Goal: Task Accomplishment & Management: Complete application form

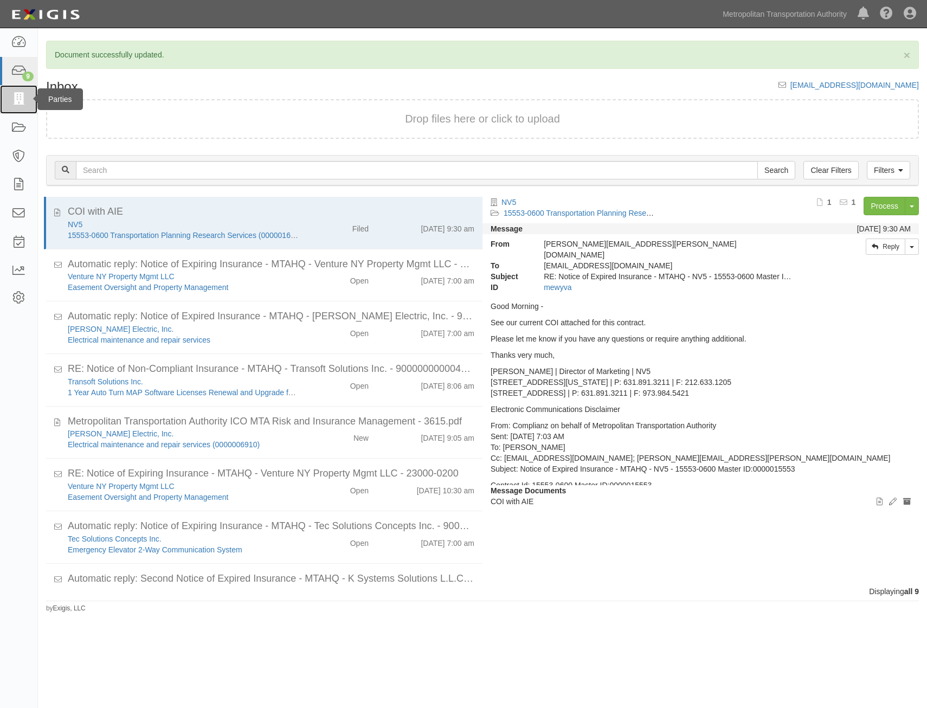
click at [16, 92] on link at bounding box center [18, 99] width 37 height 29
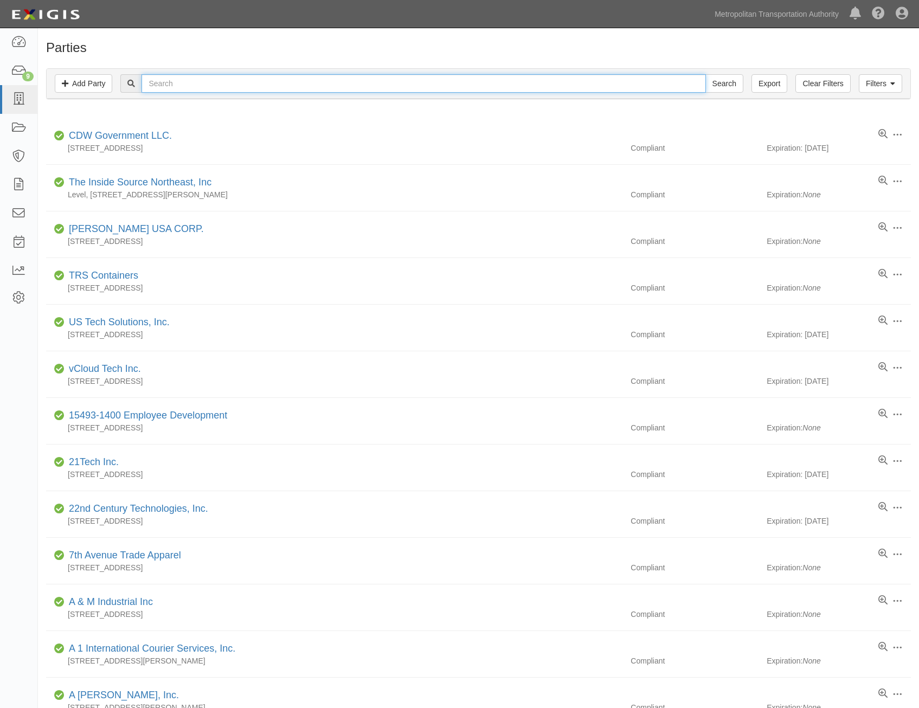
click at [235, 87] on input "text" at bounding box center [424, 83] width 564 height 18
type input "barcodes"
click at [706, 74] on input "Search" at bounding box center [725, 83] width 38 height 18
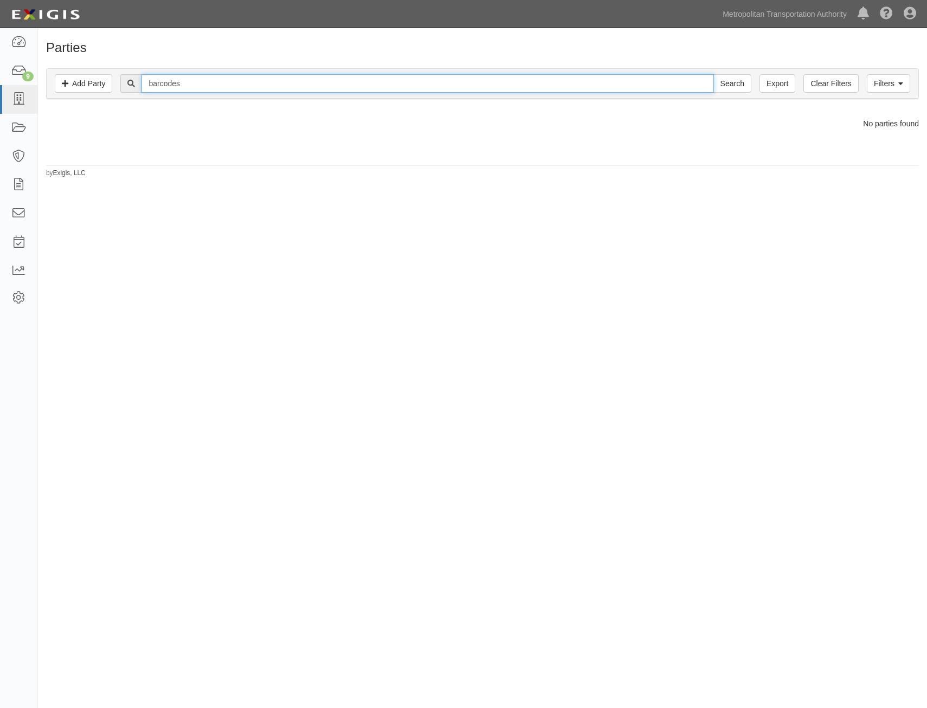
click at [298, 91] on input "barcodes" at bounding box center [428, 83] width 572 height 18
click at [307, 85] on input "barcodes" at bounding box center [428, 83] width 572 height 18
type input "levata"
click at [714, 74] on input "Search" at bounding box center [733, 83] width 38 height 18
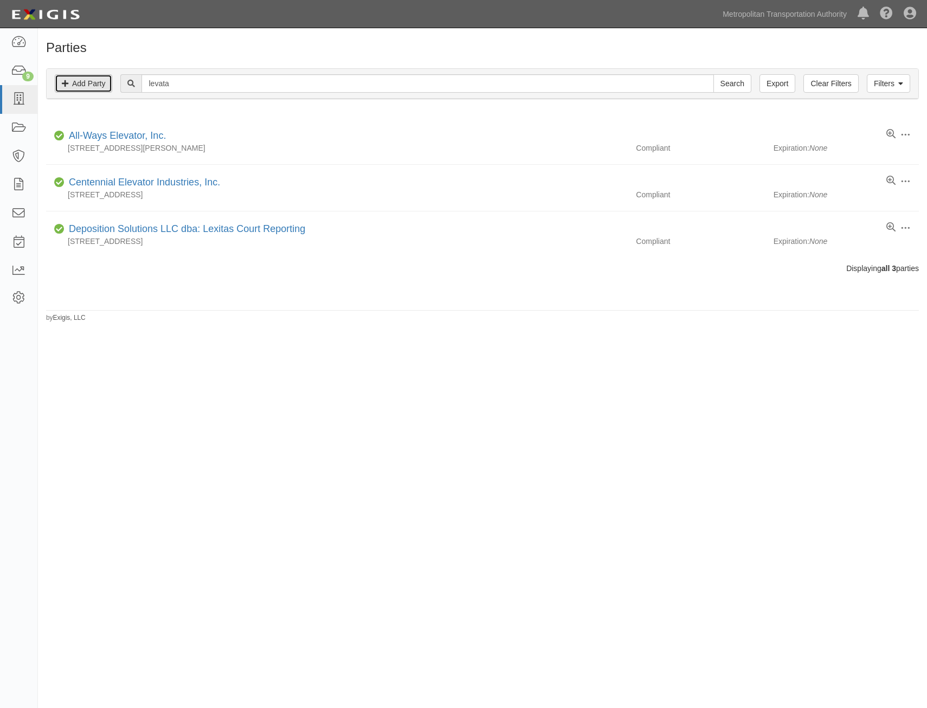
click at [89, 88] on link "Add Party" at bounding box center [83, 83] width 57 height 18
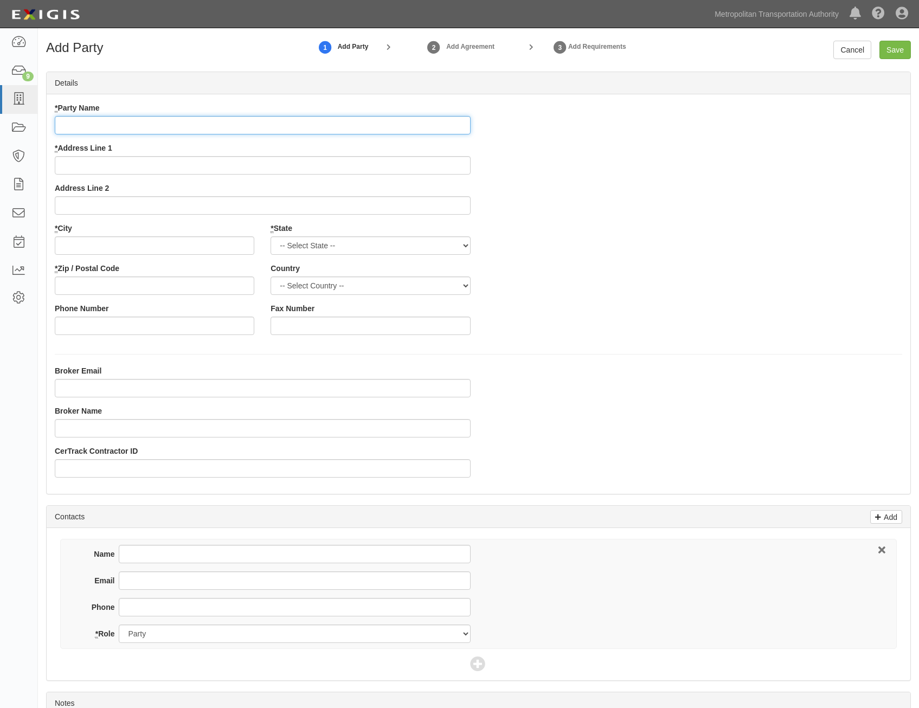
click at [448, 123] on input "* Party Name" at bounding box center [263, 125] width 416 height 18
paste input "Barcodes Holdings, LP dba Levata"
type input "Barcodes Holdings, LP dba Levata"
click at [678, 182] on div "* Party Name Barcodes Holdings, LP dba Levata * Address Line 1 Address Line 2 *…" at bounding box center [479, 222] width 864 height 241
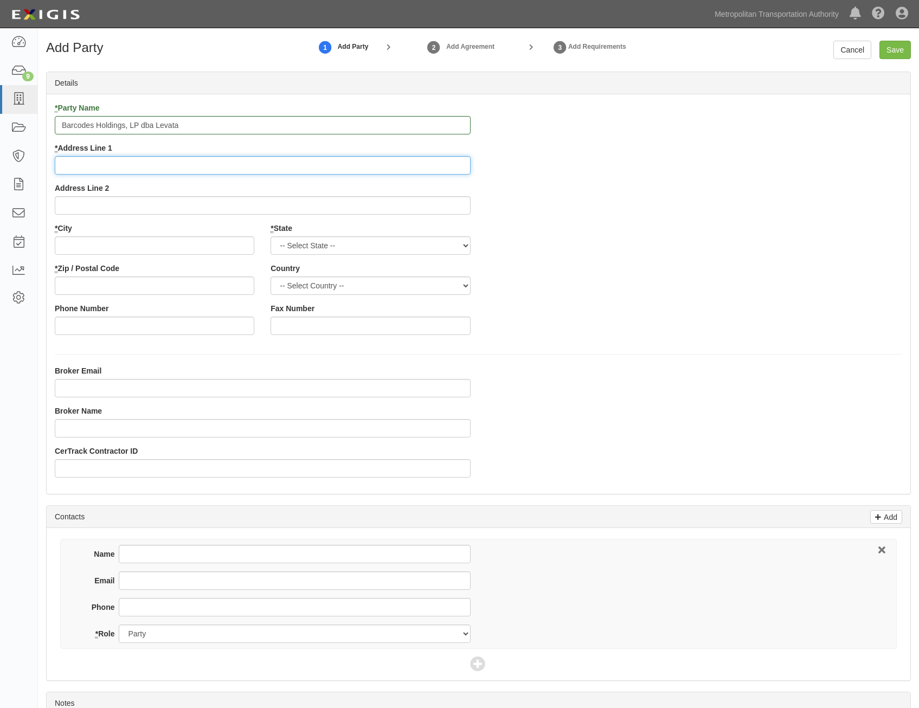
click at [431, 168] on input "* Address Line 1" at bounding box center [263, 165] width 416 height 18
paste input "101 N. Wacker Drive, Suite 1100"
type input "101 N. Wacker Drive, Suite 1100"
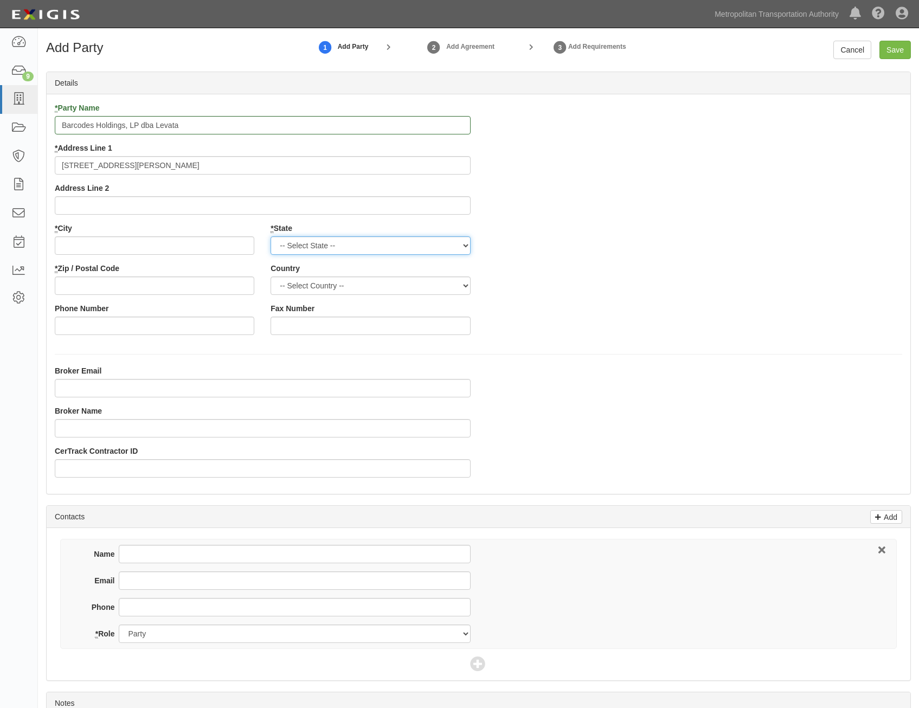
click at [445, 246] on select "-- Select State -- Alabama Alaska Arizona Arkansas California Colorado Connecti…" at bounding box center [371, 245] width 200 height 18
select select "IL"
click at [271, 236] on select "-- Select State -- Alabama Alaska Arizona Arkansas California Colorado Connecti…" at bounding box center [371, 245] width 200 height 18
click at [429, 284] on select "-- Select Country -- United States Canada --------------- Afghanistan Åland Isl…" at bounding box center [371, 286] width 200 height 18
select select "US"
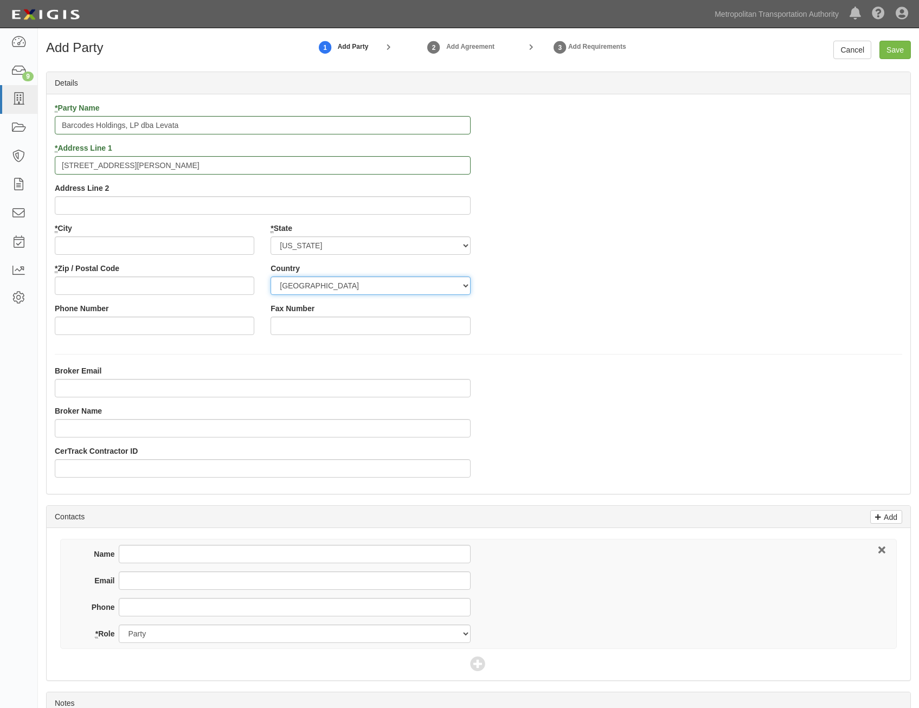
click at [271, 277] on select "-- Select Country -- United States Canada --------------- Afghanistan Åland Isl…" at bounding box center [371, 286] width 200 height 18
click at [636, 299] on div "* Party Name Barcodes Holdings, LP dba Levata * Address Line 1 101 N. Wacker Dr…" at bounding box center [479, 222] width 864 height 241
click at [231, 287] on input "* Zip / Postal Code" at bounding box center [155, 286] width 200 height 18
paste input "60606"
type input "60606"
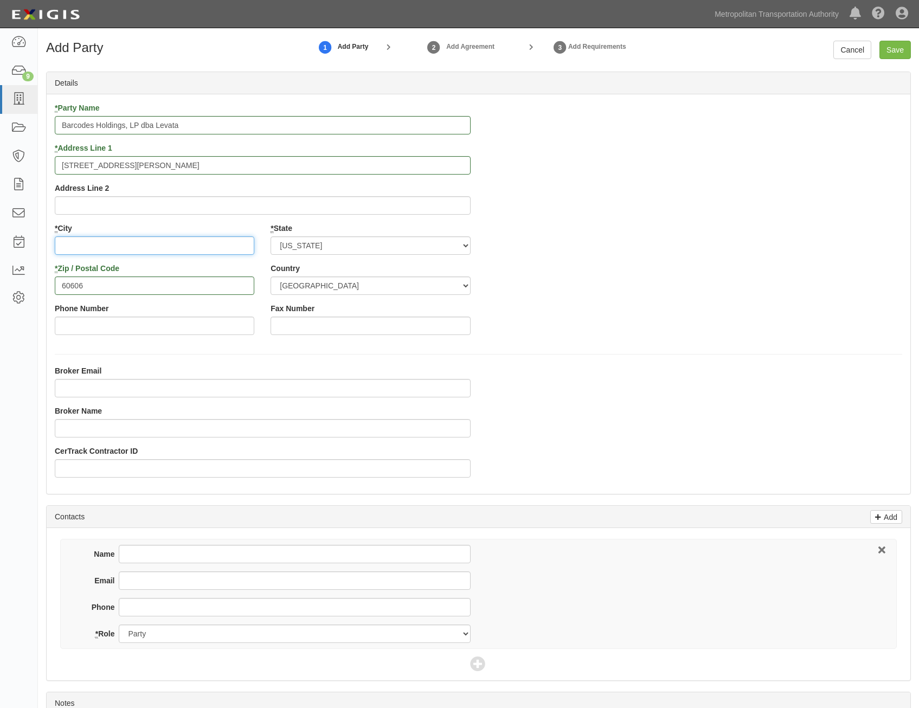
click at [252, 244] on input "* City" at bounding box center [155, 245] width 200 height 18
paste input "Chicago"
type input "Chicago"
click at [644, 307] on div "* Party Name Barcodes Holdings, LP dba Levata * Address Line 1 101 N. Wacker Dr…" at bounding box center [479, 222] width 864 height 241
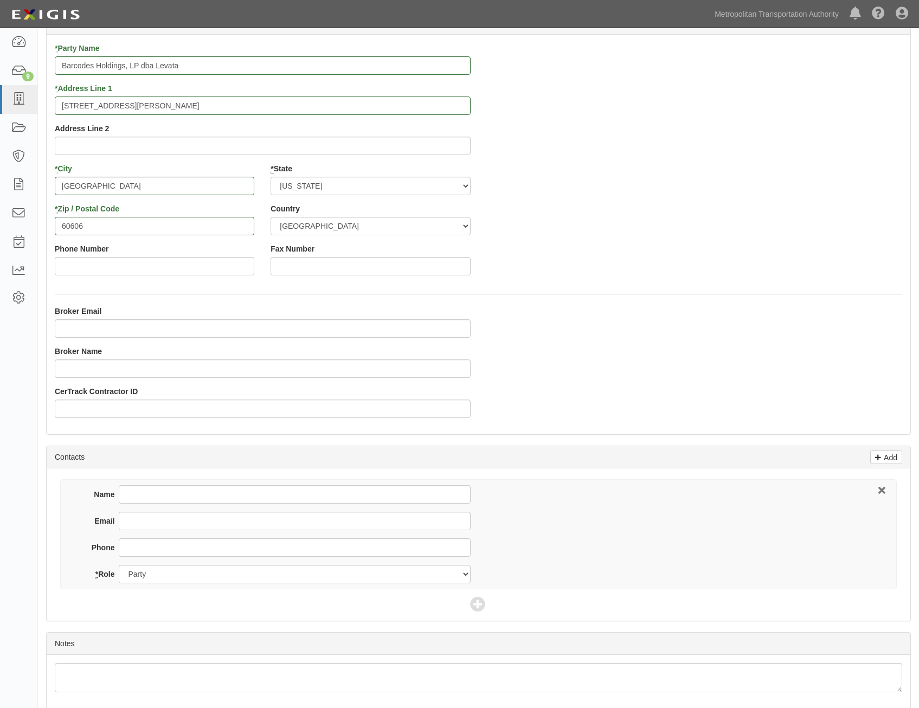
scroll to position [106, 0]
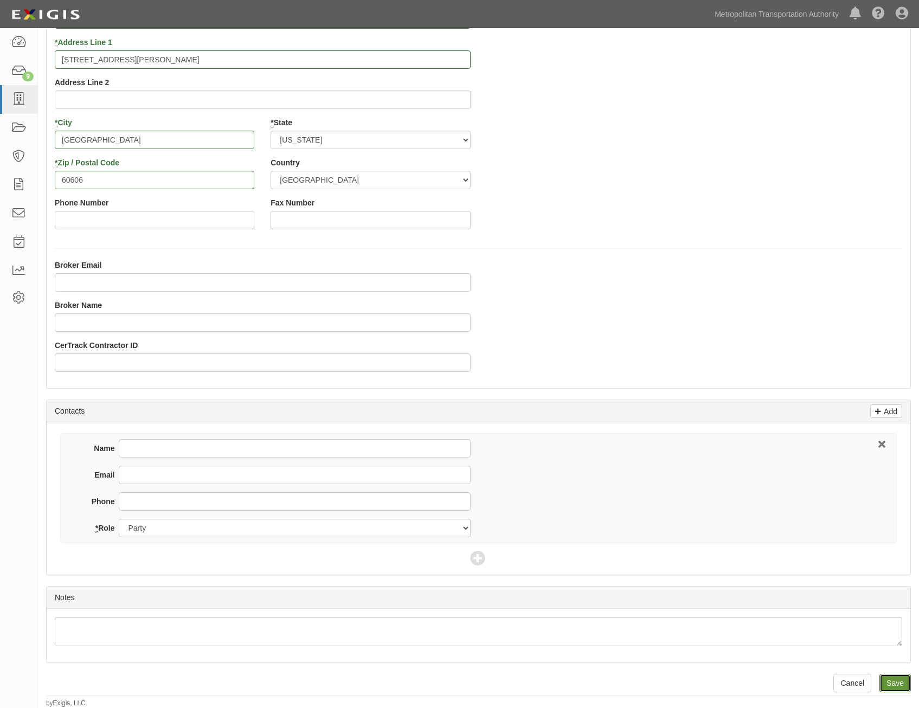
click at [897, 684] on input "Save" at bounding box center [895, 683] width 31 height 18
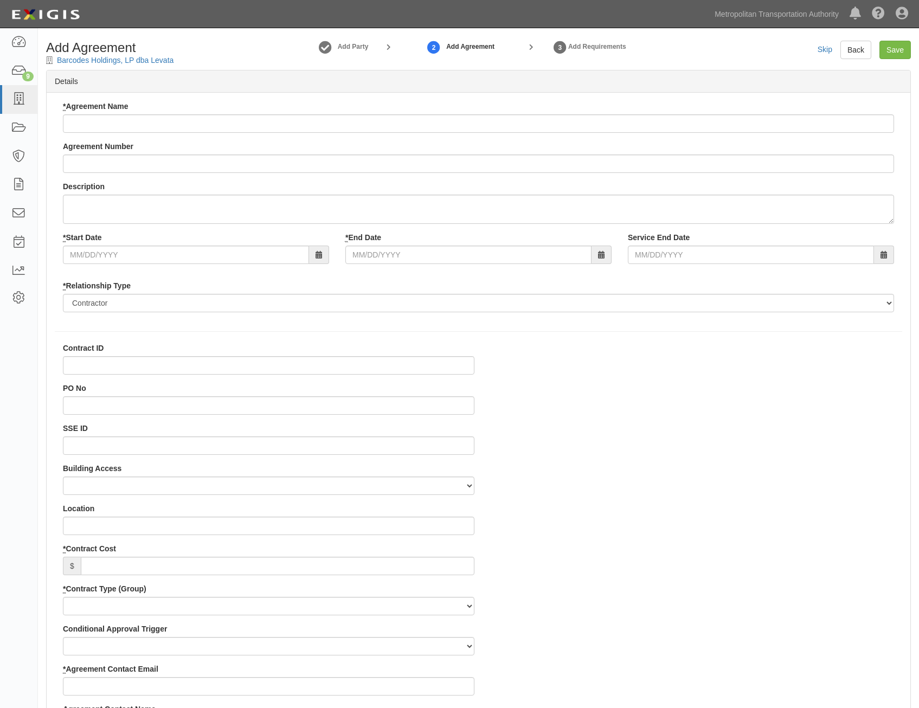
select select
click at [597, 124] on input "* Agreement Name" at bounding box center [478, 123] width 831 height 18
paste input "Zebra CS6080 Bluetooth Scanners"
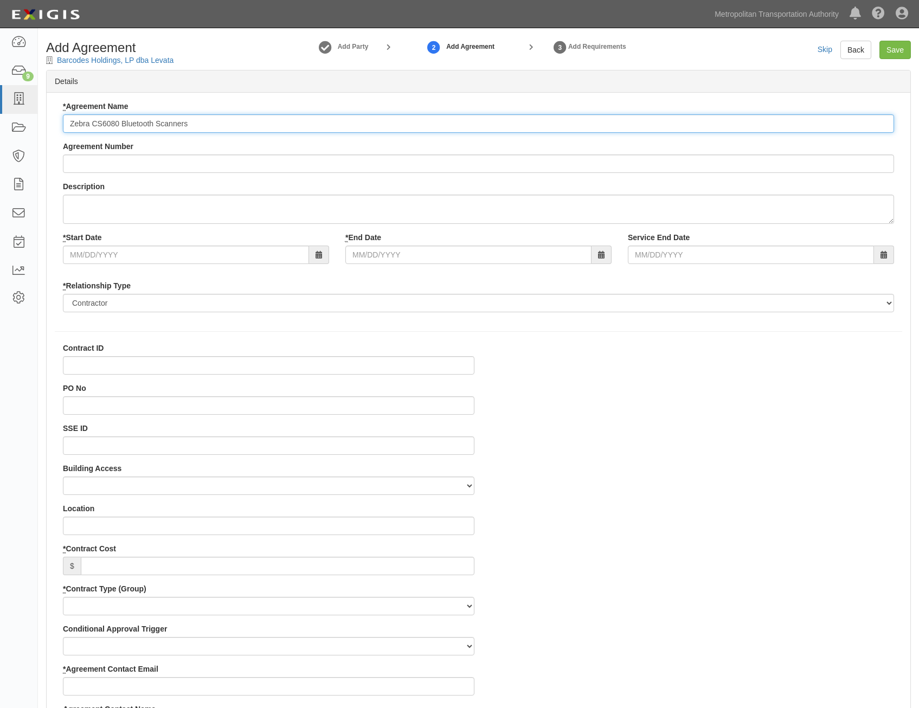
type input "Zebra CS6080 Bluetooth Scanners"
click at [624, 163] on input "Agreement Number" at bounding box center [478, 164] width 831 height 18
paste input "0000027701"
type input "0000027701"
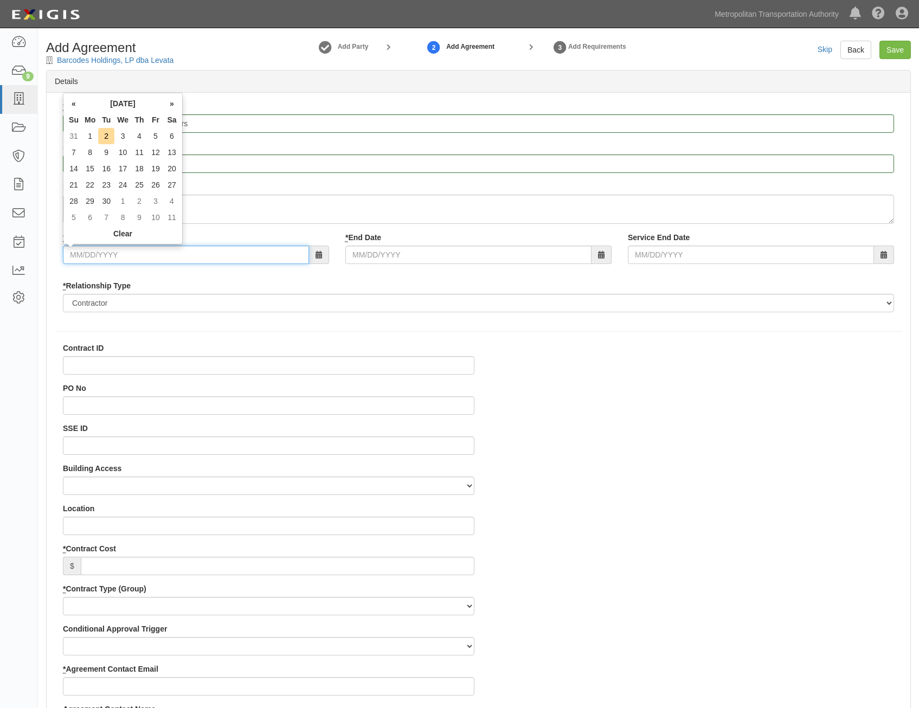
click at [220, 254] on input "* Start Date" at bounding box center [186, 255] width 246 height 18
type input "09/03/2025"
click at [500, 289] on div "* Relationship Type Borrower Contractor Franchisee Other Subcontractor Supplier…" at bounding box center [478, 296] width 831 height 32
click at [509, 267] on div "* Start Date 09/03/2025 * End Date Service End Date" at bounding box center [479, 252] width 848 height 40
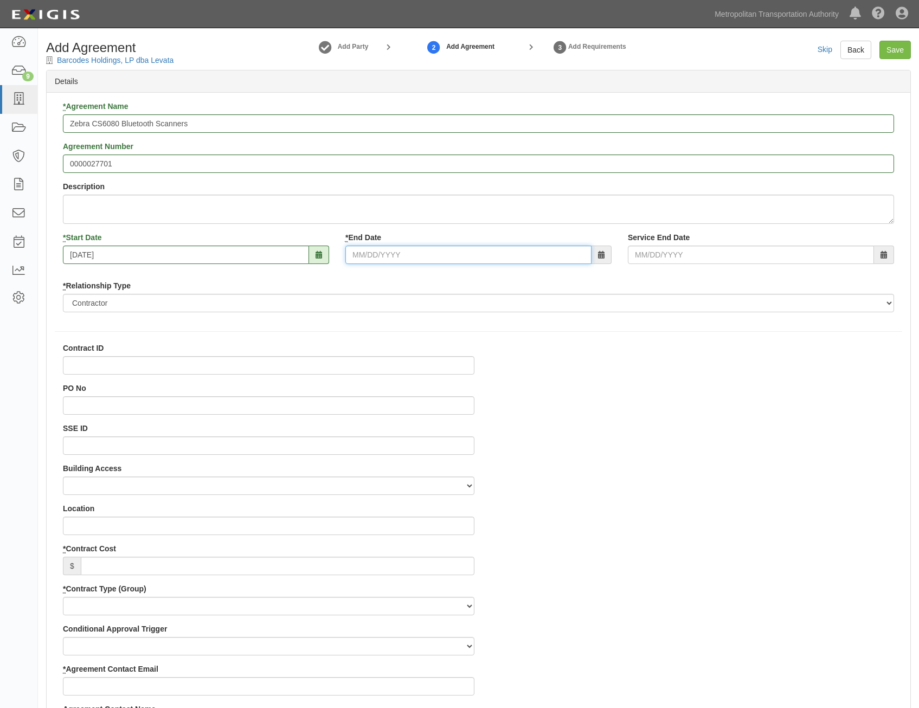
click at [518, 246] on input "* End Date" at bounding box center [468, 255] width 246 height 18
type input "09/02/2026"
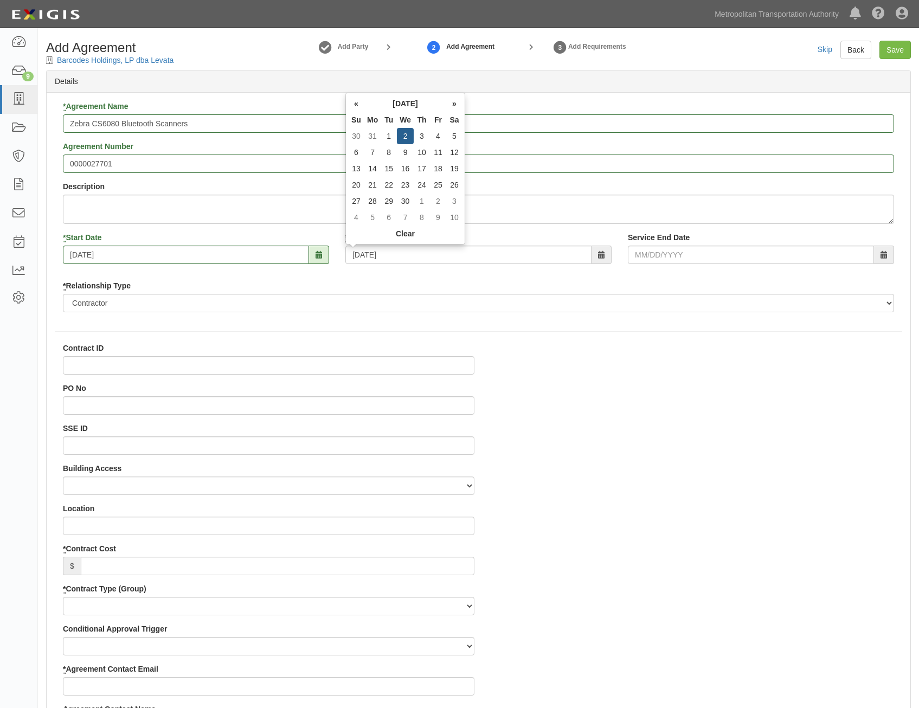
type input "09/02/2026"
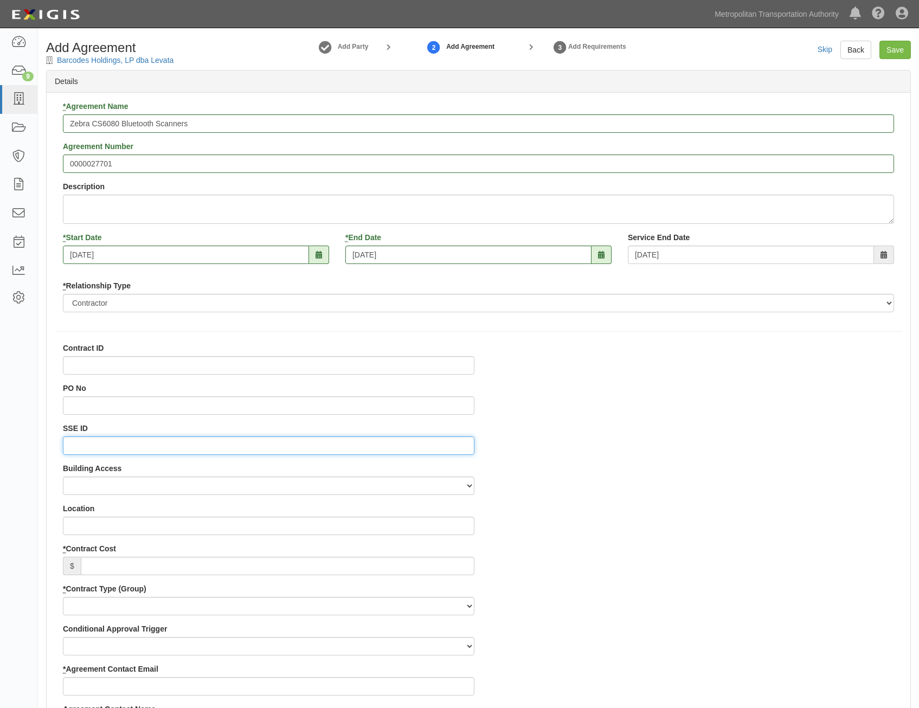
click at [345, 438] on input "SSE ID" at bounding box center [269, 446] width 412 height 18
drag, startPoint x: 373, startPoint y: 434, endPoint x: 253, endPoint y: 441, distance: 120.0
click at [253, 441] on input "SSE ID" at bounding box center [269, 446] width 412 height 18
drag, startPoint x: 268, startPoint y: 437, endPoint x: 231, endPoint y: 444, distance: 37.5
click at [231, 444] on input "SSE ID" at bounding box center [269, 446] width 412 height 18
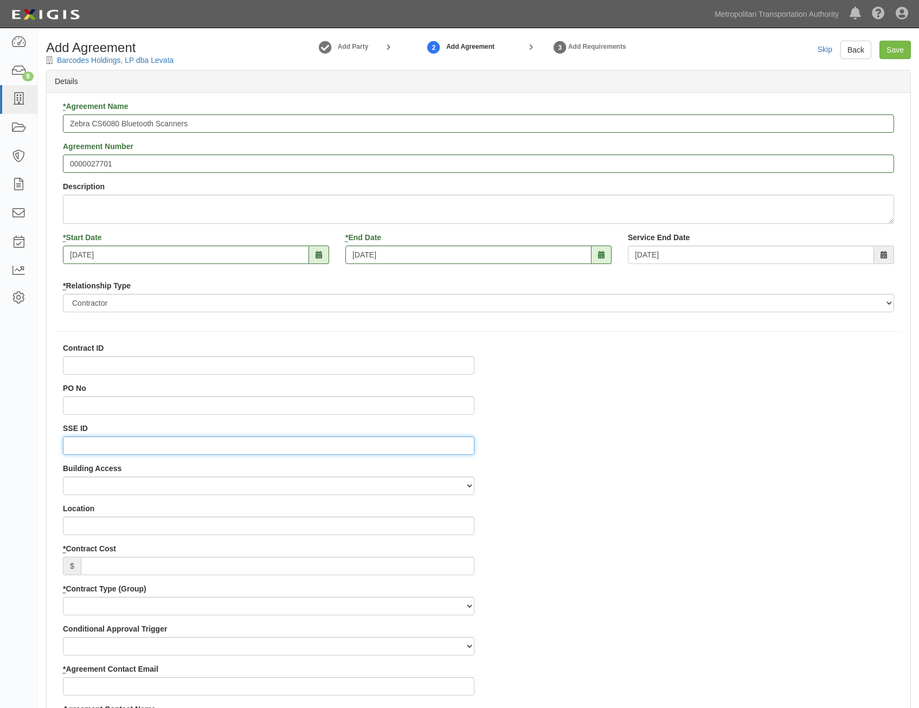
paste input "0000517082"
type input "0000517082"
click at [439, 563] on input "* Contract Cost" at bounding box center [278, 566] width 394 height 18
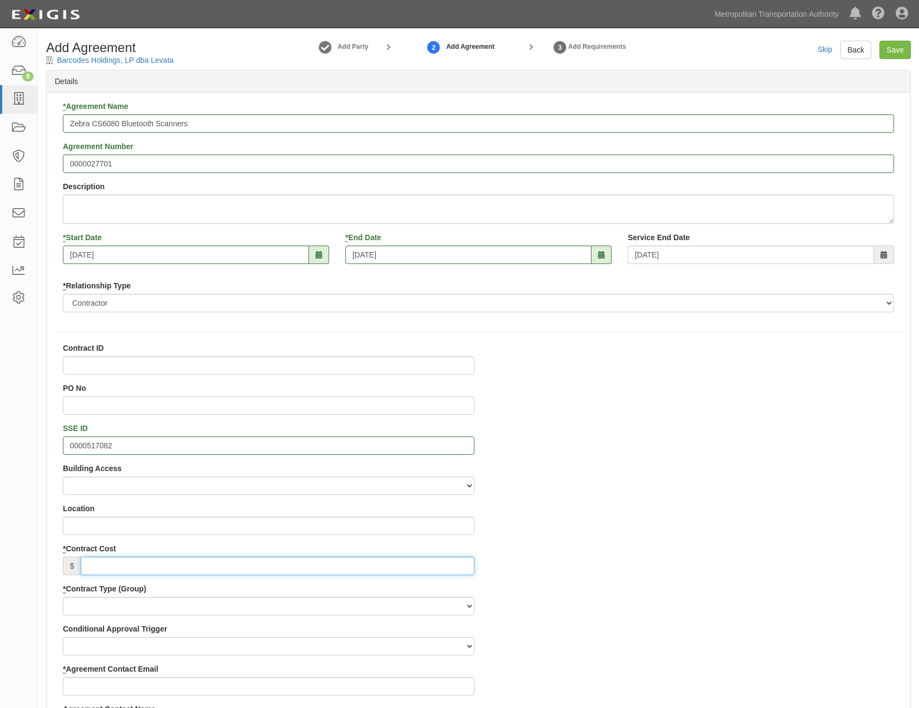
paste input "5,500."
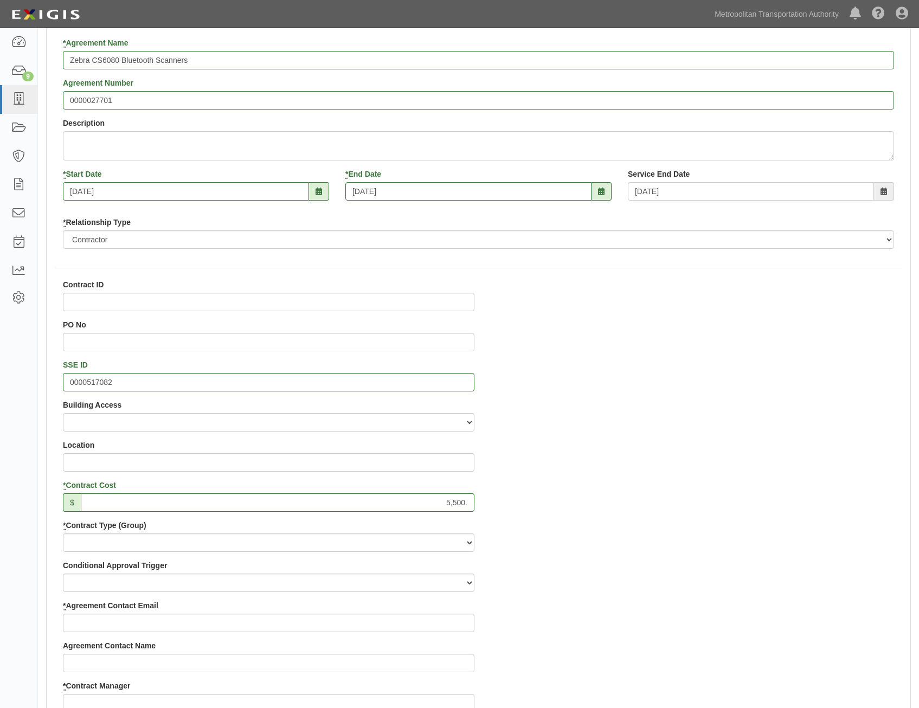
scroll to position [163, 0]
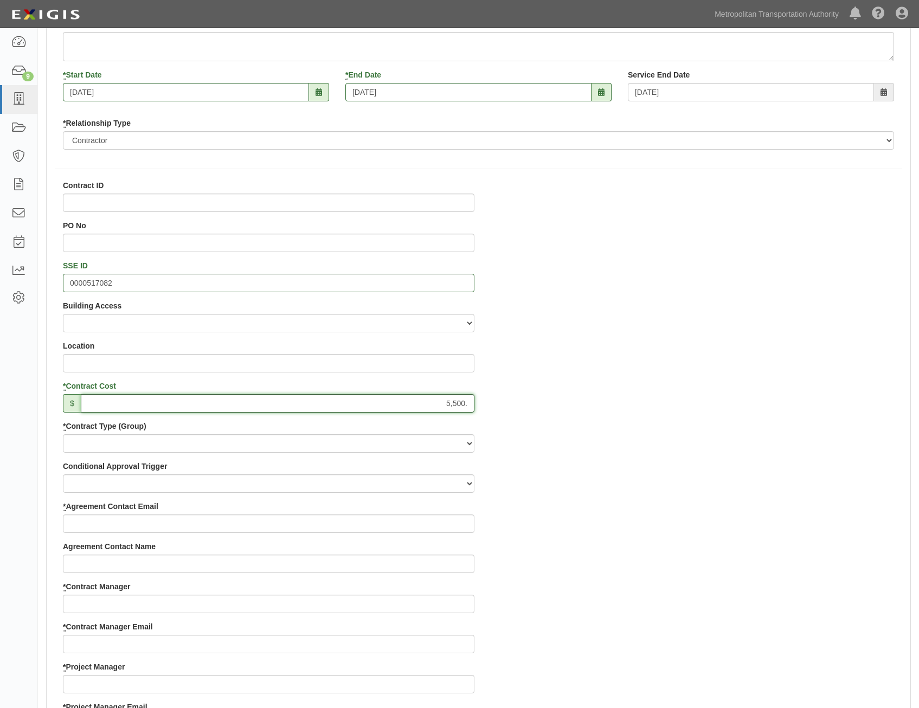
click at [470, 406] on input "5,500." at bounding box center [278, 403] width 394 height 18
type input "5,500"
click at [743, 421] on div "Contract ID PO No SSE ID 0000517082 Building Access 2 Broadway 341/345/347 BREP…" at bounding box center [479, 681] width 864 height 1003
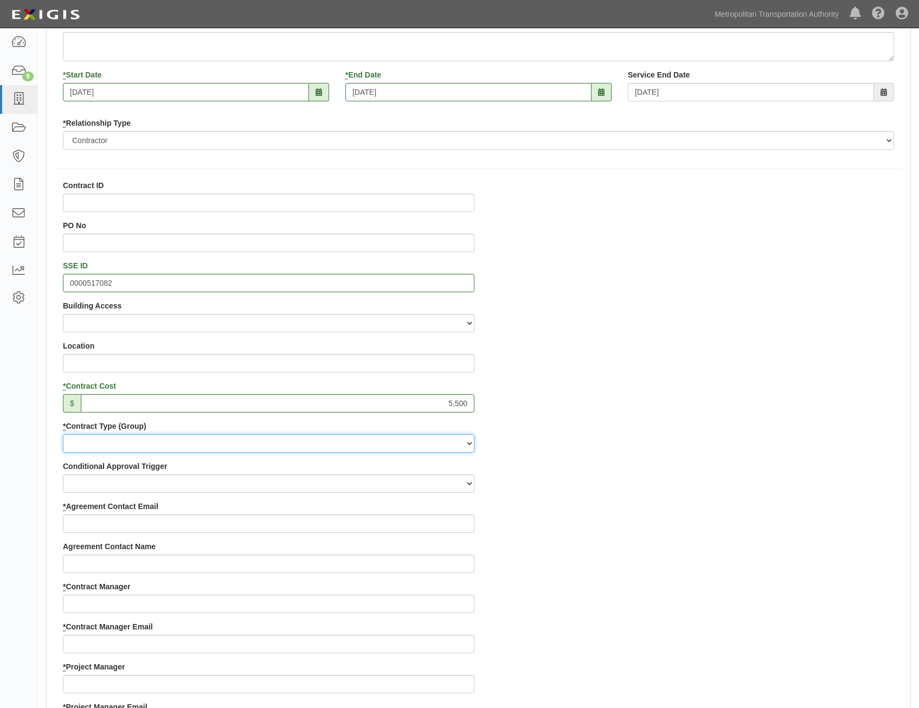
click at [443, 446] on select "Capital Operating Not for Benefit (incls. FA, Entry Permits) Real Estate Other" at bounding box center [269, 443] width 412 height 18
select select "122"
click at [63, 434] on select "Capital Operating Not for Benefit (incls. FA, Entry Permits) Real Estate Other" at bounding box center [269, 443] width 412 height 18
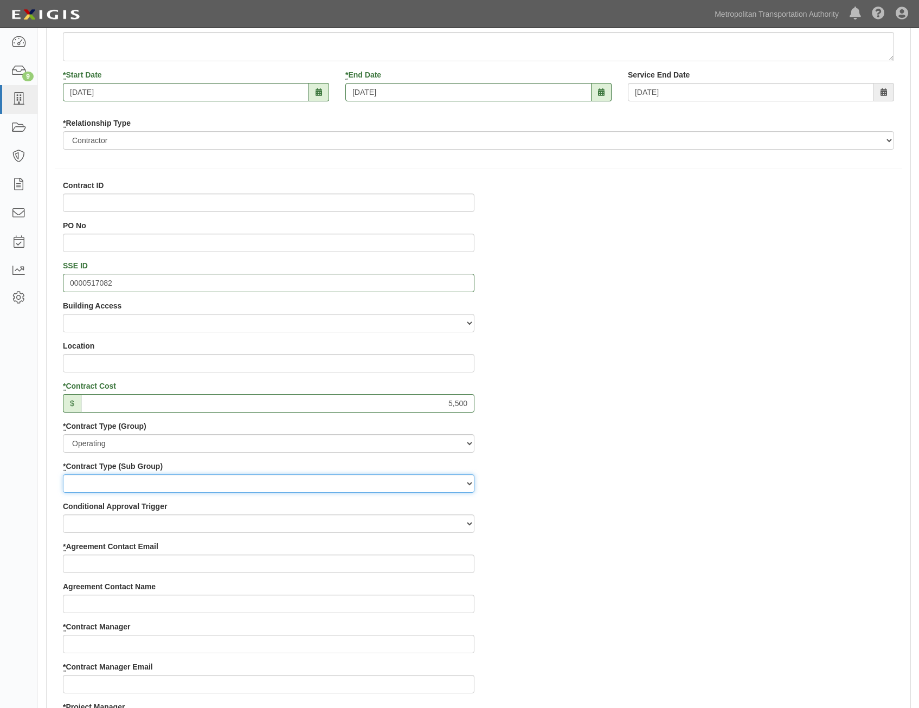
click at [448, 484] on select "Construction Loan / Test and Demo Maintenance Painting Personal Services Contra…" at bounding box center [269, 484] width 412 height 18
select select "249"
click at [63, 475] on select "Construction Loan / Test and Demo Maintenance Painting Personal Services Contra…" at bounding box center [269, 484] width 412 height 18
click at [634, 517] on div "Contract ID PO No SSE ID 0000517082 Building Access 2 Broadway 341/345/347 BREP…" at bounding box center [479, 701] width 864 height 1043
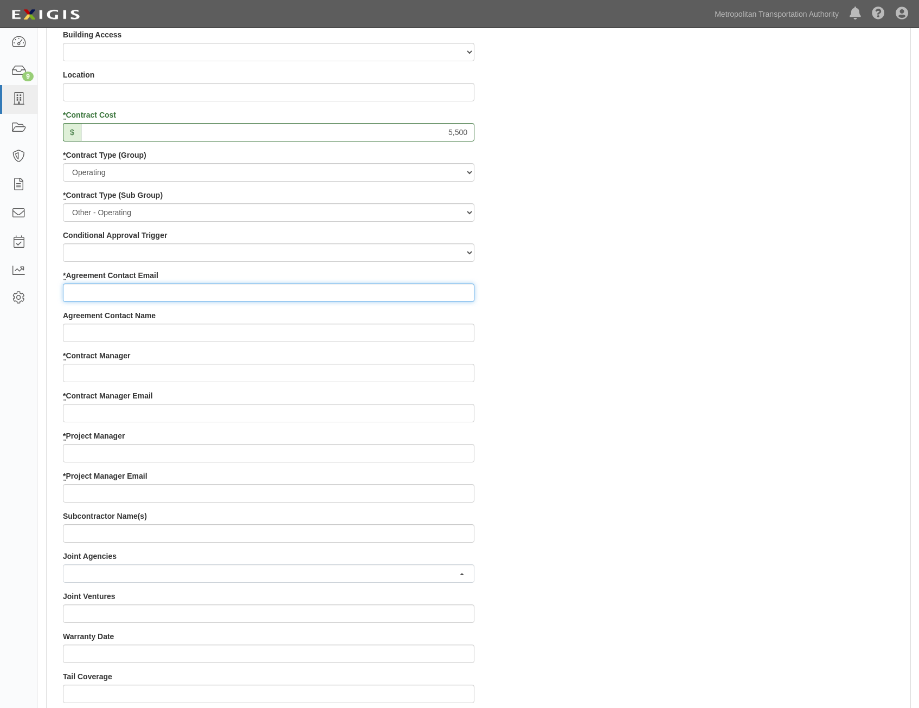
click at [460, 297] on input "* Agreement Contact Email" at bounding box center [269, 293] width 412 height 18
paste input "Joe.Puschautz@levata.com"
type input "Joe.Puschautz@levata.com"
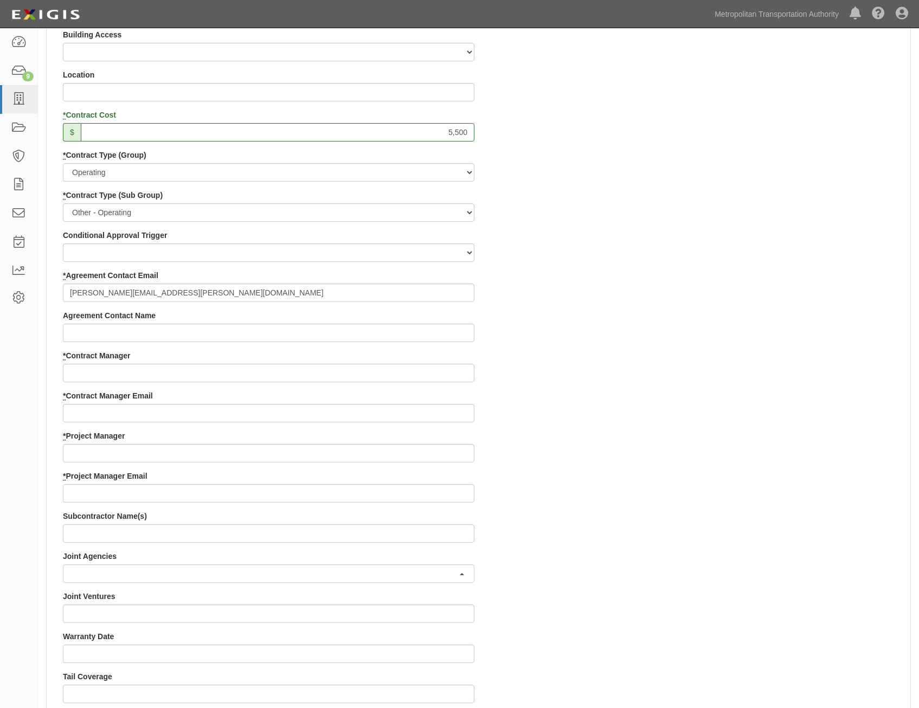
click at [657, 388] on div "Contract ID PO No SSE ID 0000517082 Building Access 2 Broadway 341/345/347 BREP…" at bounding box center [479, 430] width 864 height 1043
click at [344, 369] on input "* Contract Manager" at bounding box center [269, 373] width 412 height 18
paste input "Fatima Suarez"
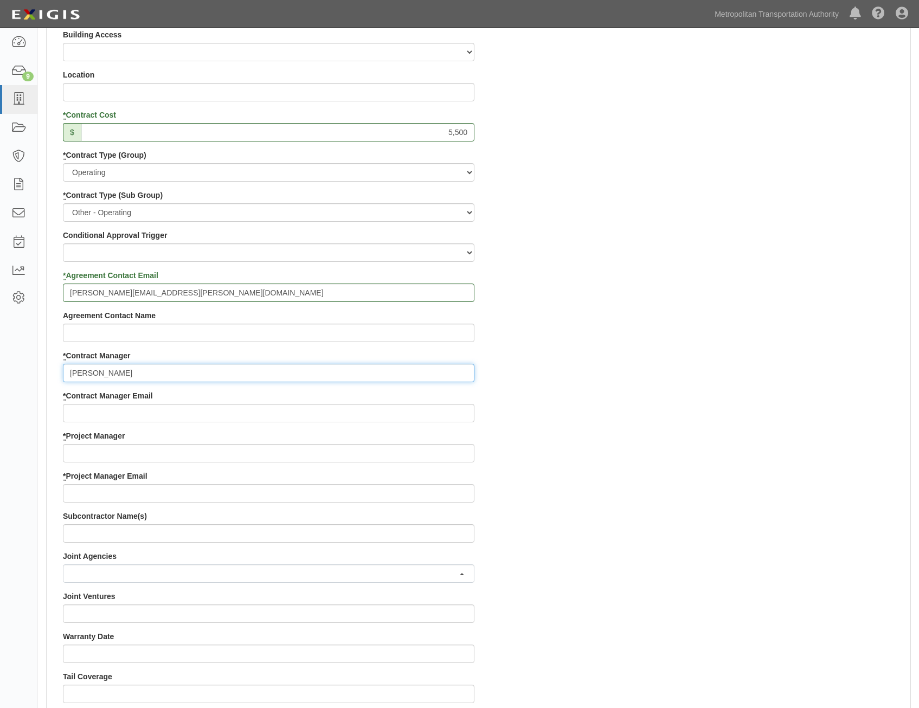
type input "Fatima Suarez"
click at [751, 437] on div "Contract ID PO No SSE ID 0000517082 Building Access 2 Broadway 341/345/347 BREP…" at bounding box center [479, 430] width 864 height 1043
click at [438, 416] on input "* Contract Manager Email" at bounding box center [269, 413] width 412 height 18
paste input "fatima.suarez@mtahq.org"
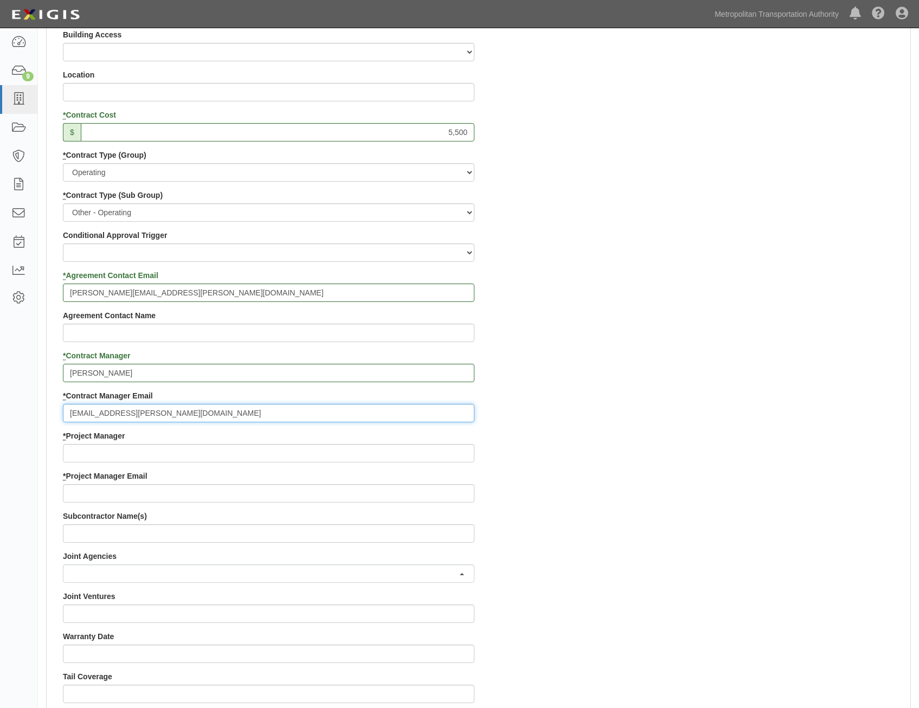
type input "fatima.suarez@mtahq.org"
click at [621, 471] on div "Contract ID PO No SSE ID 0000517082 Building Access 2 Broadway 341/345/347 BREP…" at bounding box center [479, 430] width 864 height 1043
click at [422, 461] on input "* Project Manager" at bounding box center [269, 453] width 412 height 18
paste input "Anthony Spordone"
type input "Anthony Spordone"
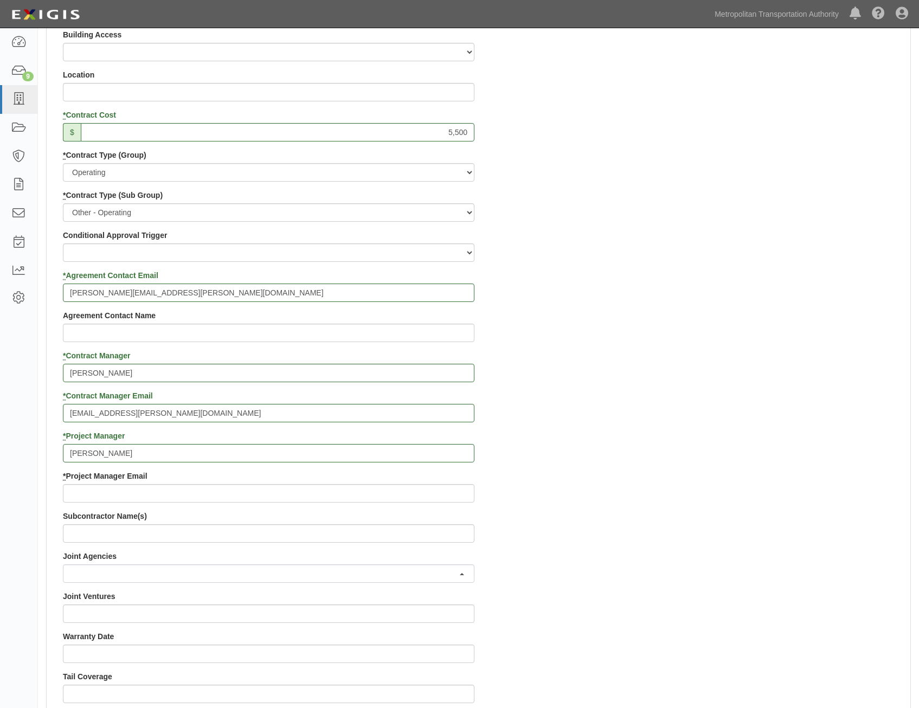
click at [705, 489] on div "Contract ID PO No SSE ID 0000517082 Building Access 2 Broadway 341/345/347 BREP…" at bounding box center [479, 430] width 864 height 1043
click at [382, 495] on input "* Project Manager Email" at bounding box center [269, 493] width 412 height 18
paste input "Anthony.Spordone@mtahq.org"
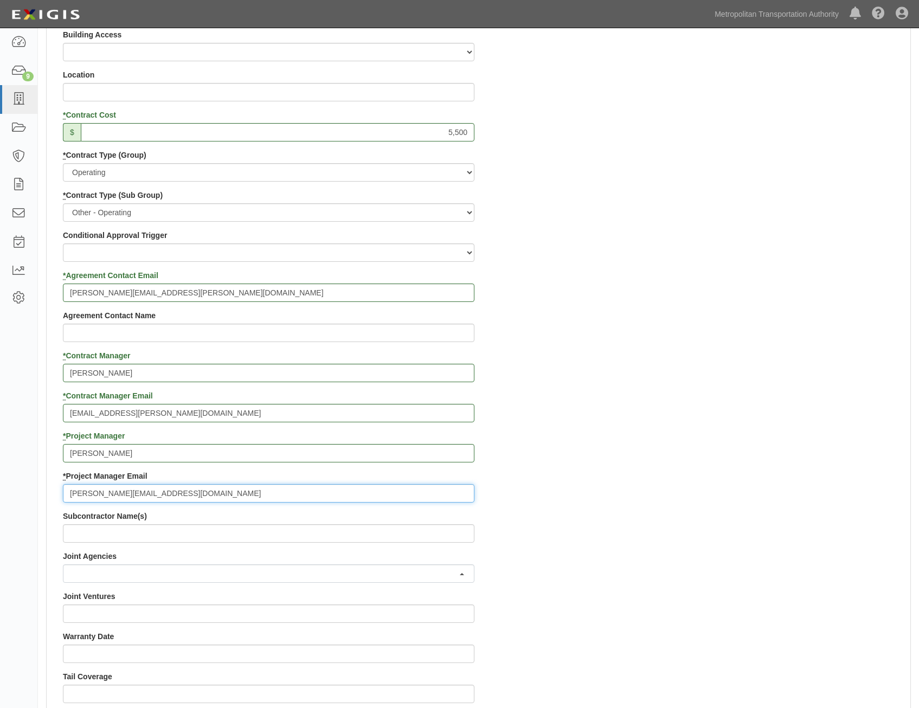
type input "Anthony.Spordone@mtahq.org"
click at [582, 499] on div "Contract ID PO No SSE ID 0000517082 Building Access 2 Broadway 341/345/347 BREP…" at bounding box center [479, 430] width 864 height 1043
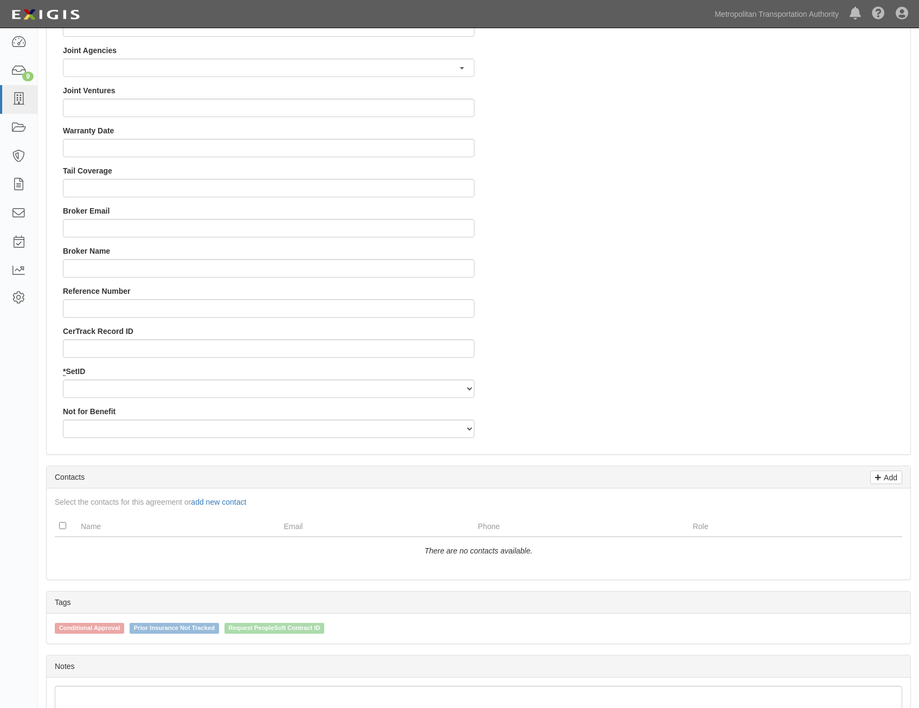
scroll to position [976, 0]
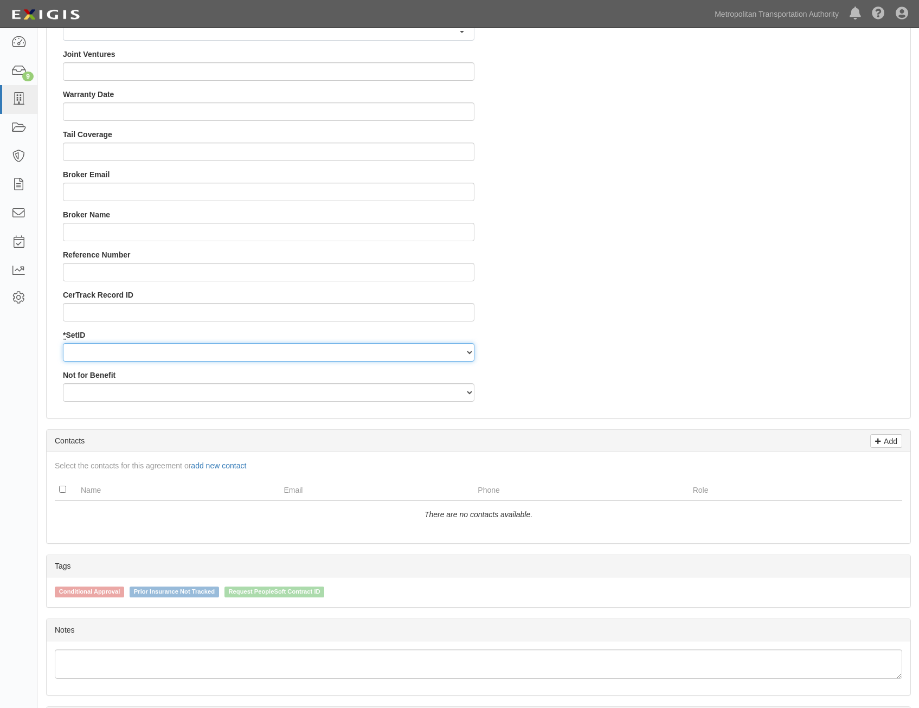
click at [400, 349] on select "MTAHQ" at bounding box center [269, 352] width 412 height 18
select select "96"
click at [63, 343] on select "MTAHQ" at bounding box center [269, 352] width 412 height 18
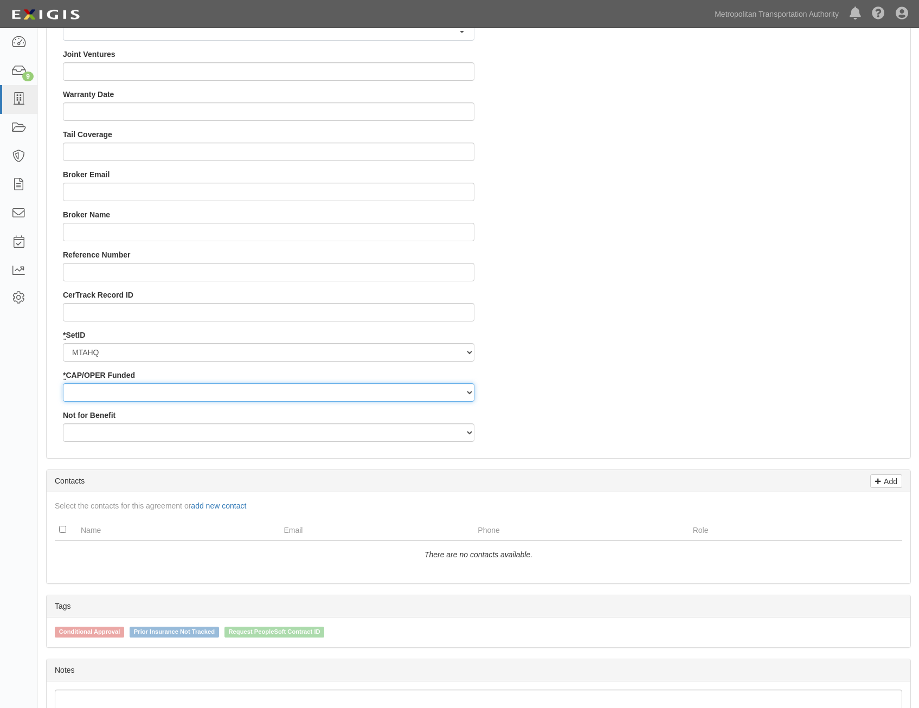
click at [382, 387] on select "Capital Operating" at bounding box center [269, 392] width 412 height 18
select select "347"
click at [63, 383] on select "Capital Operating" at bounding box center [269, 392] width 412 height 18
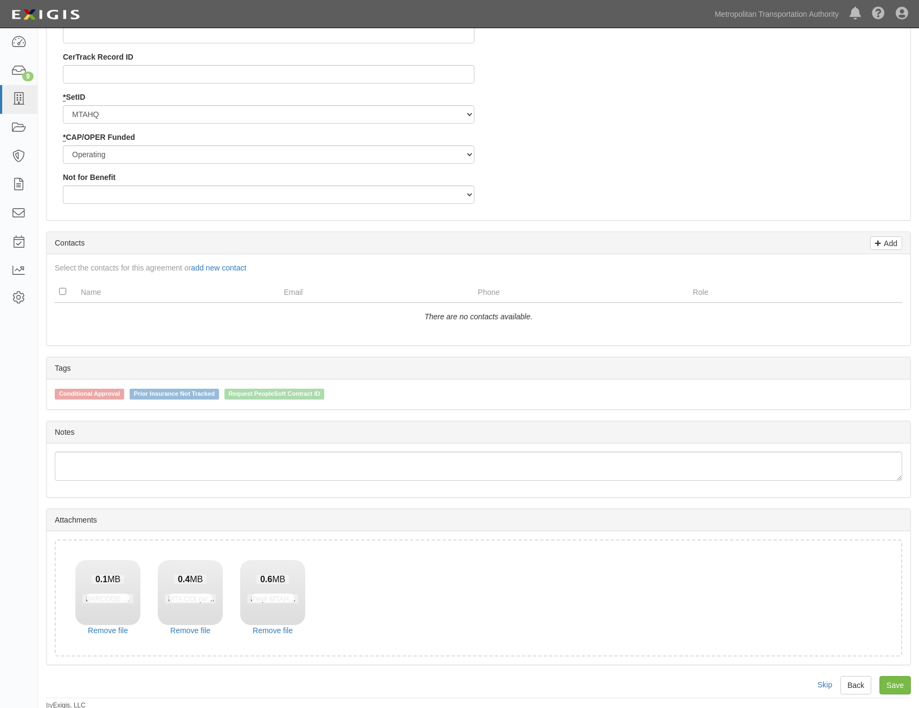
scroll to position [1216, 0]
click at [909, 684] on link "Save" at bounding box center [895, 683] width 31 height 18
type input "5500"
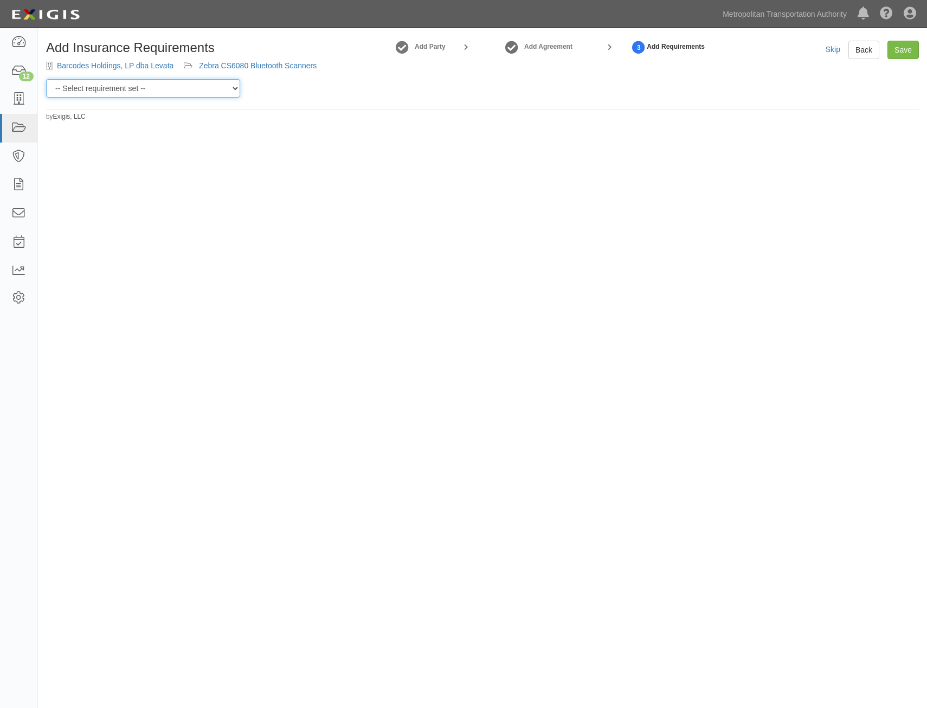
drag, startPoint x: 166, startPoint y: 89, endPoint x: 174, endPoint y: 91, distance: 8.4
click at [166, 89] on select "-- Select requirement set -- Basic Basic Enhanced Option for Operating Agreemen…" at bounding box center [143, 88] width 194 height 18
select select "7437"
click at [46, 79] on select "-- Select requirement set -- Basic Basic Enhanced Option for Operating Agreemen…" at bounding box center [143, 88] width 194 height 18
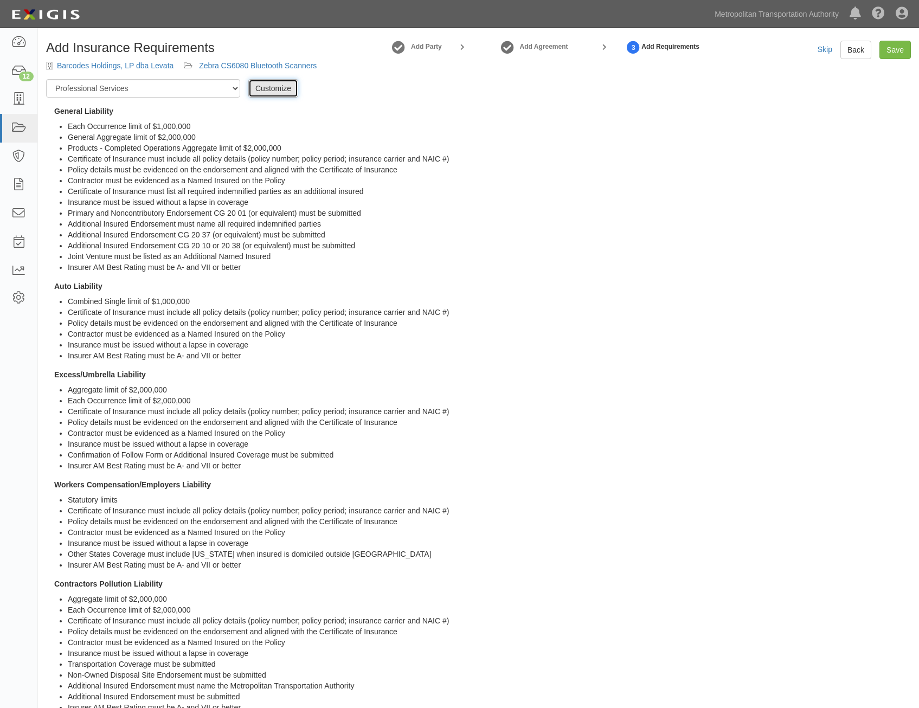
click at [281, 85] on link "Customize" at bounding box center [273, 88] width 50 height 18
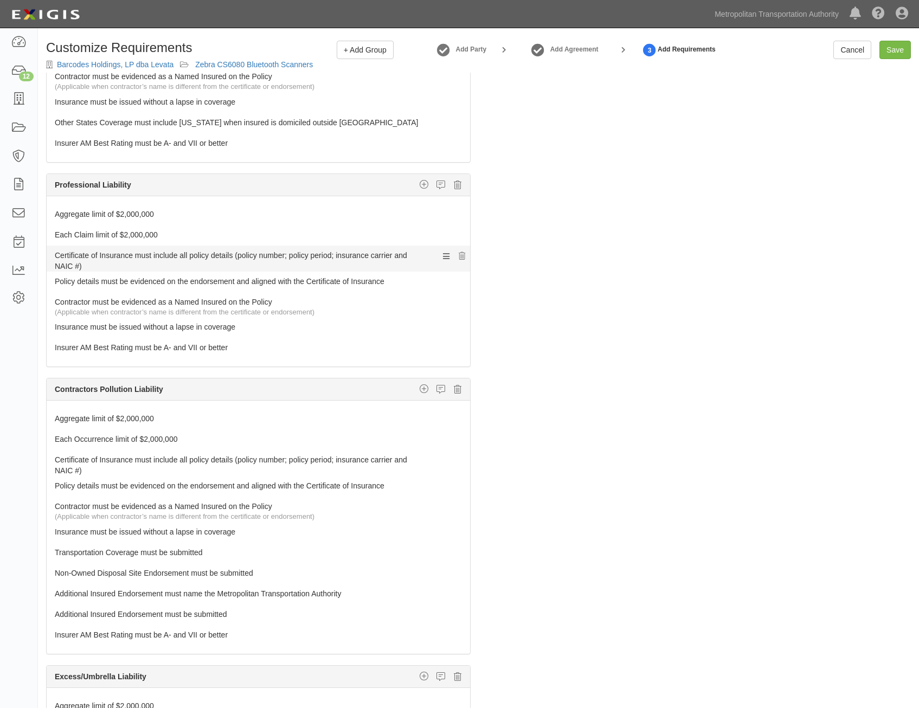
scroll to position [651, 0]
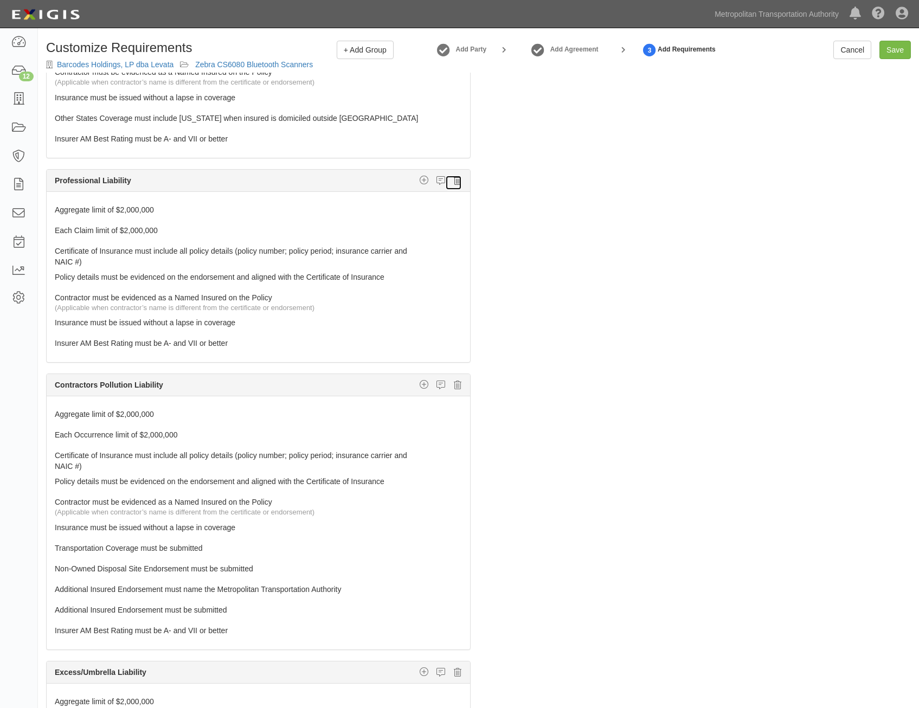
click at [454, 182] on icon at bounding box center [458, 181] width 8 height 10
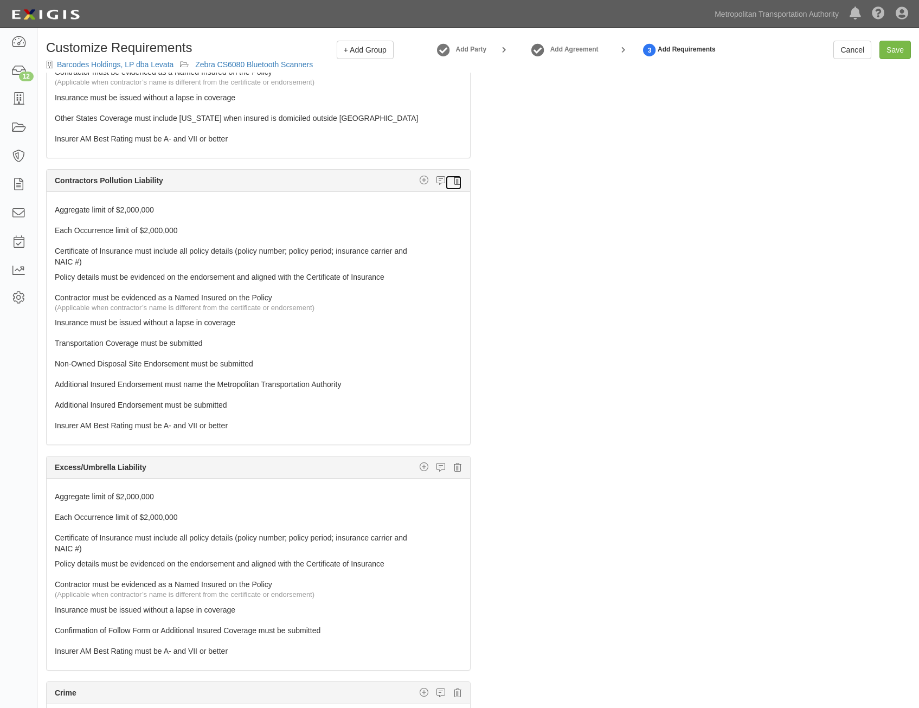
click at [454, 180] on icon at bounding box center [458, 181] width 8 height 10
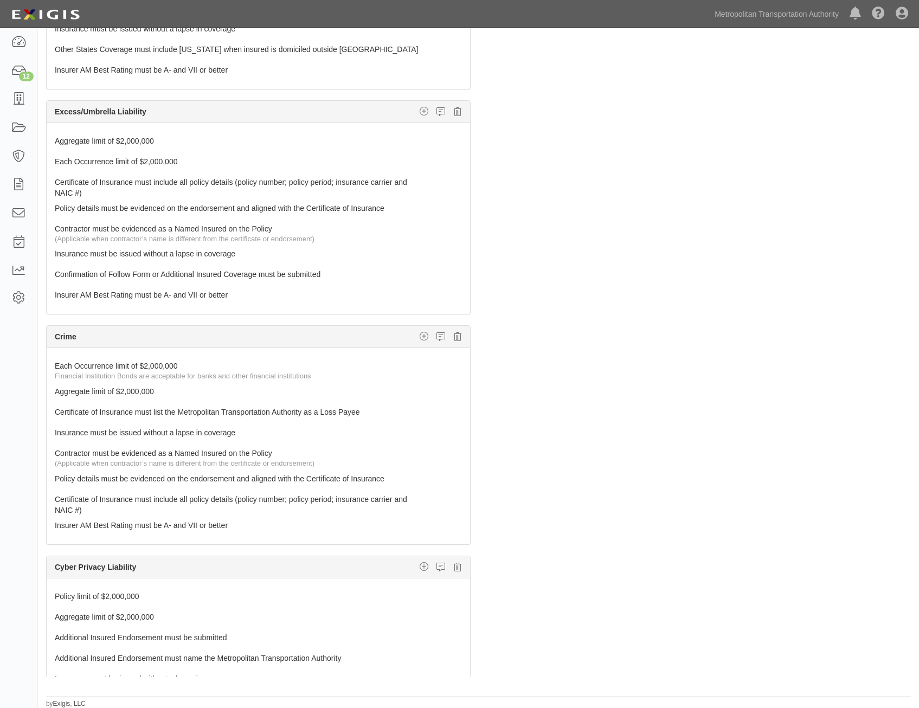
scroll to position [69, 0]
click at [454, 339] on icon at bounding box center [458, 336] width 8 height 10
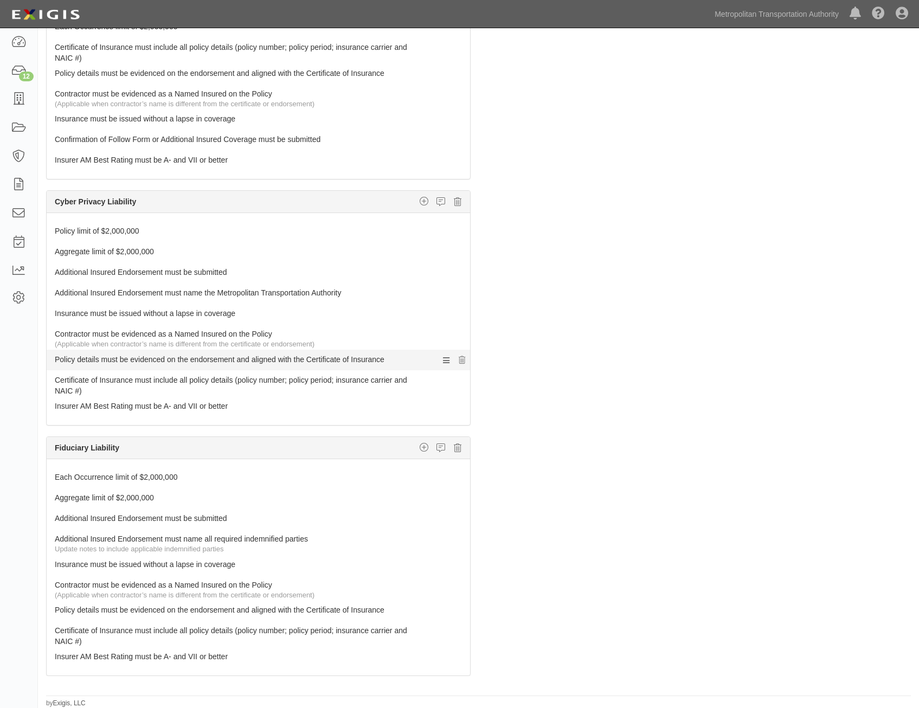
scroll to position [813, 0]
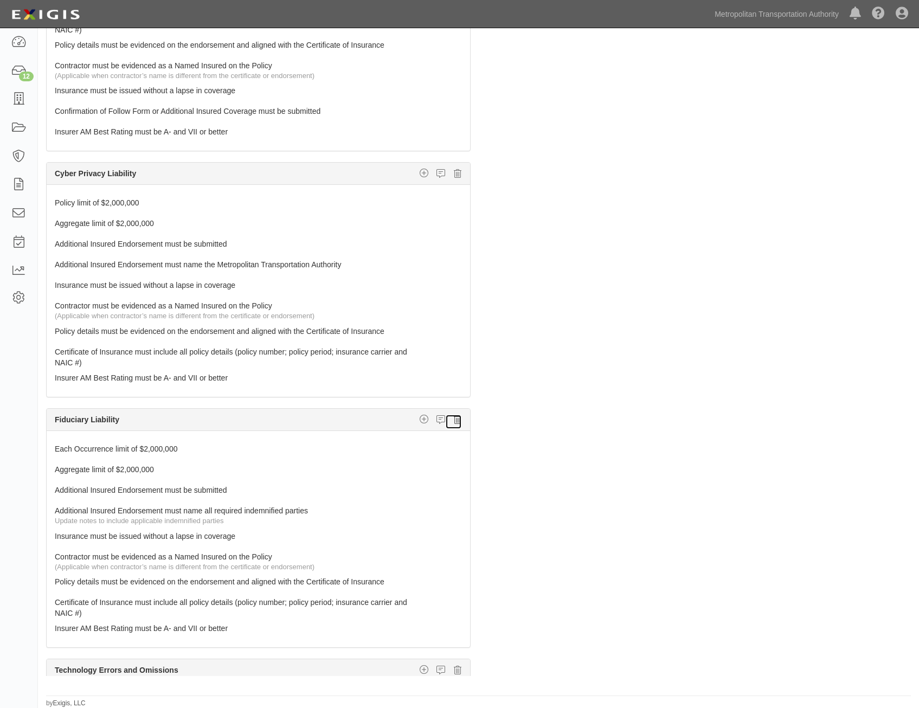
click at [454, 420] on icon at bounding box center [458, 420] width 8 height 10
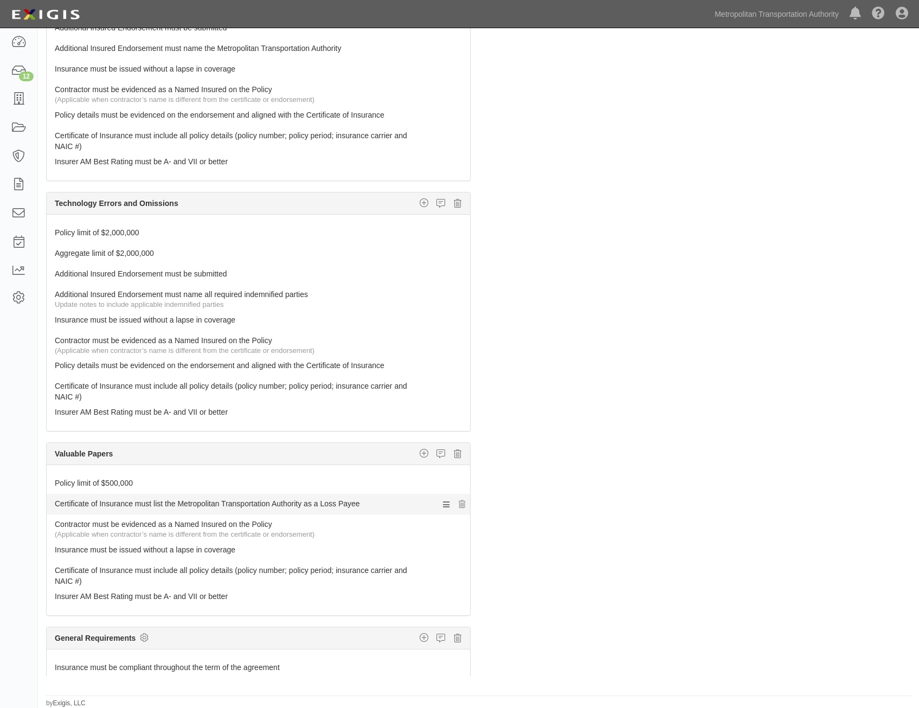
scroll to position [1030, 0]
click at [454, 456] on icon at bounding box center [458, 453] width 8 height 10
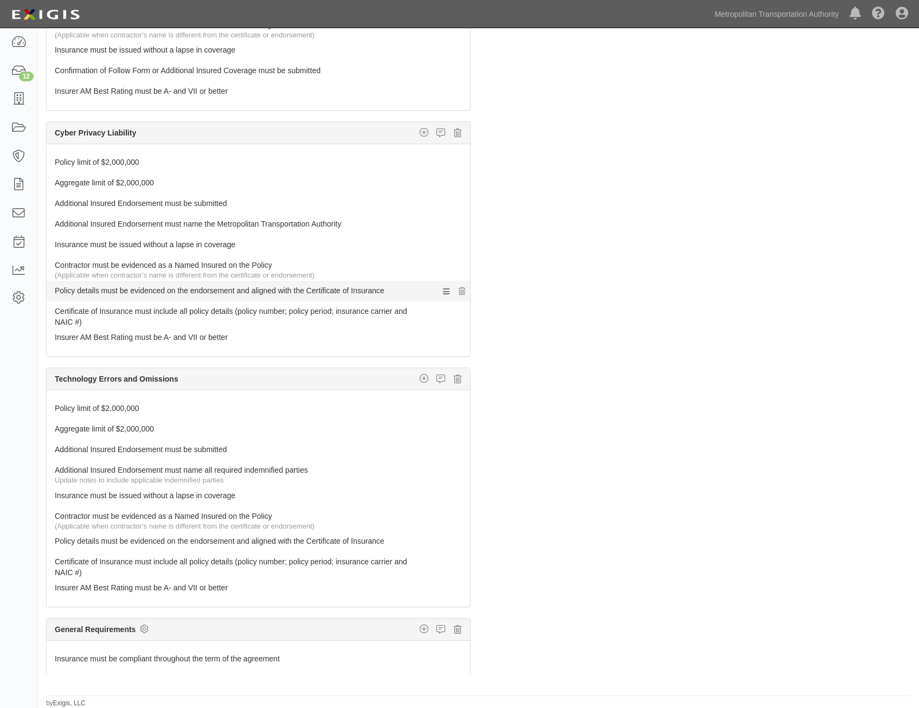
scroll to position [691, 0]
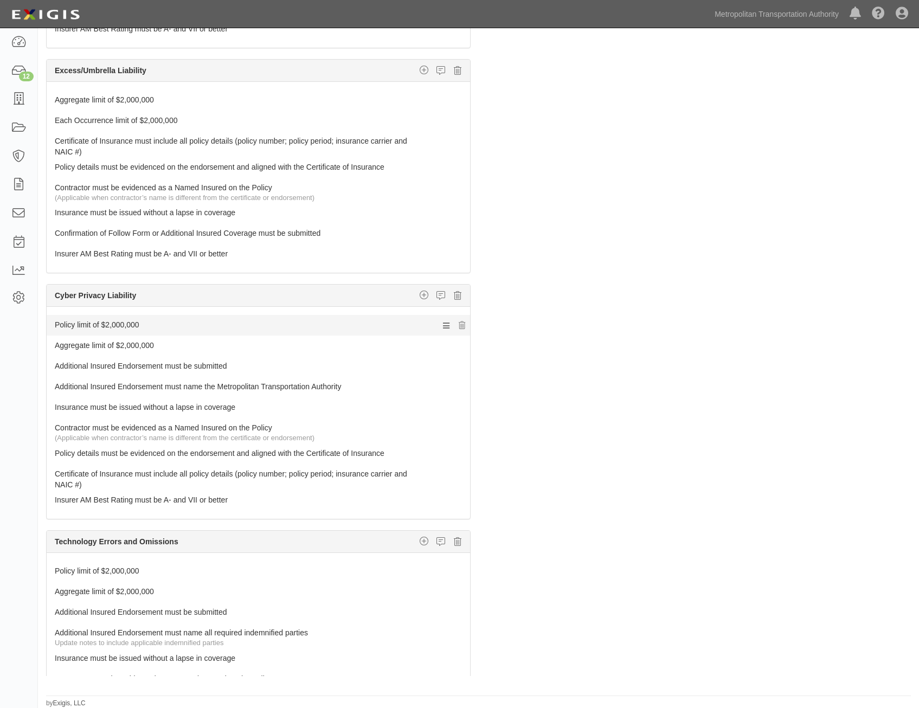
click at [288, 321] on link "Policy limit of $2,000,000" at bounding box center [238, 322] width 367 height 15
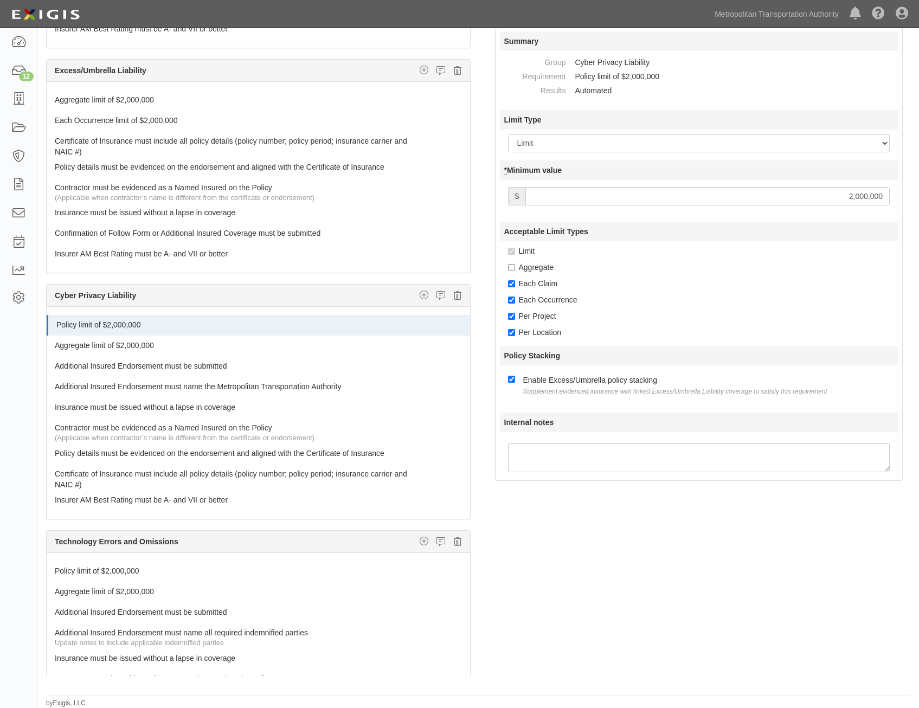
click at [862, 200] on input "2,000,000" at bounding box center [707, 196] width 364 height 18
type input "3,000,000"
click at [263, 344] on link "Aggregate limit of $2,000,000" at bounding box center [238, 343] width 367 height 15
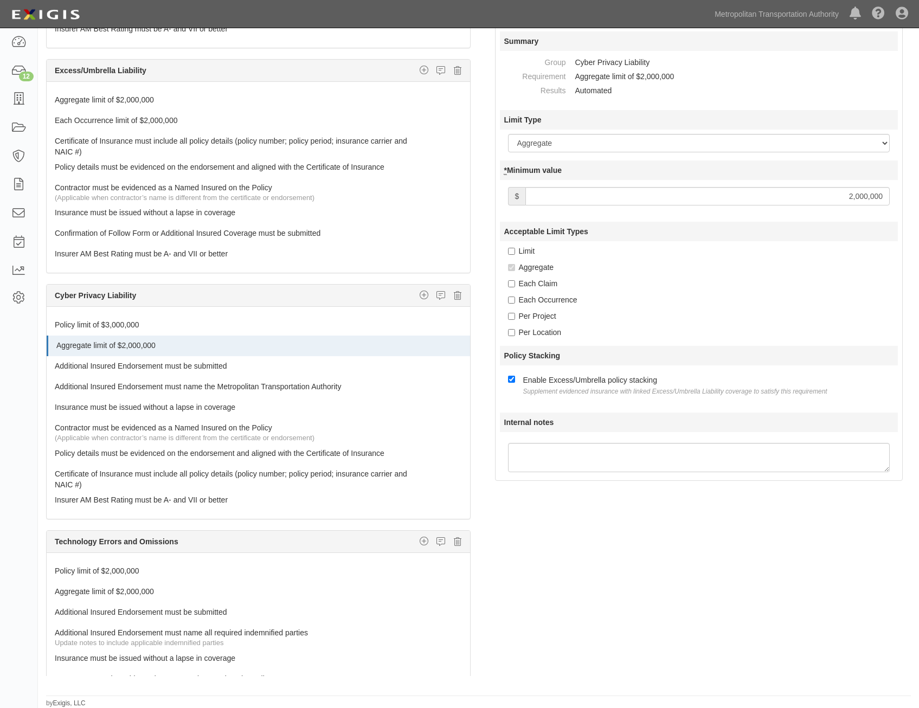
click at [880, 196] on input "2,000,000" at bounding box center [707, 196] width 364 height 18
type input "3,000,000"
click at [786, 254] on div "Limit" at bounding box center [703, 251] width 390 height 11
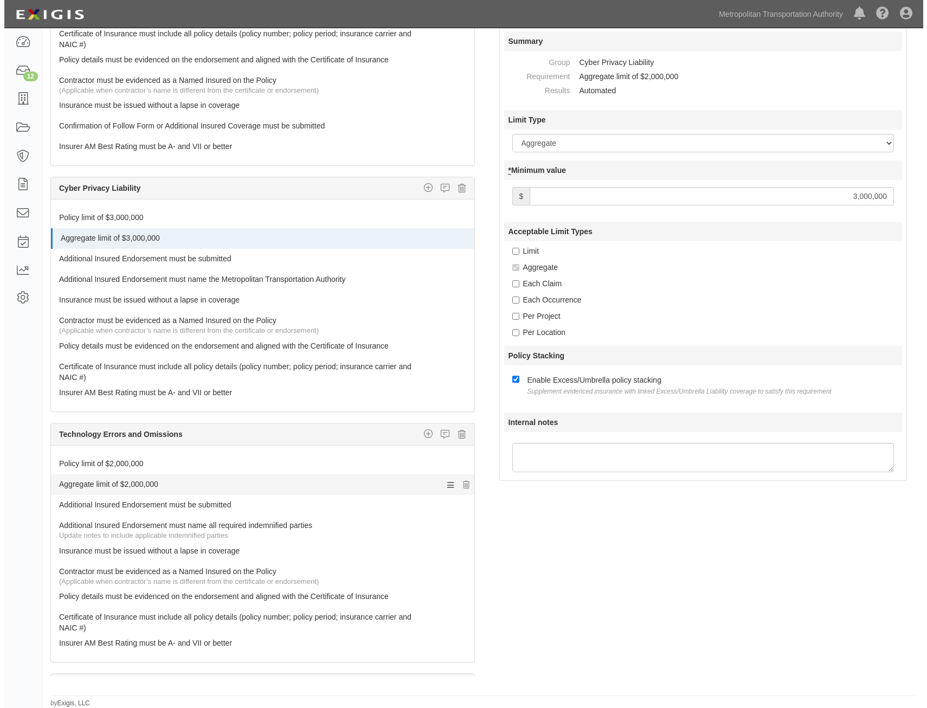
scroll to position [908, 0]
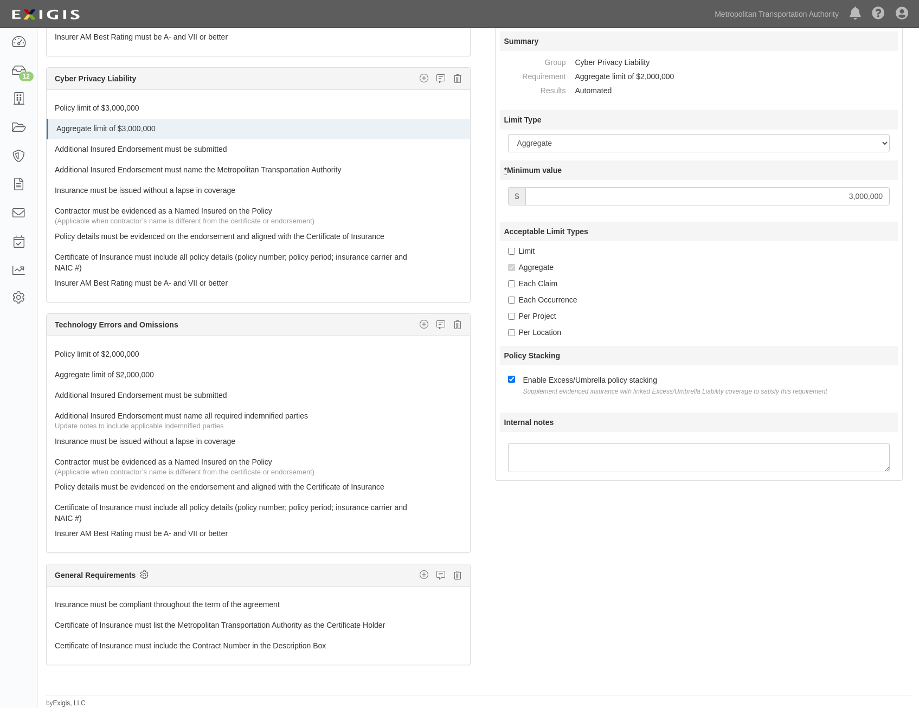
click at [146, 573] on icon at bounding box center [144, 575] width 9 height 10
checkbox input "true"
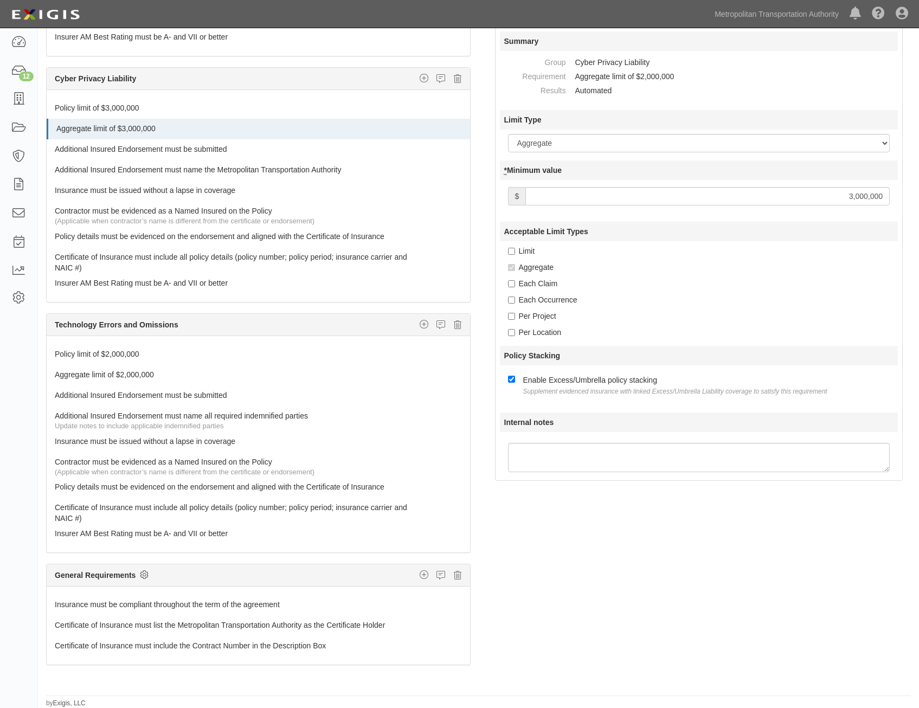
checkbox input "true"
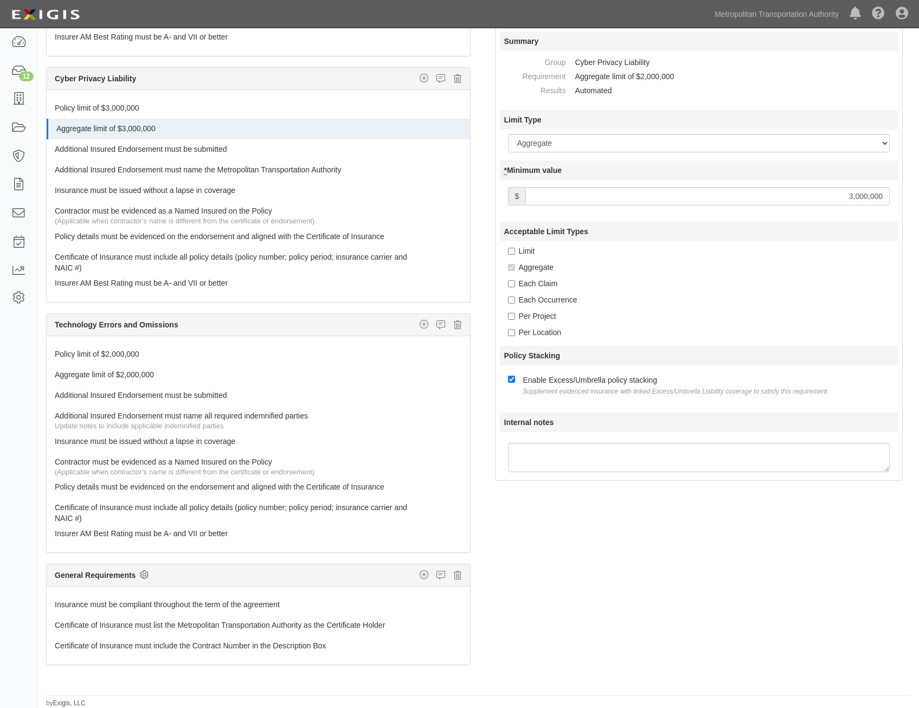
checkbox input "true"
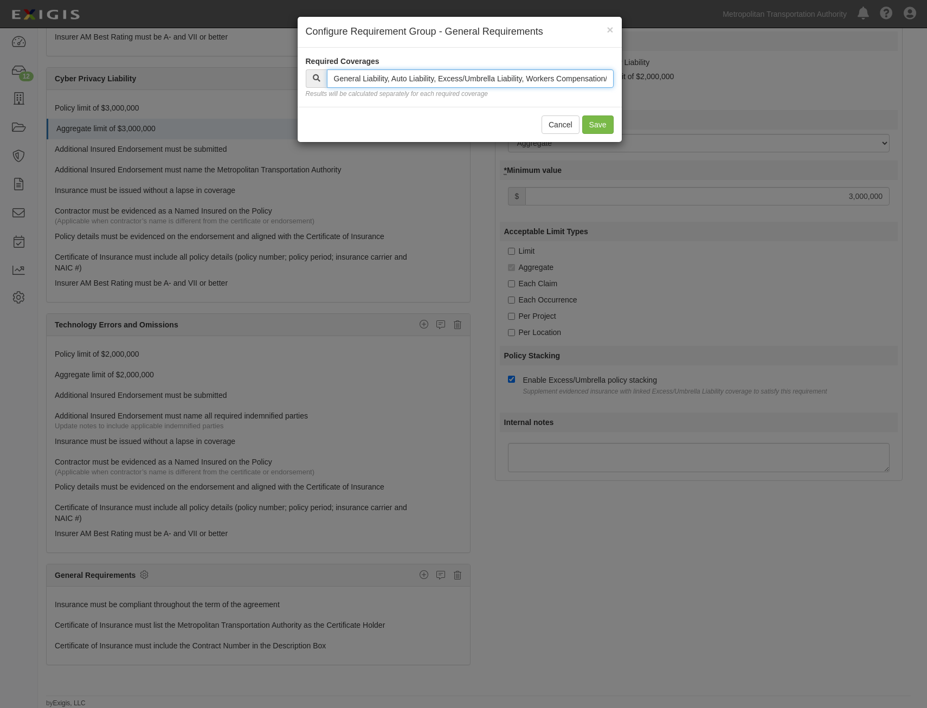
click at [549, 73] on input "text" at bounding box center [470, 78] width 287 height 18
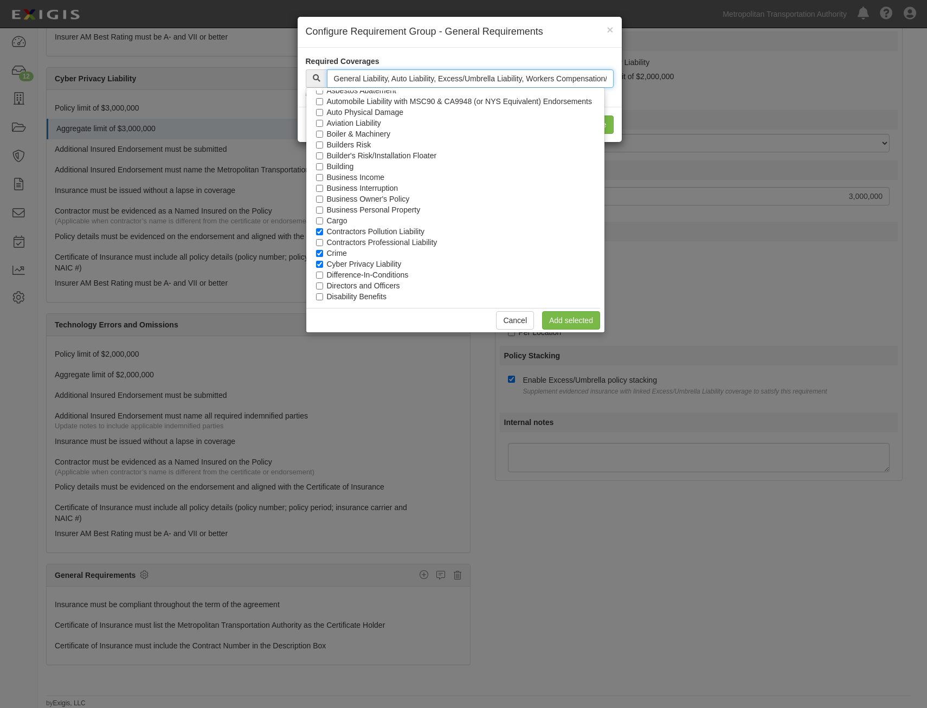
scroll to position [108, 0]
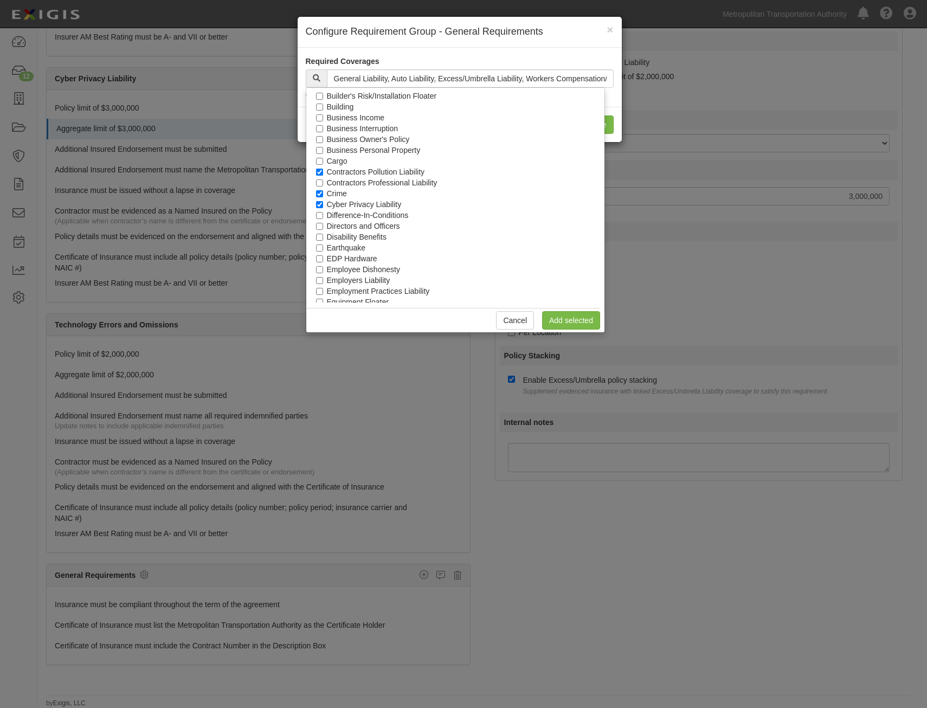
click at [406, 169] on label "Contractors Pollution Liability" at bounding box center [376, 171] width 98 height 11
click at [323, 169] on input "Contractors Pollution Liability" at bounding box center [319, 172] width 7 height 7
checkbox input "false"
click at [340, 195] on label "Crime" at bounding box center [337, 193] width 20 height 11
click at [323, 195] on input "Crime" at bounding box center [319, 193] width 7 height 7
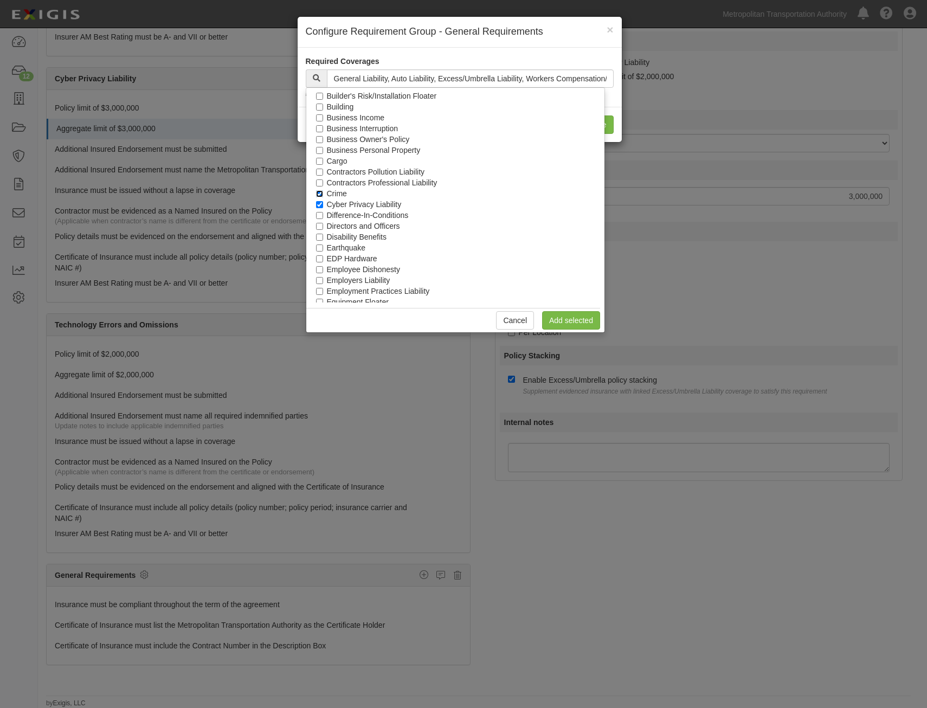
checkbox input "false"
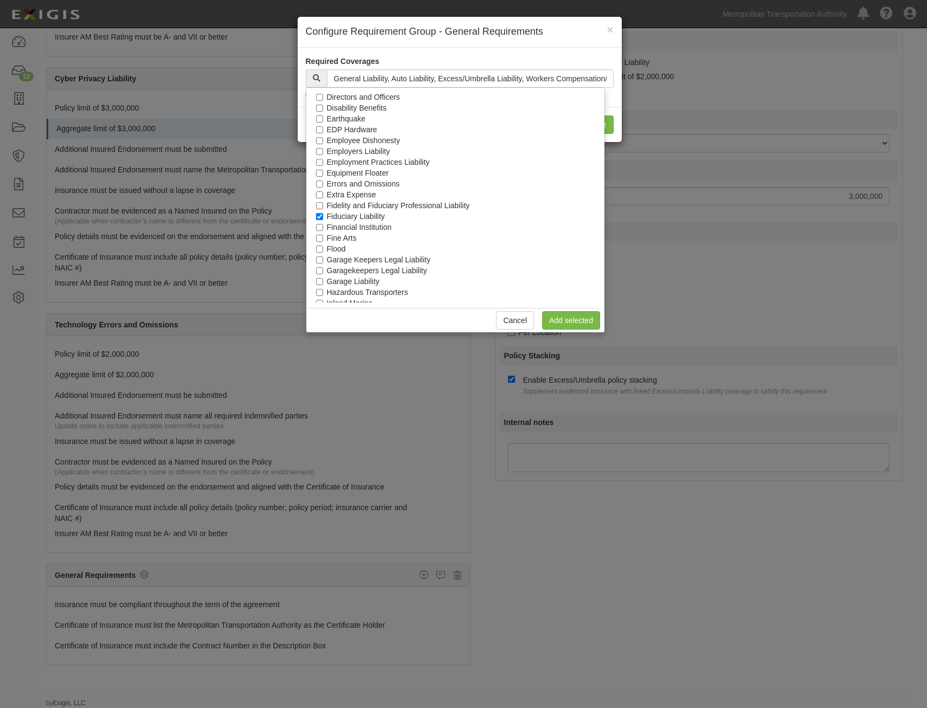
scroll to position [217, 0]
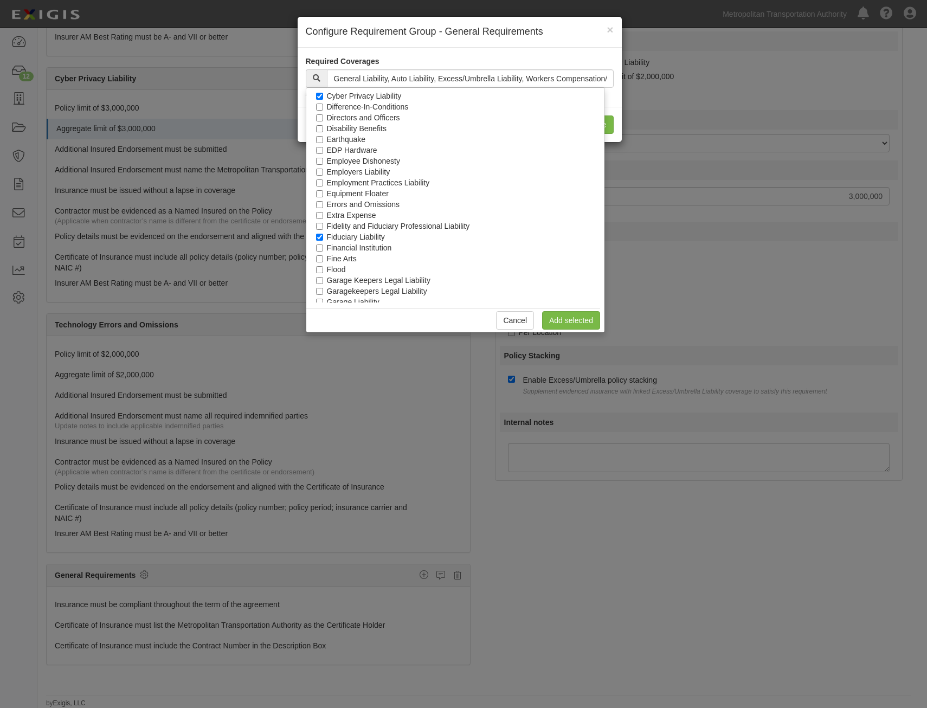
click at [368, 235] on label "Fiduciary Liability" at bounding box center [356, 237] width 58 height 11
click at [323, 235] on input "Fiduciary Liability" at bounding box center [319, 237] width 7 height 7
checkbox input "false"
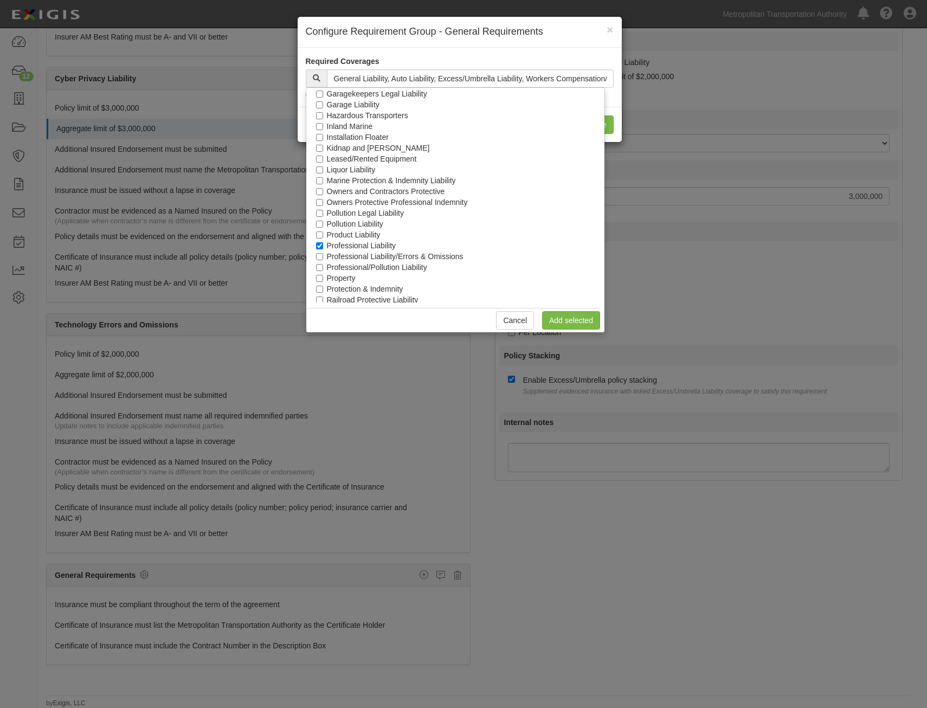
scroll to position [434, 0]
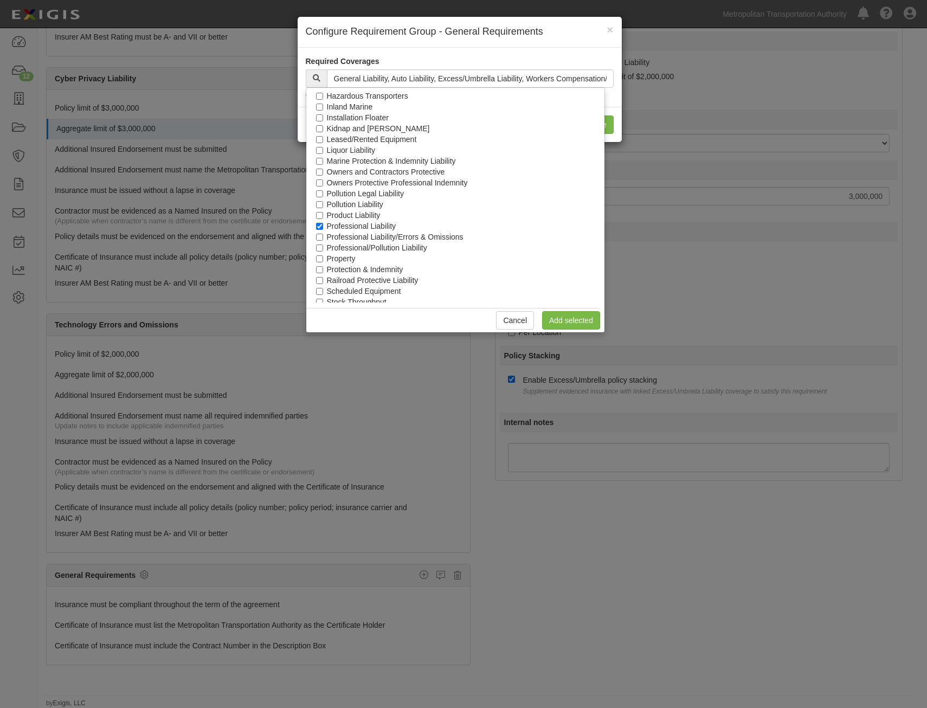
click at [372, 226] on label "Professional Liability" at bounding box center [361, 226] width 69 height 11
click at [323, 226] on input "Professional Liability" at bounding box center [319, 226] width 7 height 7
checkbox input "false"
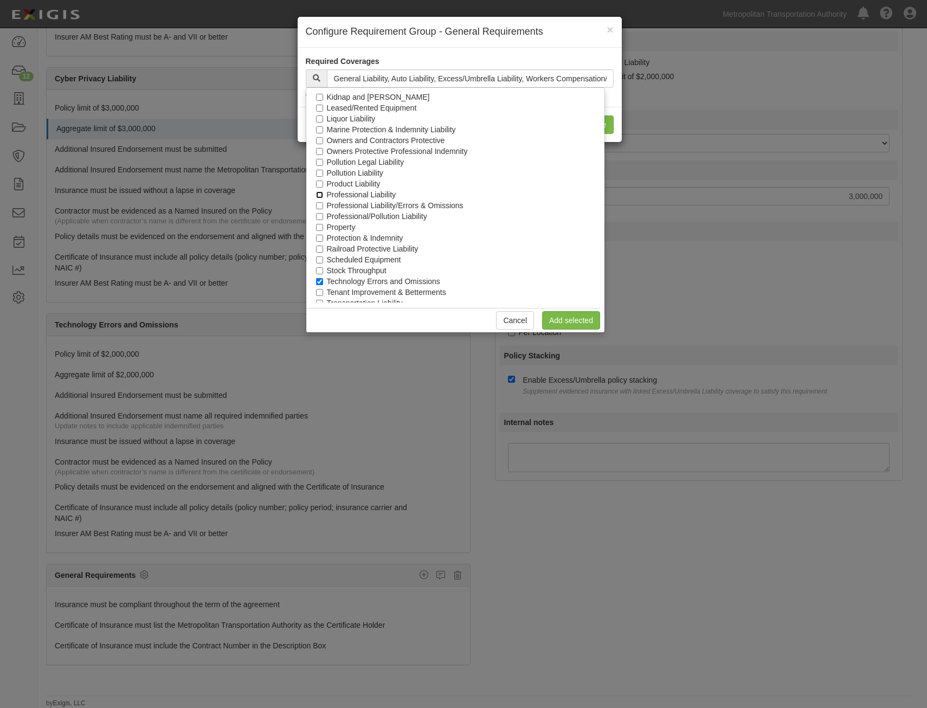
scroll to position [492, 0]
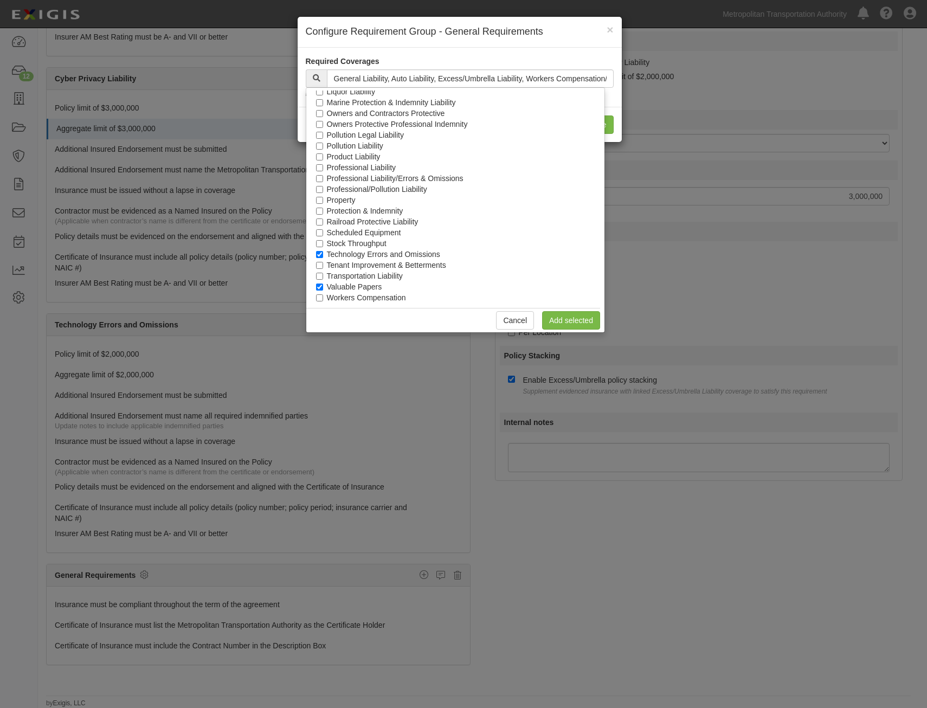
click at [374, 285] on label "Valuable Papers" at bounding box center [354, 286] width 55 height 11
click at [323, 285] on input "Valuable Papers" at bounding box center [319, 287] width 7 height 7
checkbox input "false"
click at [588, 318] on link "Add selected" at bounding box center [571, 320] width 58 height 18
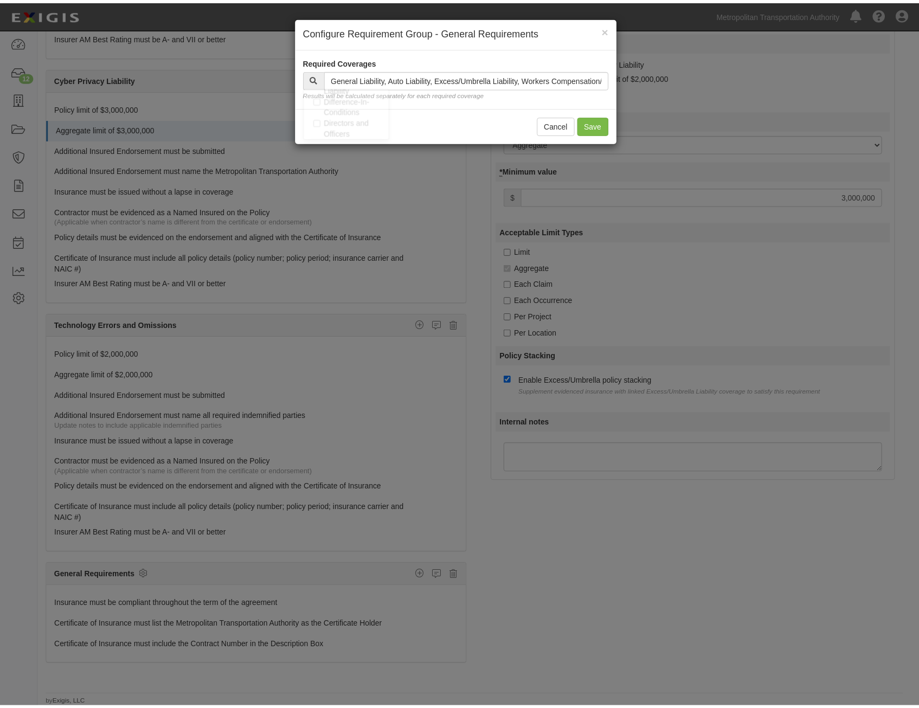
scroll to position [1111, 0]
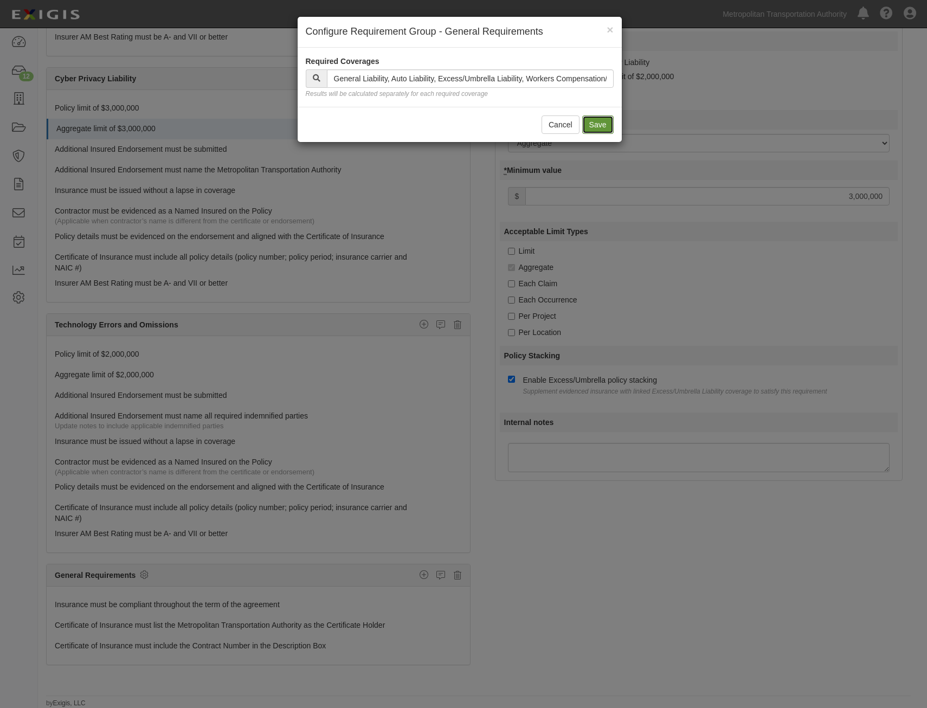
click at [600, 127] on button "Save" at bounding box center [597, 125] width 31 height 18
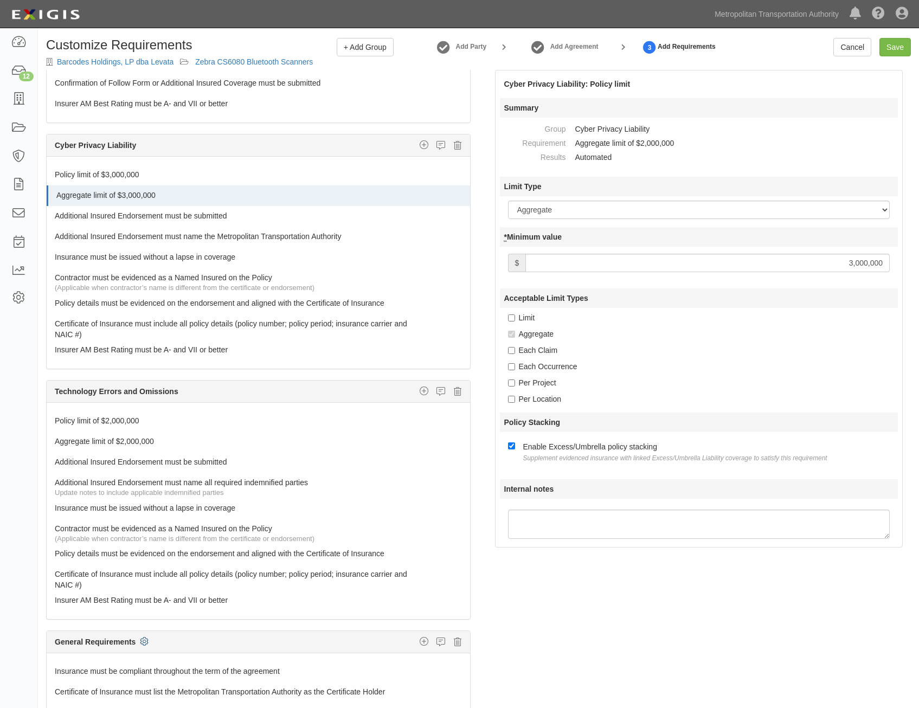
scroll to position [0, 0]
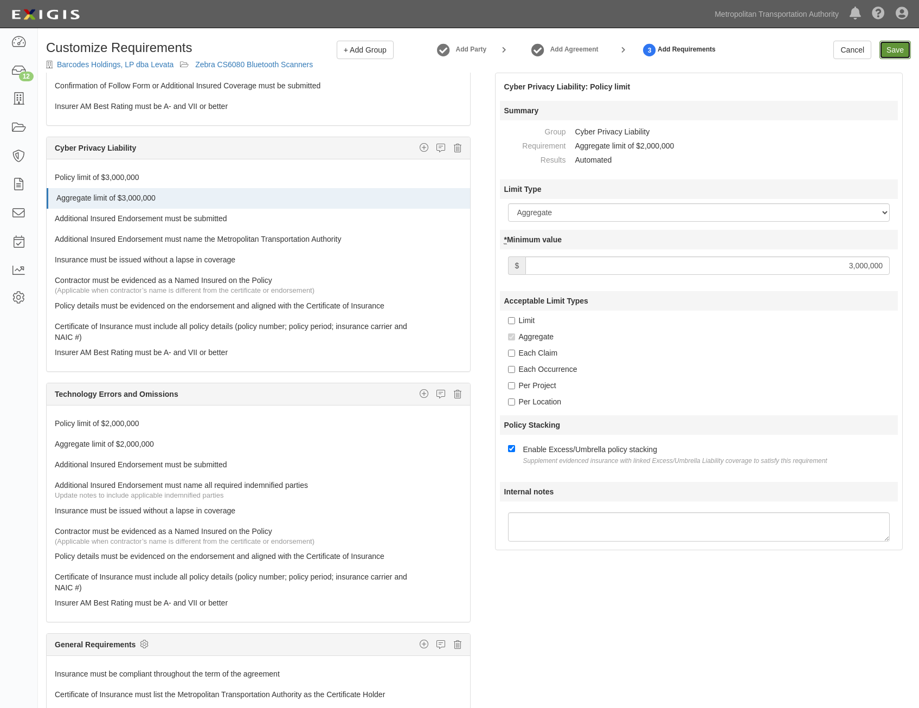
click at [903, 48] on input "Save" at bounding box center [895, 50] width 31 height 18
type input "3000000"
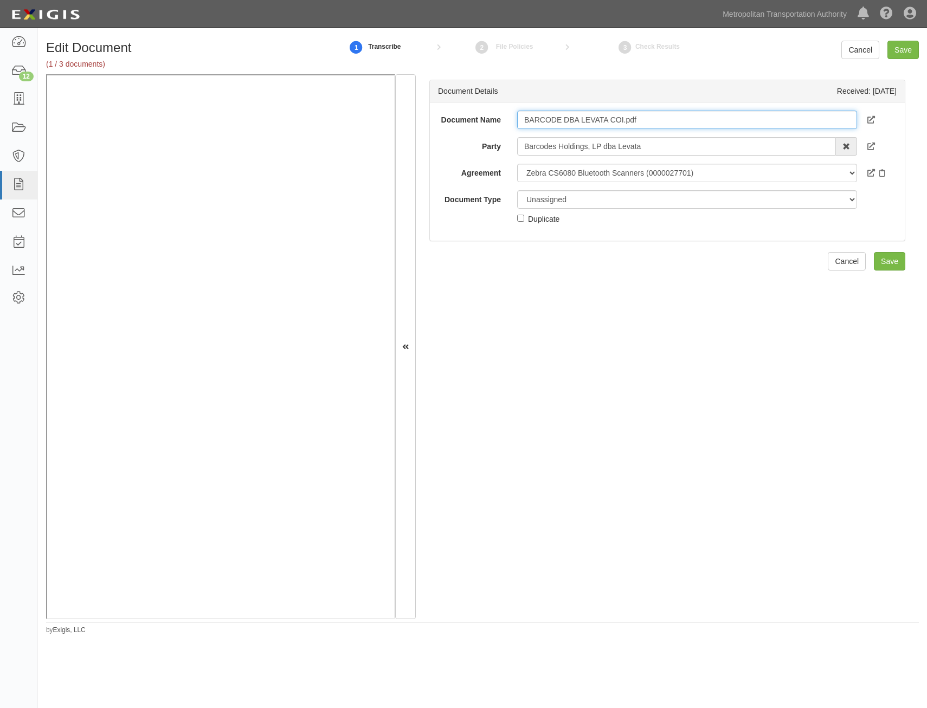
click at [703, 119] on input "BARCODE DBA LEVATA COI.pdf" at bounding box center [687, 120] width 340 height 18
type input "COI"
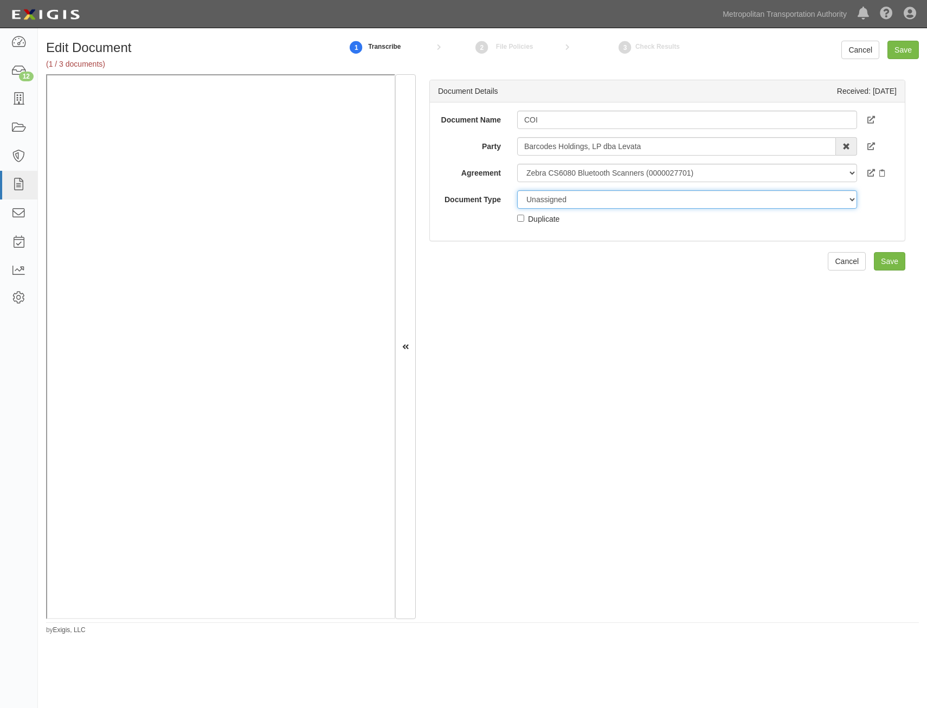
click at [697, 202] on select "Unassigned Binder Cancellation Notice Certificate Contract Endorsement Insuranc…" at bounding box center [687, 199] width 340 height 18
select select "CertificateDetail"
click at [517, 190] on select "Unassigned Binder Cancellation Notice Certificate Contract Endorsement Insuranc…" at bounding box center [687, 199] width 340 height 18
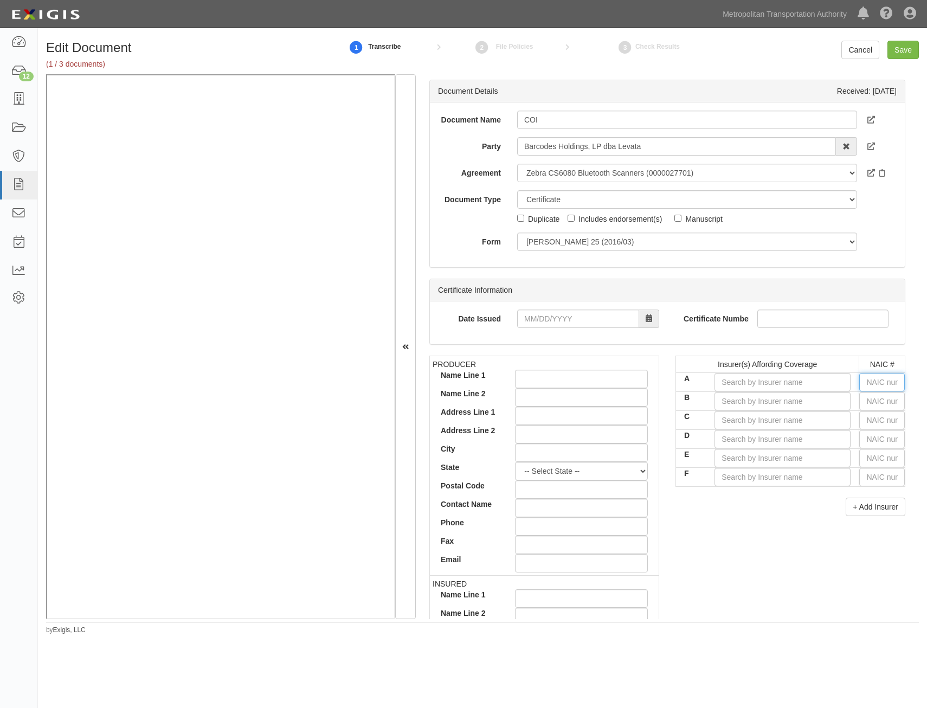
click at [872, 384] on input "text" at bounding box center [883, 382] width 46 height 18
type input "16862"
type input "1"
type input "19984"
type input "19"
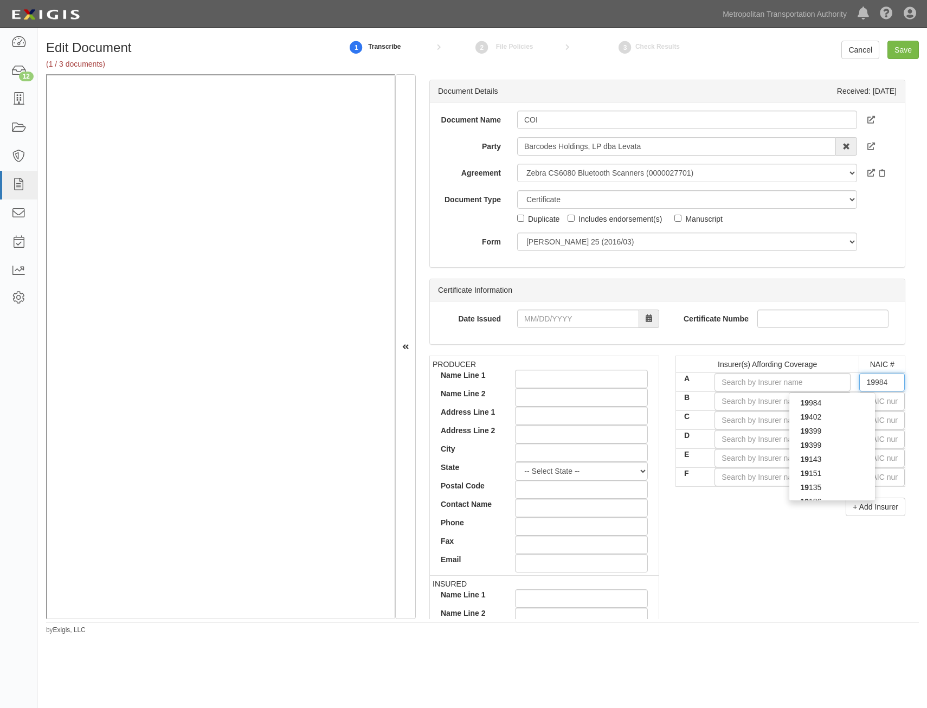
type input "19690"
type input "196"
type input "19682"
type input "1968"
type input "19682"
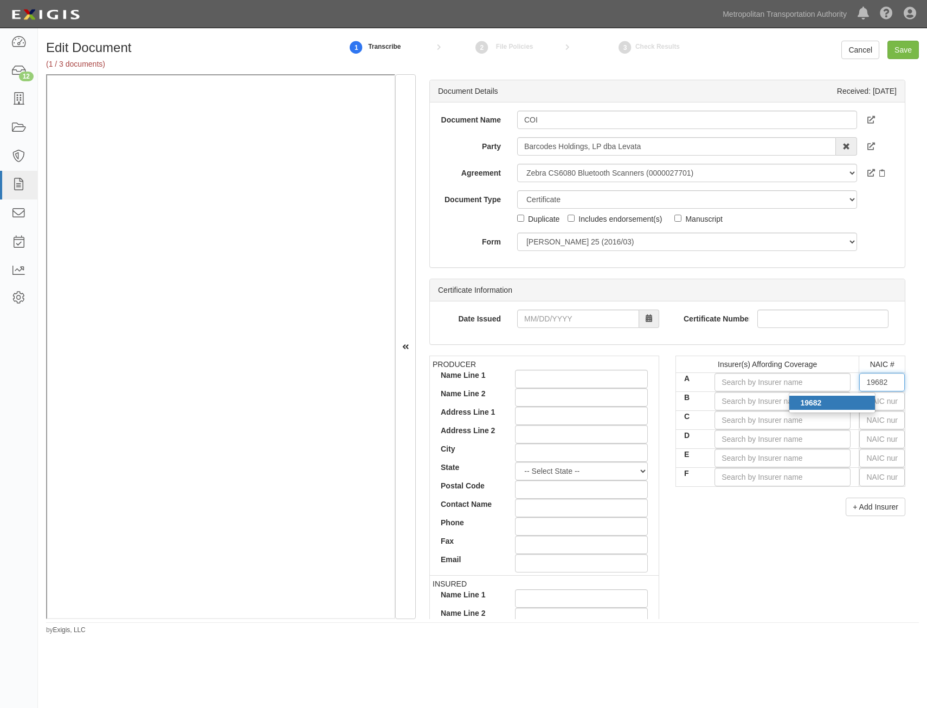
click at [854, 404] on div "19682" at bounding box center [833, 403] width 86 height 14
type input "Hartford Fire Insurance Company (A+ XV Rating)"
type input "19682"
click at [895, 396] on input "text" at bounding box center [883, 401] width 46 height 18
click at [830, 405] on input "B" at bounding box center [783, 401] width 136 height 18
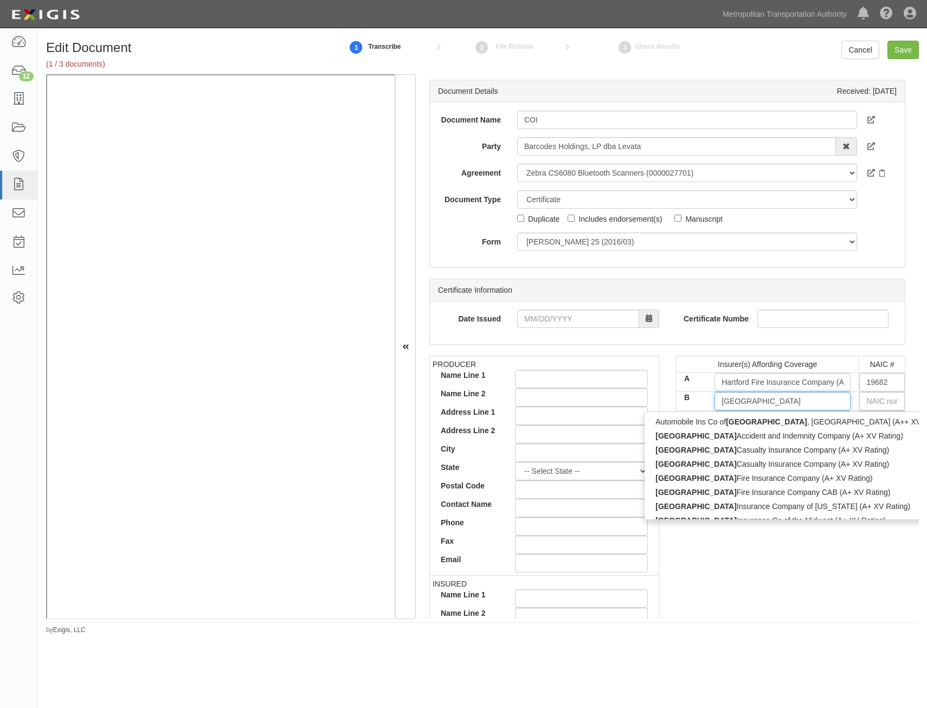
click at [804, 402] on input "hartford" at bounding box center [783, 401] width 136 height 18
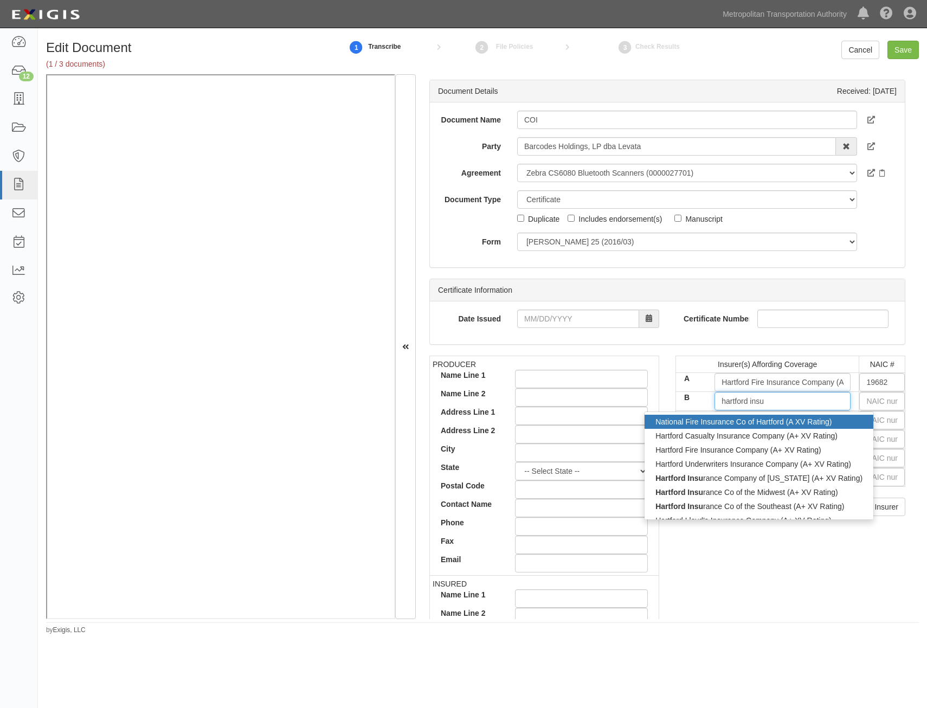
click at [798, 424] on div "National Fire Insurance Co of Hartford (A XV Rating)" at bounding box center [759, 422] width 229 height 14
type input "National Fire Insurance Co of Hartford (A XV Rating)"
type input "20478"
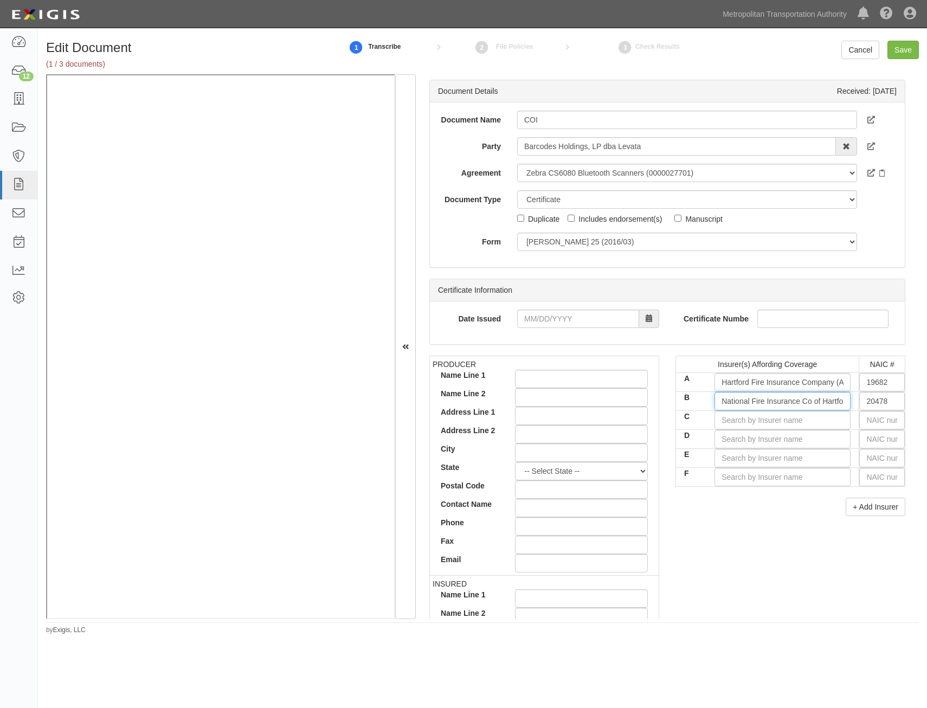
type input "National Fire Insurance Co of Hartford (A XV Rating)"
click at [880, 427] on input "text" at bounding box center [883, 420] width 46 height 18
type input "25232"
type input "2"
type input "27928"
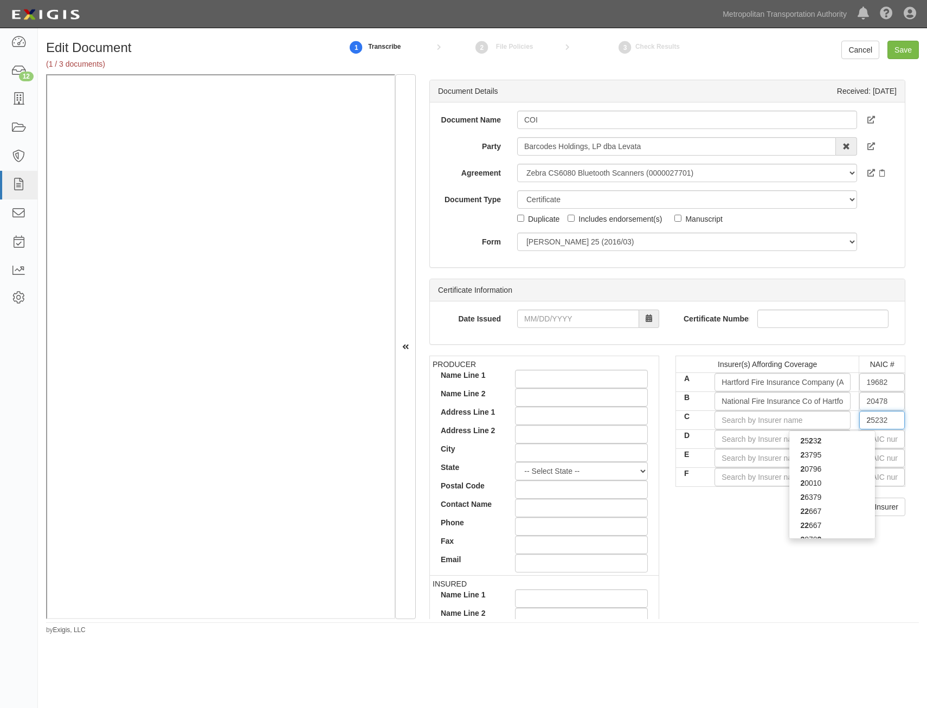
type input "27"
type input "27154"
type input "271"
type input "27120"
type input "2712"
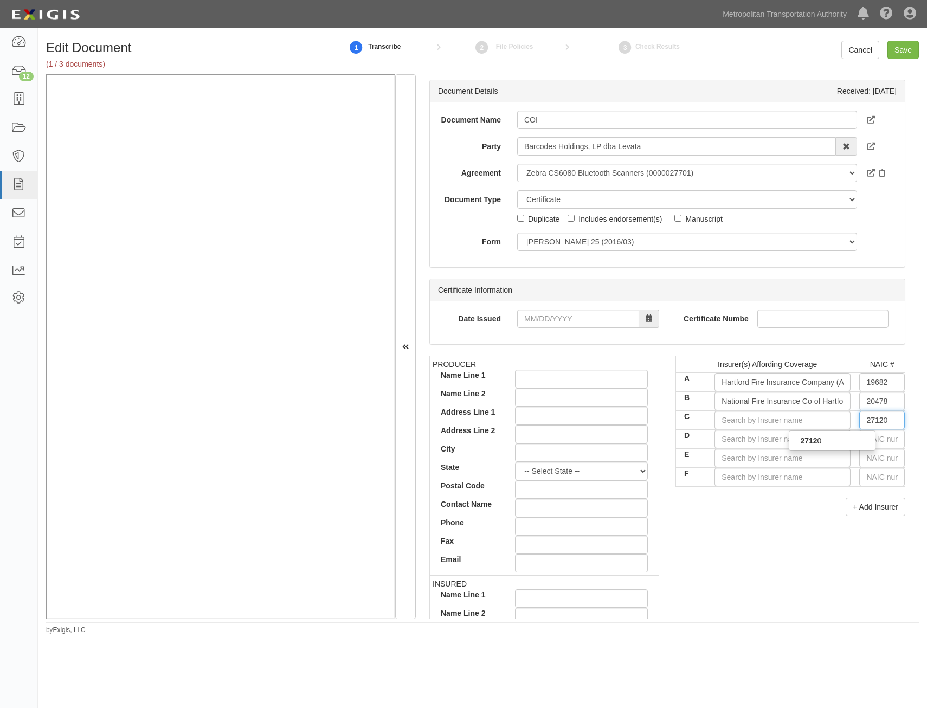
type input "27120"
click at [852, 440] on div "27120" at bounding box center [833, 441] width 86 height 14
type input "Trumbull Insurance Company (A+ XV Rating)"
type input "27120"
click at [803, 394] on input "National Fire Insurance Co of Hartford (A XV Rating)" at bounding box center [783, 401] width 136 height 18
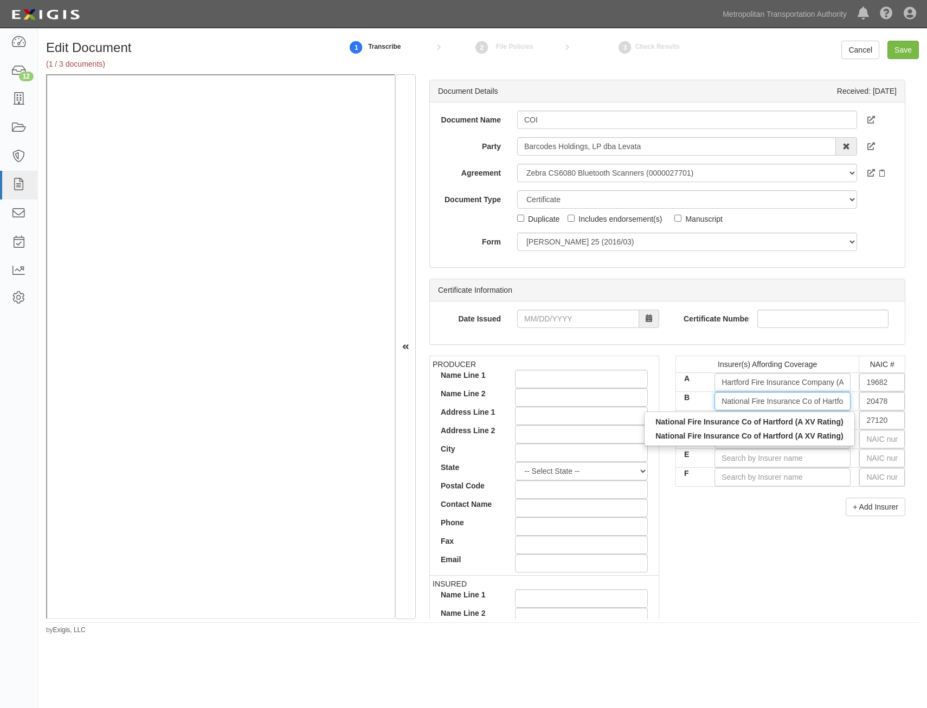
click at [803, 394] on input "National Fire Insurance Co of Hartford (A XV Rating)" at bounding box center [783, 401] width 136 height 18
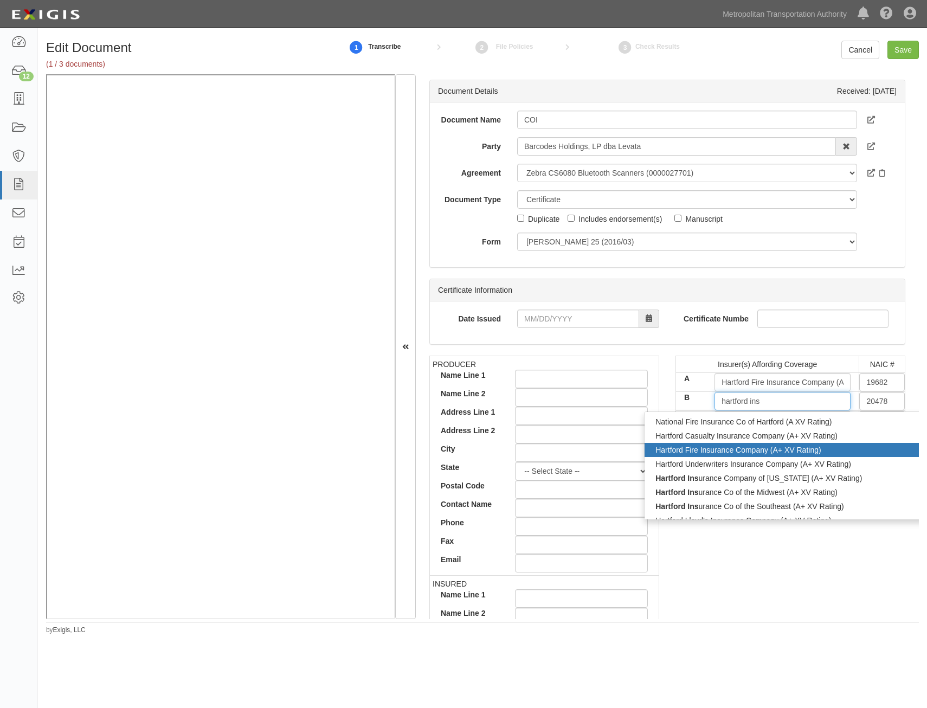
click at [800, 454] on div "Hartford Fire Insurance Company (A+ XV Rating)" at bounding box center [802, 450] width 314 height 14
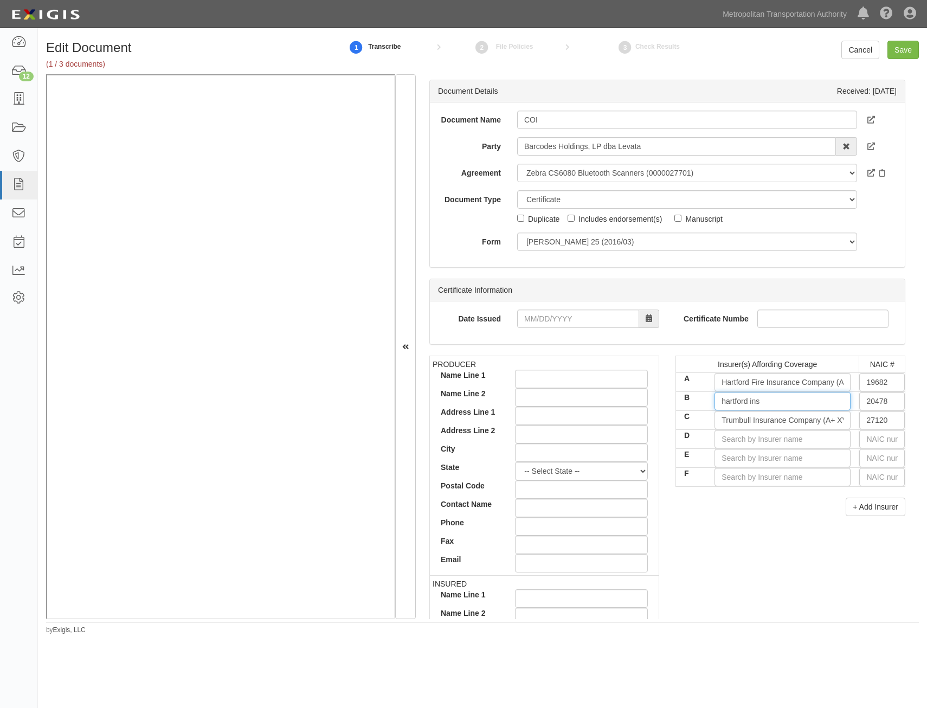
type input "Hartford Fire Insurance Company (A+ XV Rating)"
type input "19682"
type input "Hartford Fire Insurance Company (A+ XV Rating)"
click at [786, 533] on div "PRODUCER Name Line 1 Name Line 2 Address Line 1 Address Line 2 City State -- Se…" at bounding box center [667, 544] width 492 height 377
click at [877, 444] on input "text" at bounding box center [883, 439] width 46 height 18
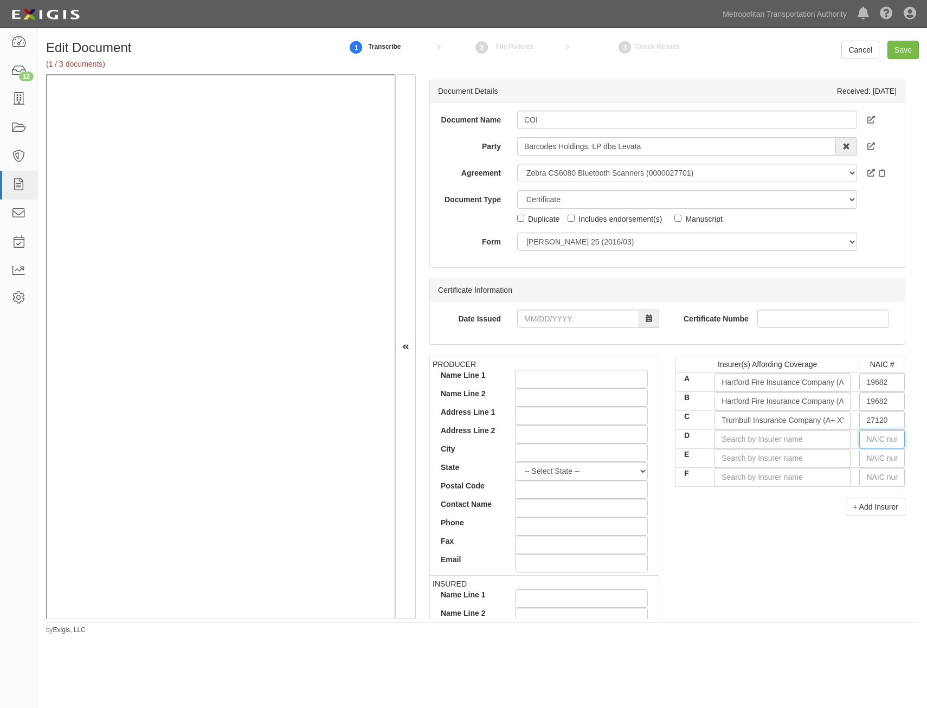
type input "16862"
type input "1"
type input "11105"
type input "11"
type input "11526"
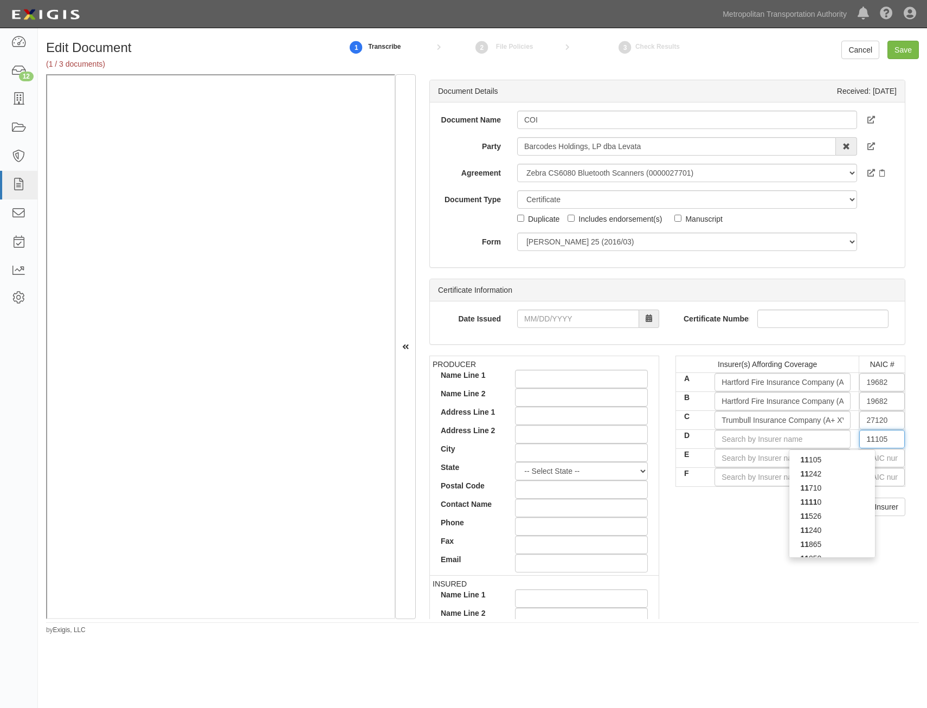
type input "115"
type input "11551"
type input "1155"
type input "11551"
click at [850, 457] on div "11551" at bounding box center [833, 460] width 86 height 14
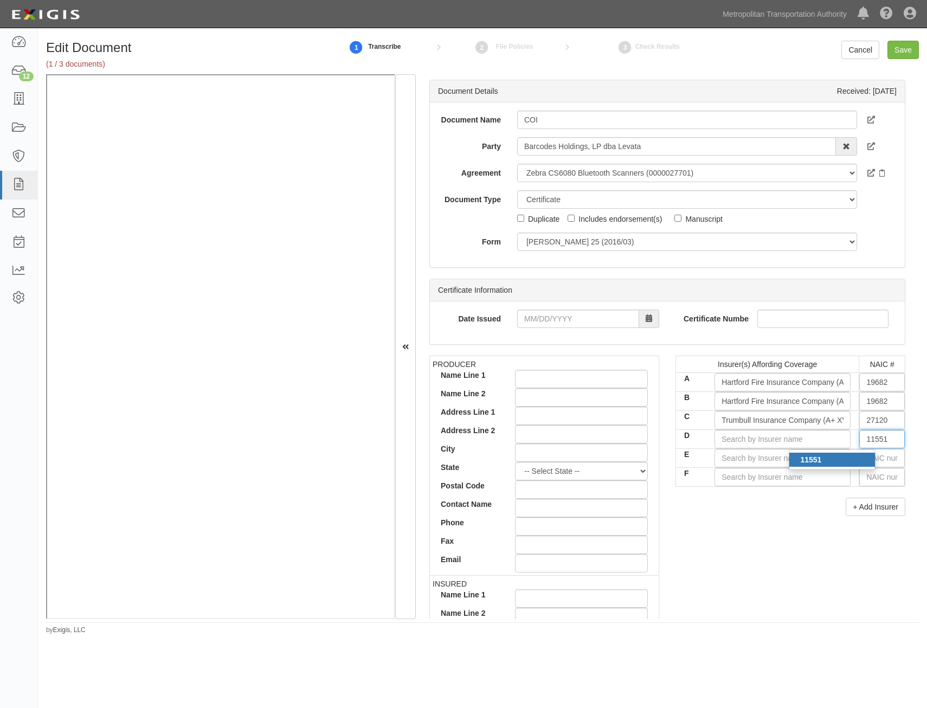
type input "Endurance Assurance Corporation (A+ XV Rating)"
type input "11551"
click at [789, 522] on div "Insurer(s) Affording Coverage NAIC # A Hartford Fire Insurance Company (A+ XV R…" at bounding box center [791, 440] width 246 height 169
click at [811, 459] on input "E" at bounding box center [783, 458] width 136 height 18
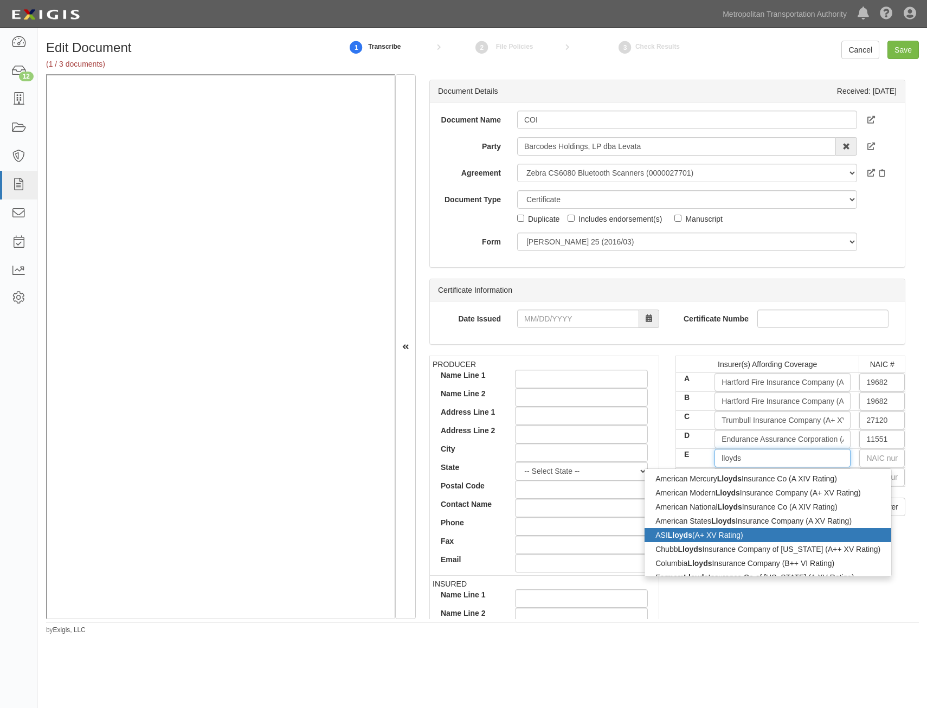
click at [731, 536] on div "ASI Lloyds (A+ XV Rating)" at bounding box center [768, 535] width 247 height 14
type input "ASI Lloyds (A+ XV Rating)"
type input "11059"
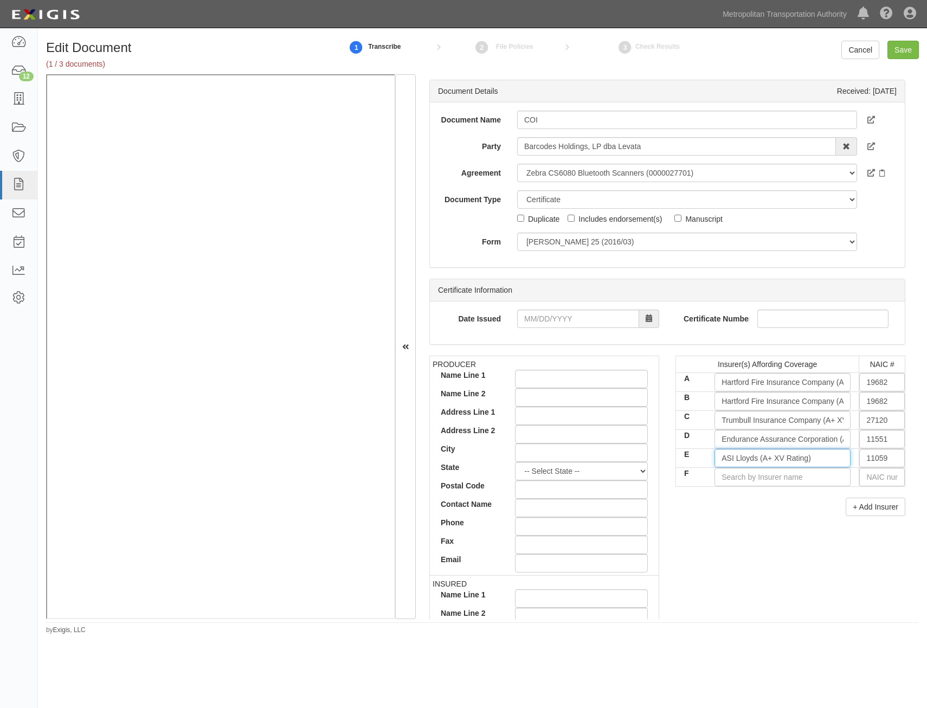
type input "ASI Lloyds (A+ XV Rating)"
click at [747, 543] on div "PRODUCER Name Line 1 Name Line 2 Address Line 1 Address Line 2 City State -- Se…" at bounding box center [667, 544] width 492 height 377
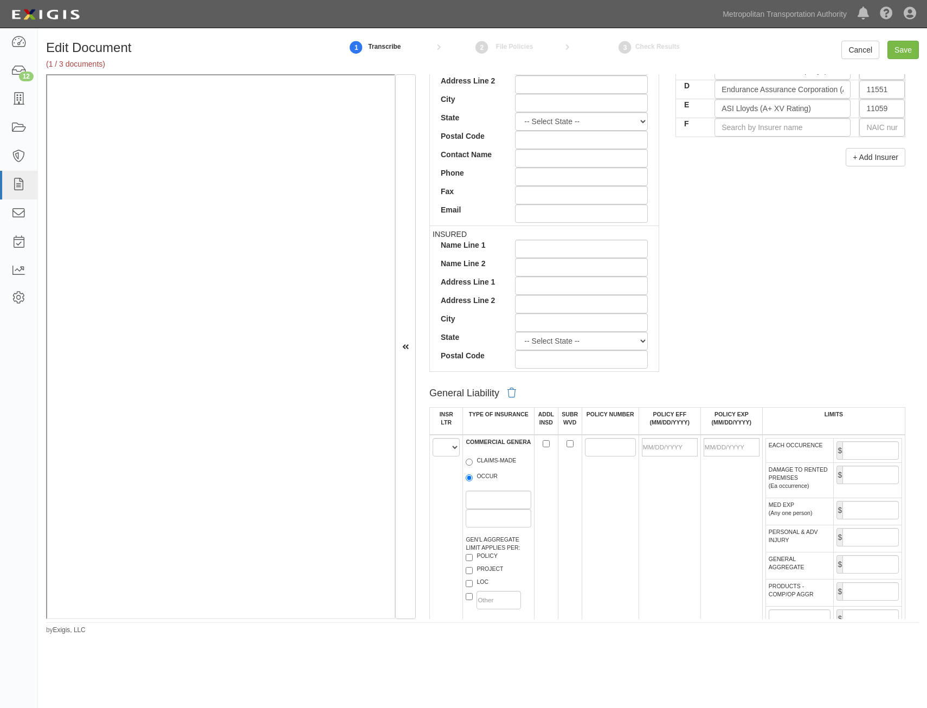
scroll to position [488, 0]
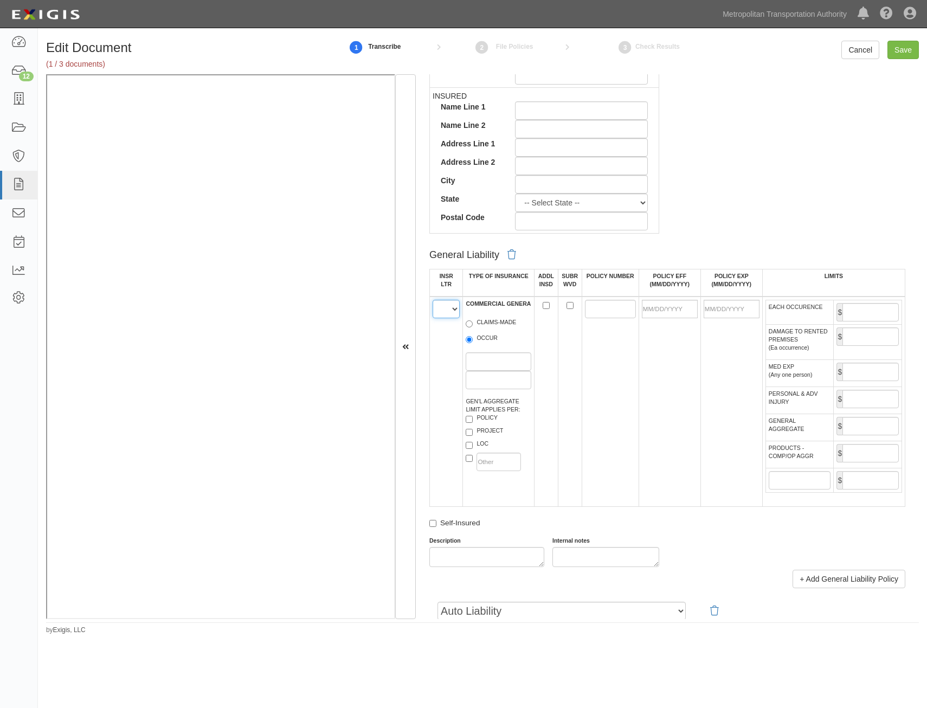
click at [441, 314] on select "A B C D E F" at bounding box center [446, 309] width 27 height 18
select select "A"
click at [433, 300] on select "A B C D E F" at bounding box center [446, 309] width 27 height 18
click at [484, 338] on label "OCCUR" at bounding box center [482, 339] width 32 height 11
click at [473, 338] on input "OCCUR" at bounding box center [469, 339] width 7 height 7
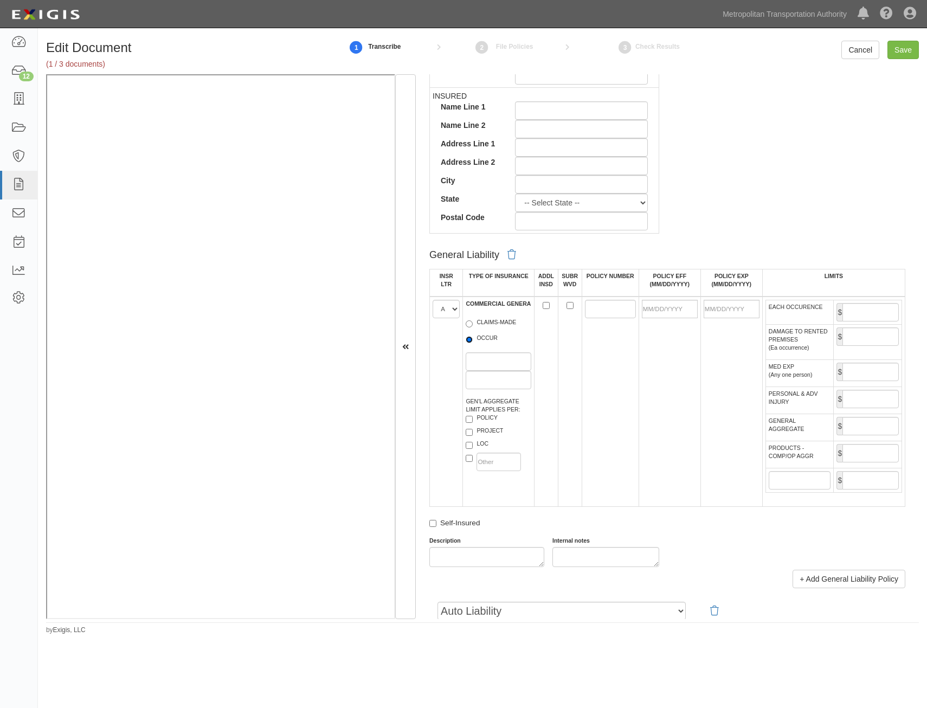
radio input "true"
click at [484, 444] on label "LOC" at bounding box center [477, 445] width 23 height 11
click at [473, 444] on input "LOC" at bounding box center [469, 445] width 7 height 7
checkbox input "true"
click at [547, 303] on input "ADDL INSD" at bounding box center [546, 305] width 7 height 7
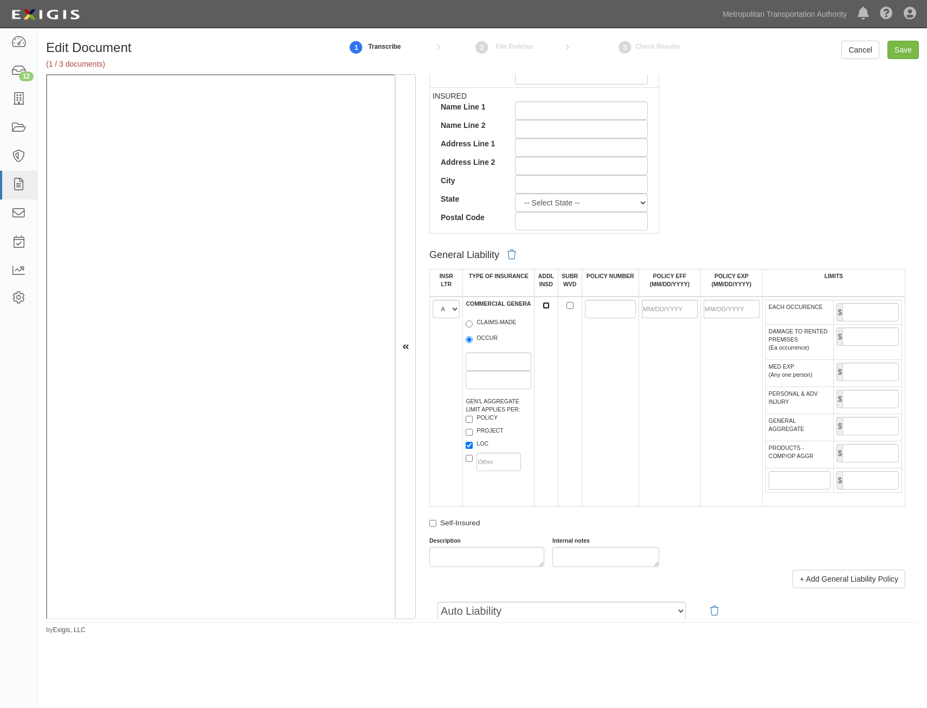
checkbox input "true"
click at [586, 310] on input "POLICY NUMBER" at bounding box center [610, 309] width 51 height 18
paste input "10UUNBU2A6D"
type input "10UUNBU2A6D"
click at [664, 311] on input "POLICY EFF (MM/DD/YYYY)" at bounding box center [670, 309] width 56 height 18
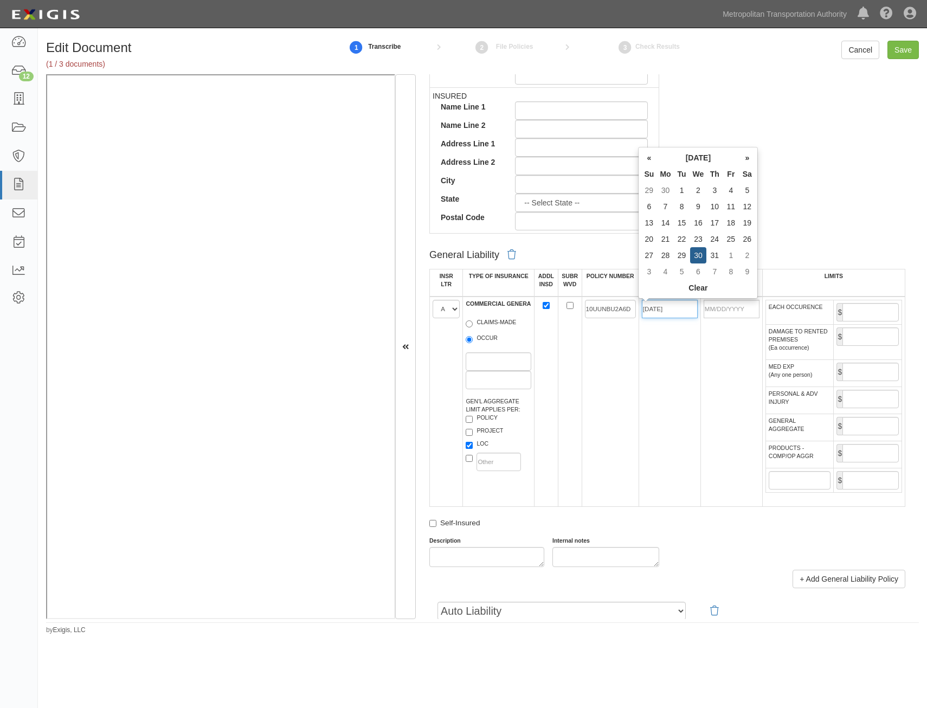
type input "07/30/2025"
type input "07/30/2026"
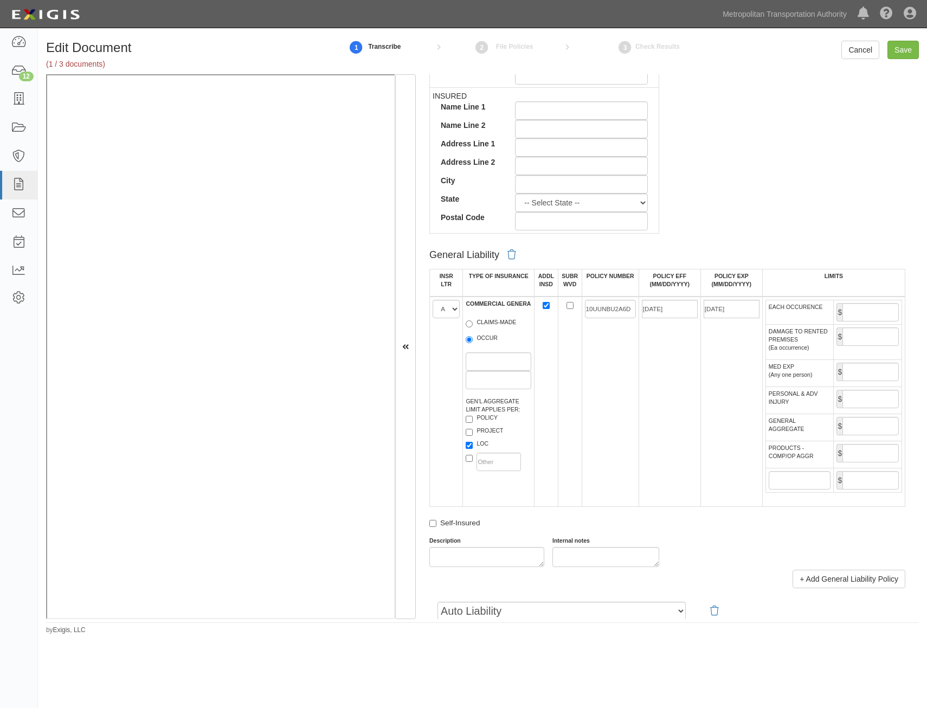
click at [701, 388] on td "07/30/2026" at bounding box center [732, 402] width 62 height 210
click at [867, 312] on input "EACH OCCURENCE" at bounding box center [871, 312] width 56 height 18
type input "1,000,000"
drag, startPoint x: 856, startPoint y: 419, endPoint x: 856, endPoint y: 425, distance: 6.5
click at [856, 419] on input "GENERAL AGGREGATE" at bounding box center [871, 426] width 56 height 18
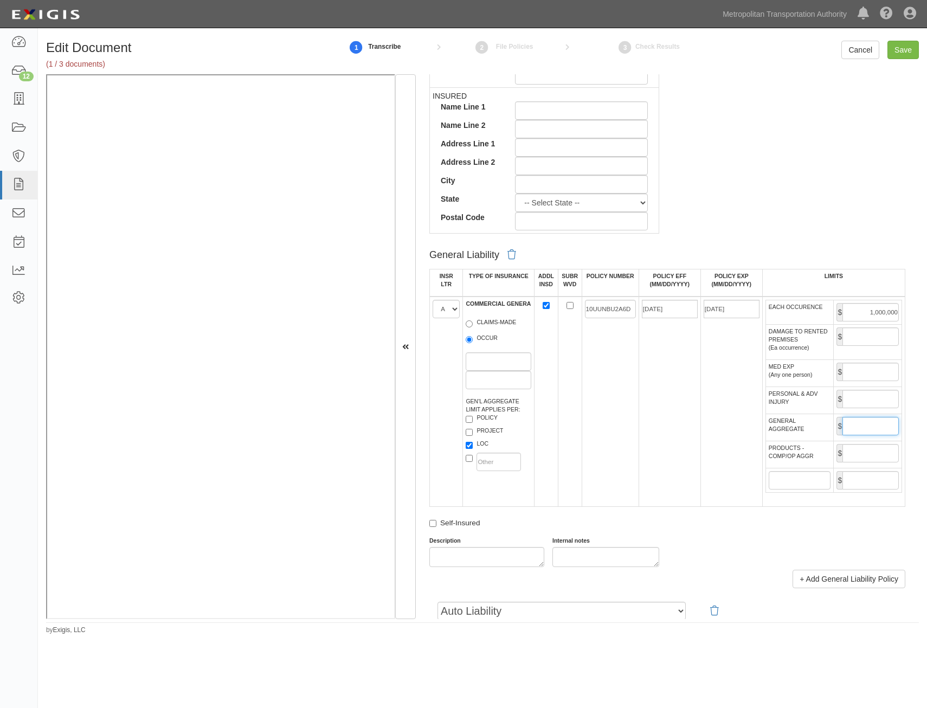
type input "2,000,000"
drag, startPoint x: 871, startPoint y: 451, endPoint x: 869, endPoint y: 458, distance: 7.4
click at [871, 451] on input "PRODUCTS - COMP/OP AGGR" at bounding box center [871, 453] width 56 height 18
type input "2,000,000"
drag, startPoint x: 678, startPoint y: 497, endPoint x: 678, endPoint y: 474, distance: 23.3
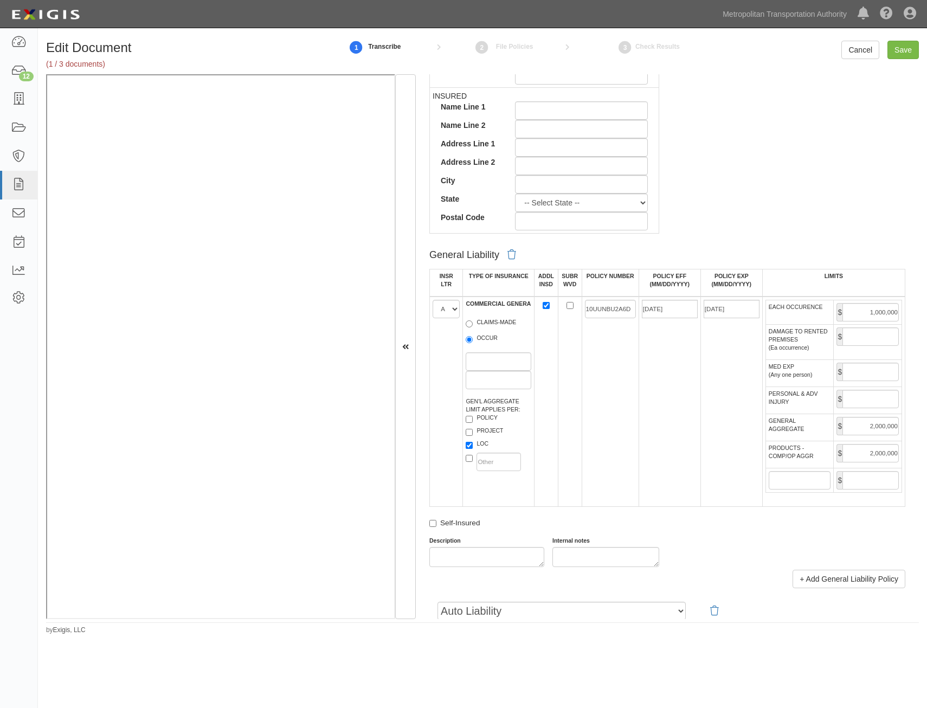
click at [682, 485] on td "07/30/2025" at bounding box center [670, 402] width 62 height 210
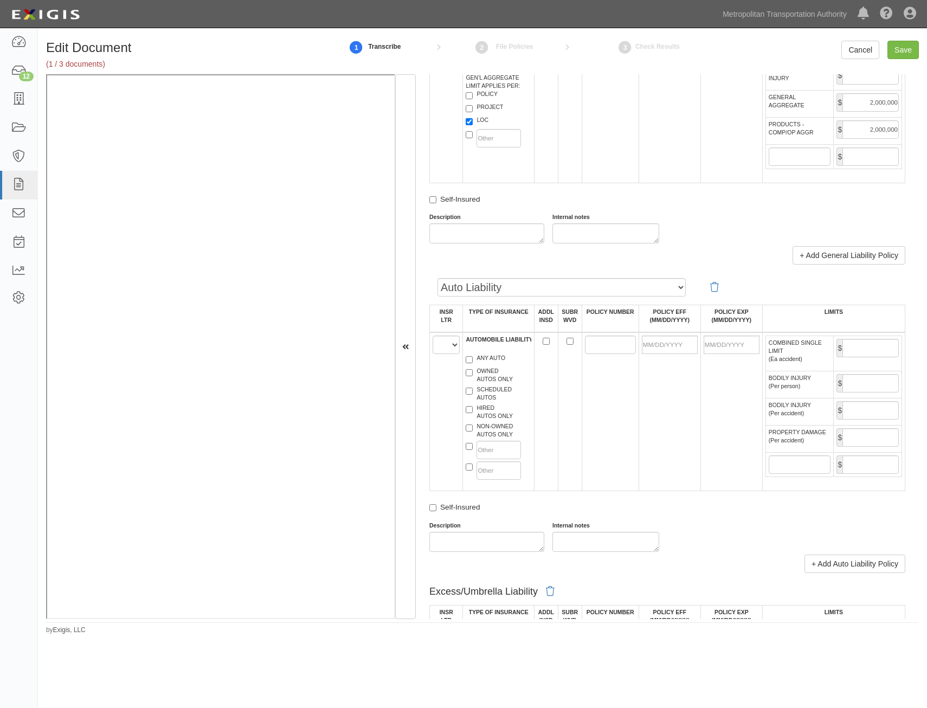
scroll to position [813, 0]
drag, startPoint x: 448, startPoint y: 348, endPoint x: 447, endPoint y: 353, distance: 5.5
click at [448, 348] on select "A B C D E F" at bounding box center [446, 343] width 27 height 18
select select "C"
click at [433, 334] on select "A B C D E F" at bounding box center [446, 343] width 27 height 18
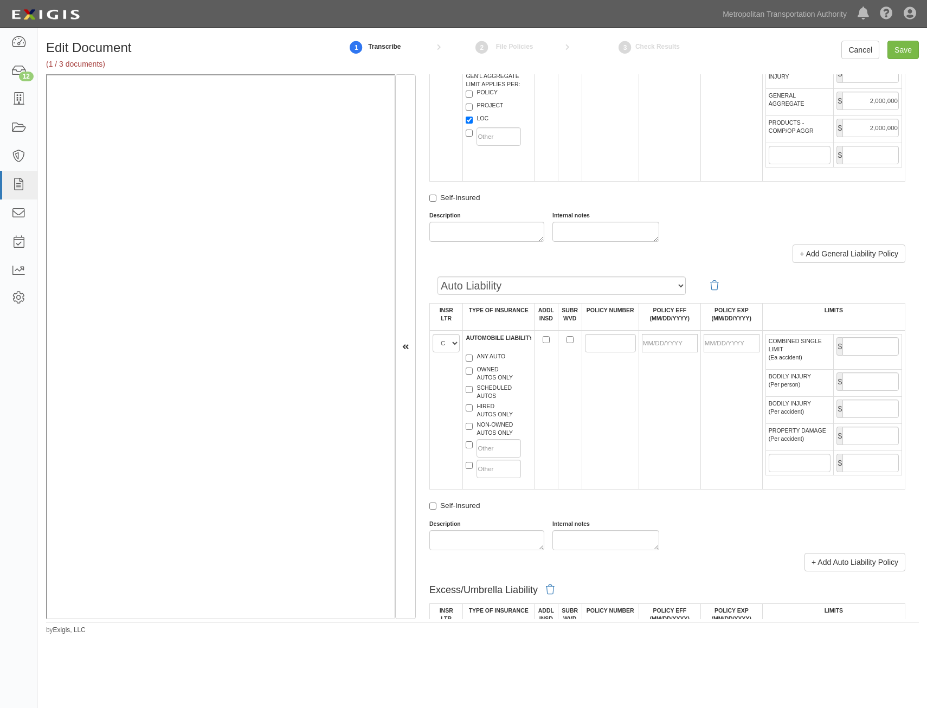
click at [464, 395] on div "SCHEDULED AUTOS" at bounding box center [499, 393] width 82 height 18
click at [488, 359] on label "ANY AUTO" at bounding box center [486, 357] width 40 height 11
click at [473, 359] on input "ANY AUTO" at bounding box center [469, 358] width 7 height 7
checkbox input "true"
click at [485, 410] on label "HIRED AUTOS ONLY" at bounding box center [489, 410] width 47 height 16
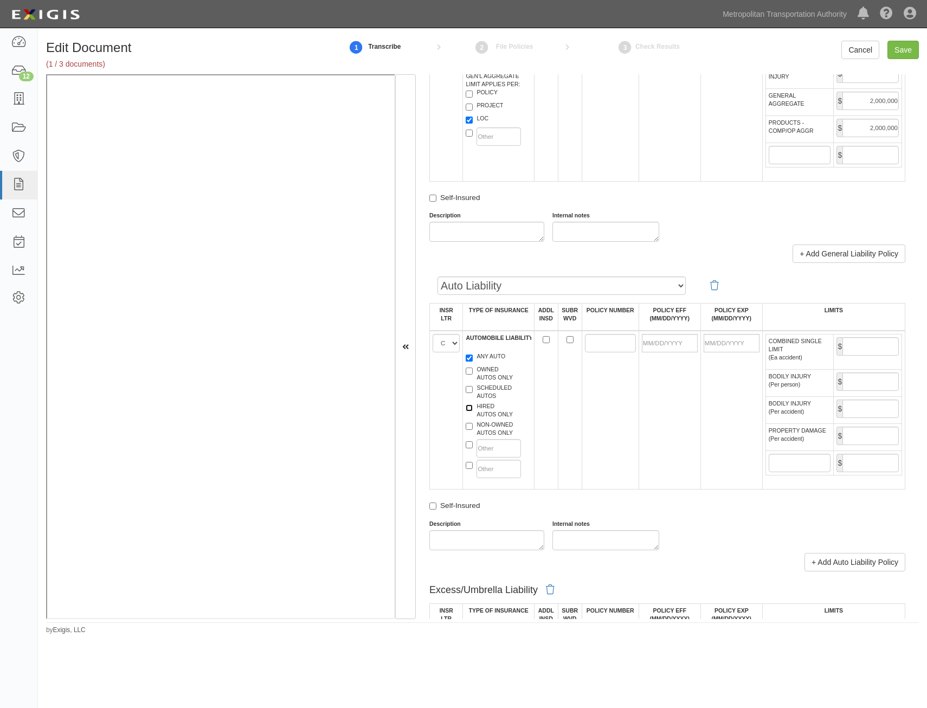
click at [473, 410] on input "HIRED AUTOS ONLY" at bounding box center [469, 408] width 7 height 7
checkbox input "true"
click at [488, 426] on label "NON-OWNED AUTOS ONLY" at bounding box center [489, 429] width 47 height 16
click at [473, 426] on input "NON-OWNED AUTOS ONLY" at bounding box center [469, 426] width 7 height 7
checkbox input "true"
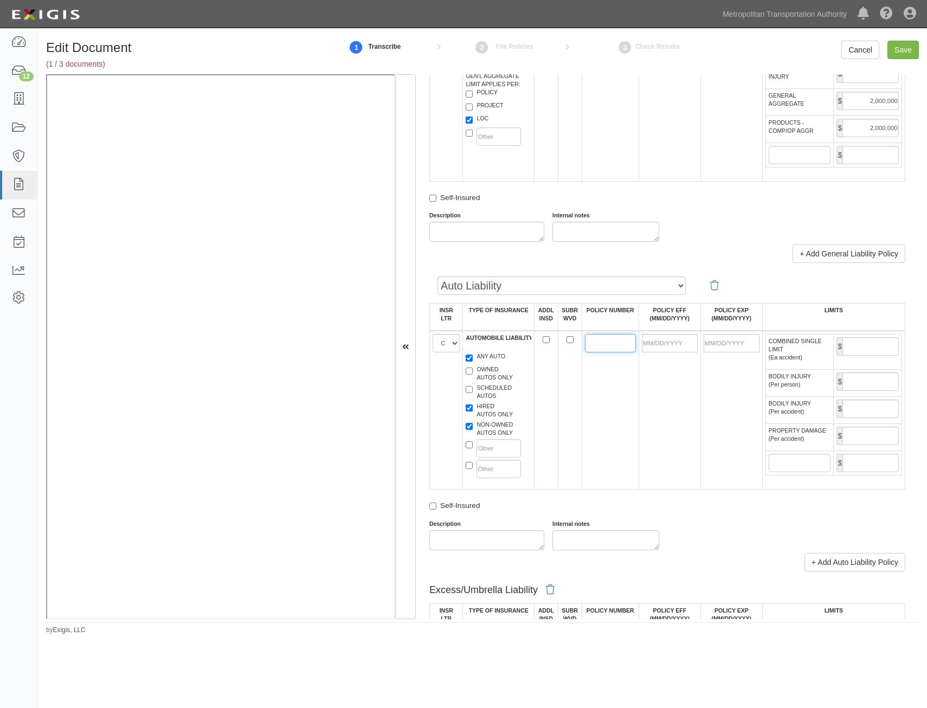
drag, startPoint x: 591, startPoint y: 348, endPoint x: 593, endPoint y: 339, distance: 8.4
click at [591, 348] on input "POLICY NUMBER" at bounding box center [610, 343] width 51 height 18
paste input "10UENBU2A6J"
type input "10UENBU2A6J"
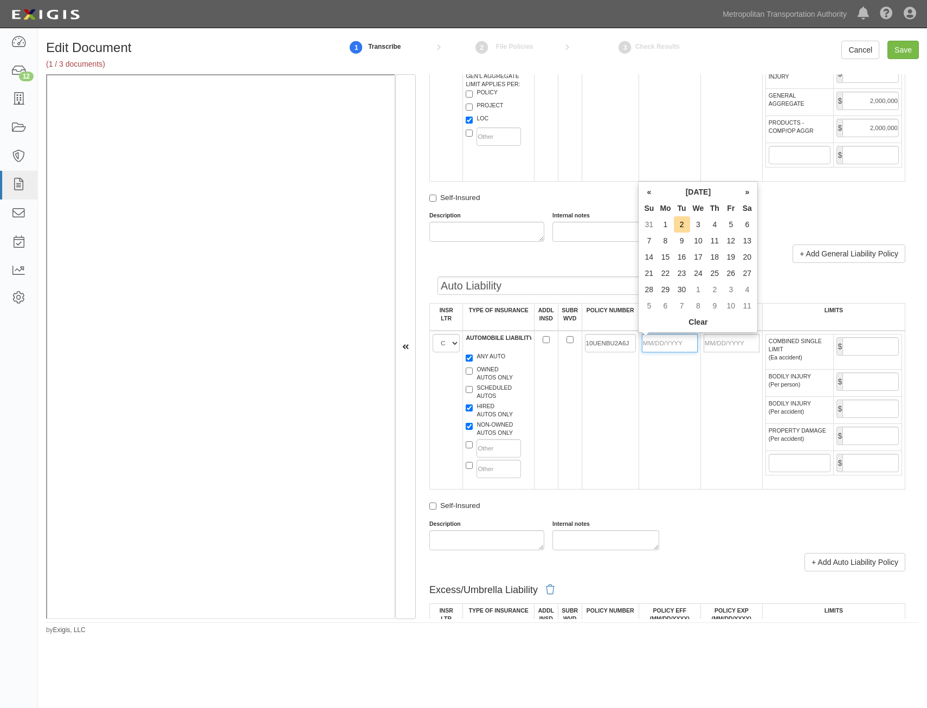
click at [677, 349] on input "POLICY EFF (MM/DD/YYYY)" at bounding box center [670, 343] width 56 height 18
type input "07/30/2025"
type input "07/30/2026"
click at [621, 425] on td "10UENBU2A6J" at bounding box center [610, 410] width 57 height 159
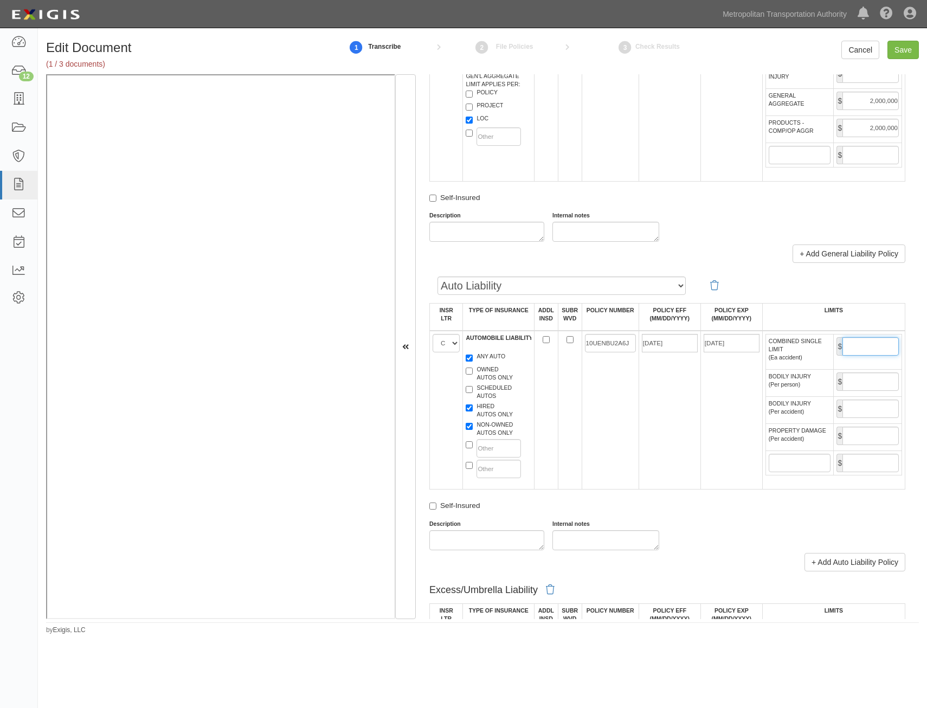
click at [860, 341] on input "COMBINED SINGLE LIMIT (Ea accident)" at bounding box center [871, 346] width 56 height 18
type input "1,000,000"
click at [625, 422] on td "10UENBU2A6J" at bounding box center [610, 410] width 57 height 159
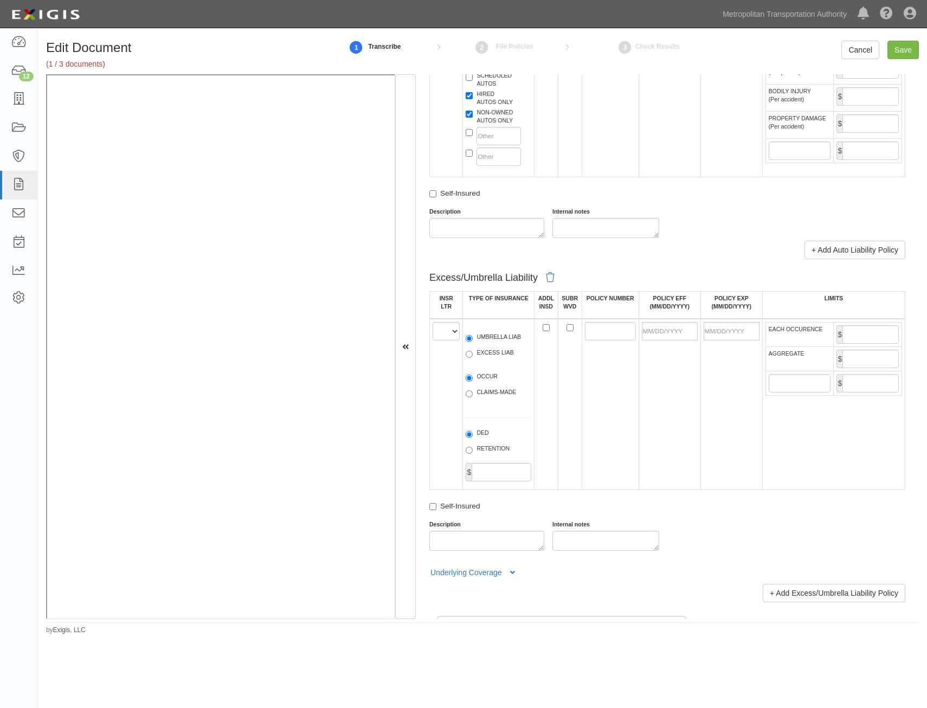
scroll to position [1139, 0]
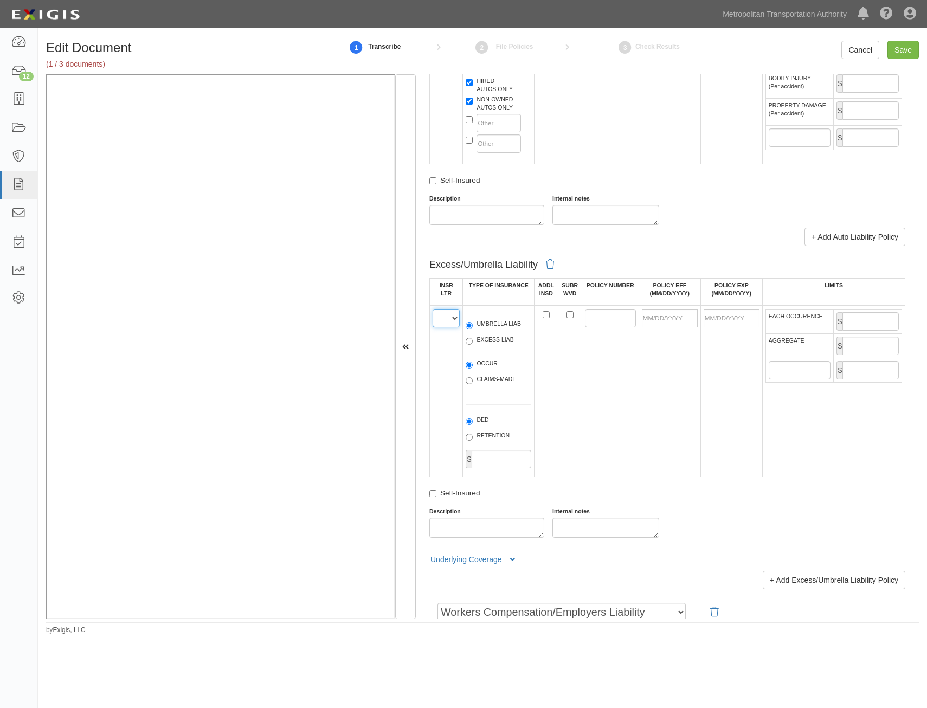
click at [439, 324] on select "A B C D E F" at bounding box center [446, 318] width 27 height 18
click at [631, 376] on td at bounding box center [610, 391] width 57 height 171
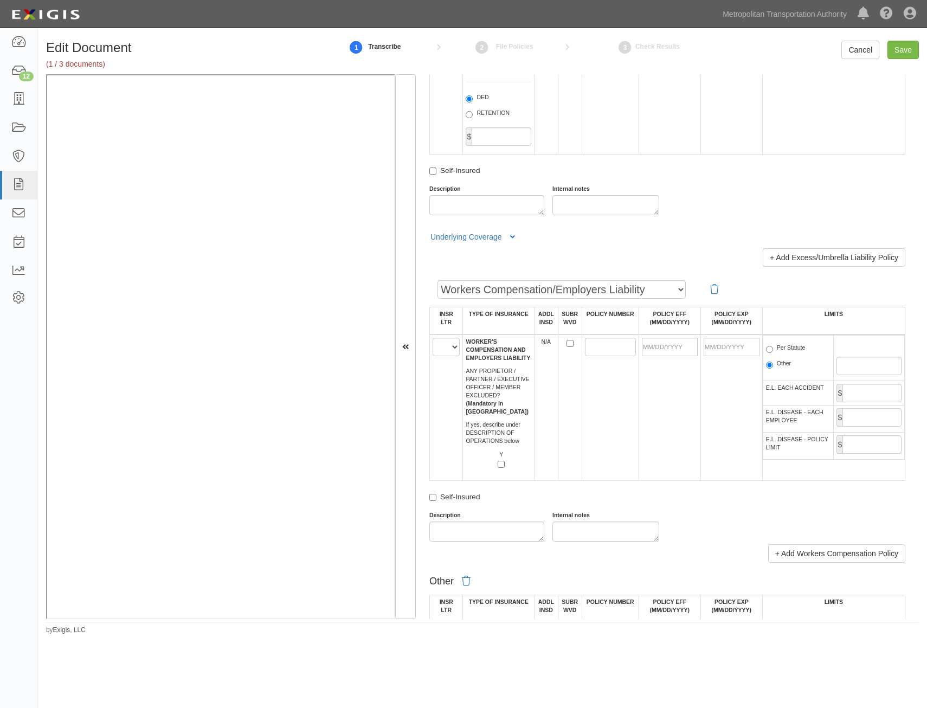
scroll to position [1464, 0]
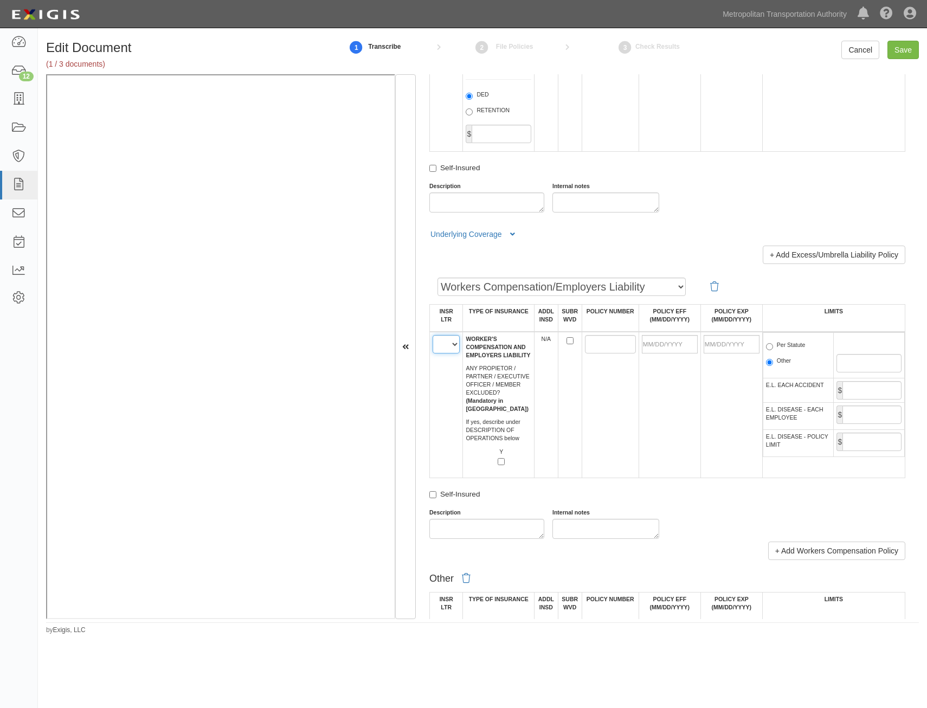
drag, startPoint x: 451, startPoint y: 345, endPoint x: 451, endPoint y: 354, distance: 8.7
click at [451, 345] on select "A B C D E F" at bounding box center [446, 344] width 27 height 18
select select "B"
click at [433, 335] on select "A B C D E F" at bounding box center [446, 344] width 27 height 18
click at [645, 410] on td at bounding box center [670, 405] width 62 height 146
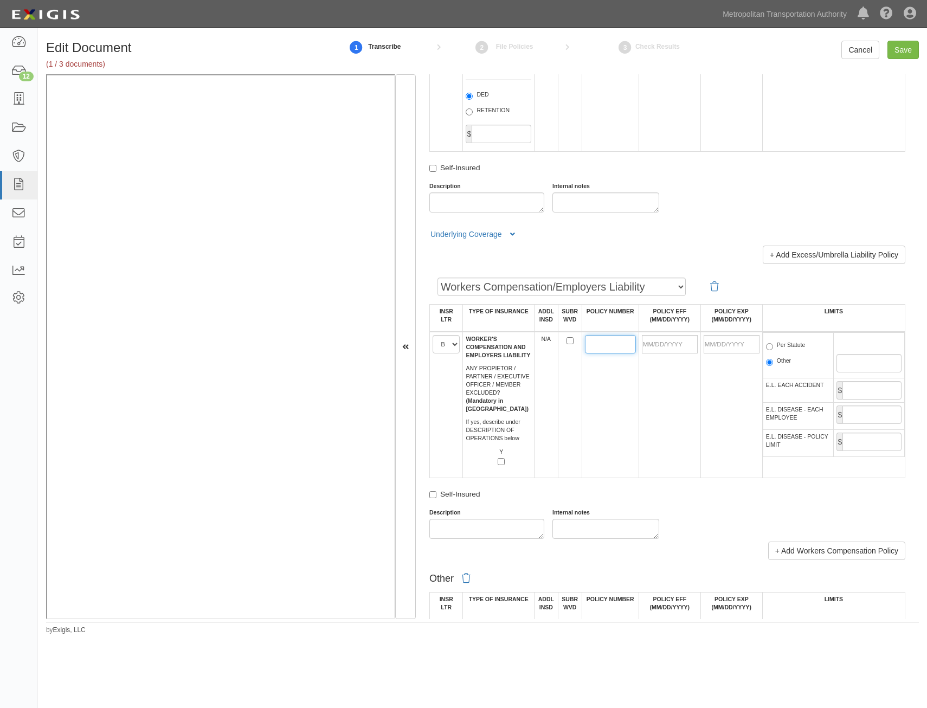
drag, startPoint x: 604, startPoint y: 348, endPoint x: 592, endPoint y: 340, distance: 14.1
click at [604, 348] on input "POLICY NUMBER" at bounding box center [610, 344] width 51 height 18
paste input "10WBBU2A6S"
type input "10WBBU2A6S"
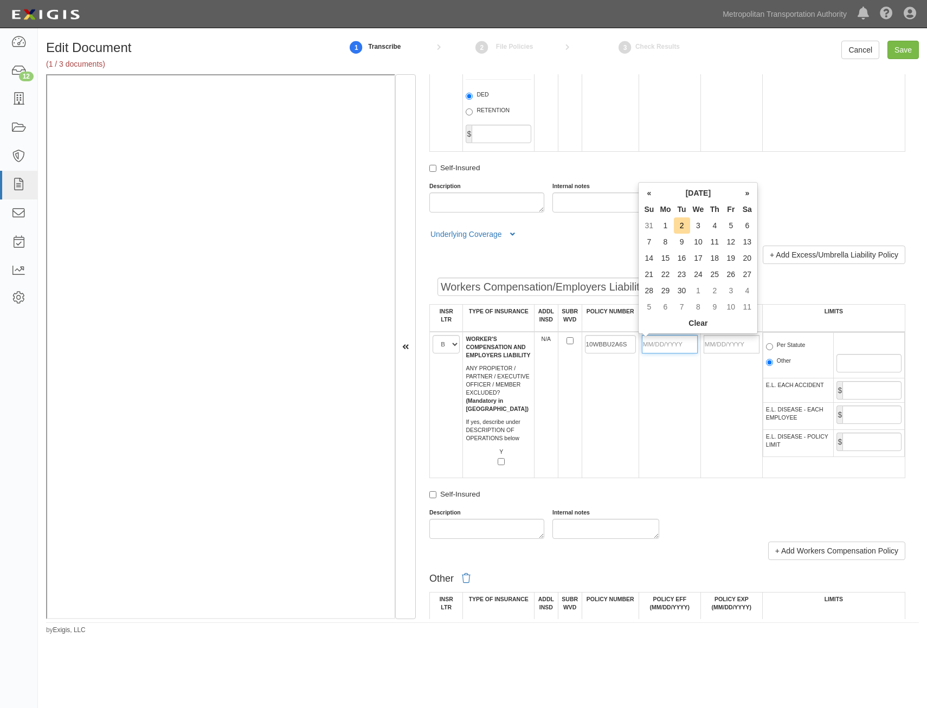
drag, startPoint x: 677, startPoint y: 350, endPoint x: 633, endPoint y: 390, distance: 59.5
click at [677, 350] on input "POLICY EFF (MM/DD/YYYY)" at bounding box center [670, 344] width 56 height 18
type input "07/30/2025"
type input "07/30/2026"
click at [610, 388] on td "10WBBU2A6S" at bounding box center [610, 405] width 57 height 146
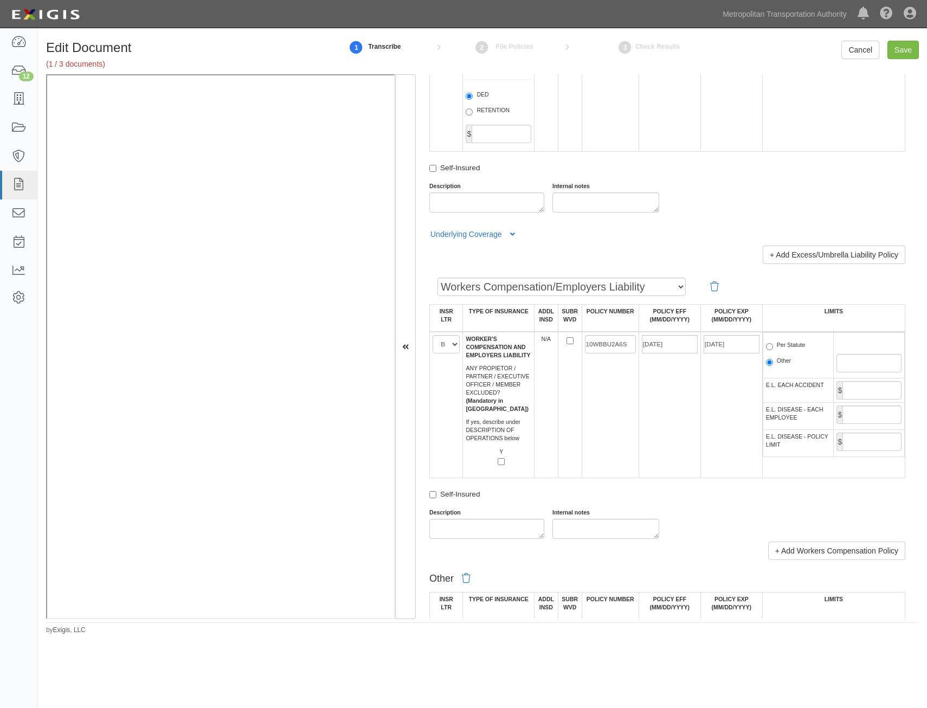
click at [786, 346] on label "Per Statute" at bounding box center [786, 346] width 40 height 11
click at [773, 346] on input "Per Statute" at bounding box center [769, 346] width 7 height 7
radio input "true"
click at [880, 386] on input "E.L. EACH ACCIDENT" at bounding box center [872, 390] width 59 height 18
type input "1,000,000"
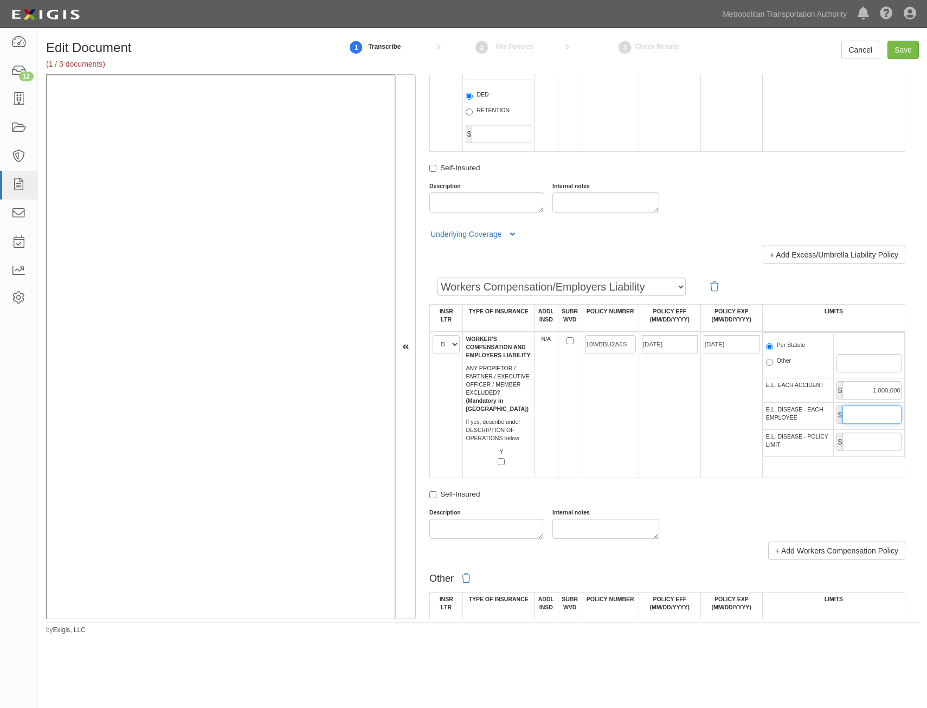
click at [866, 416] on input "E.L. DISEASE - EACH EMPLOYEE" at bounding box center [872, 415] width 59 height 18
type input "1,000,000"
drag, startPoint x: 881, startPoint y: 441, endPoint x: 880, endPoint y: 446, distance: 5.5
click at [881, 441] on input "E.L. DISEASE - POLICY LIMIT" at bounding box center [872, 442] width 59 height 18
type input "1,000,000"
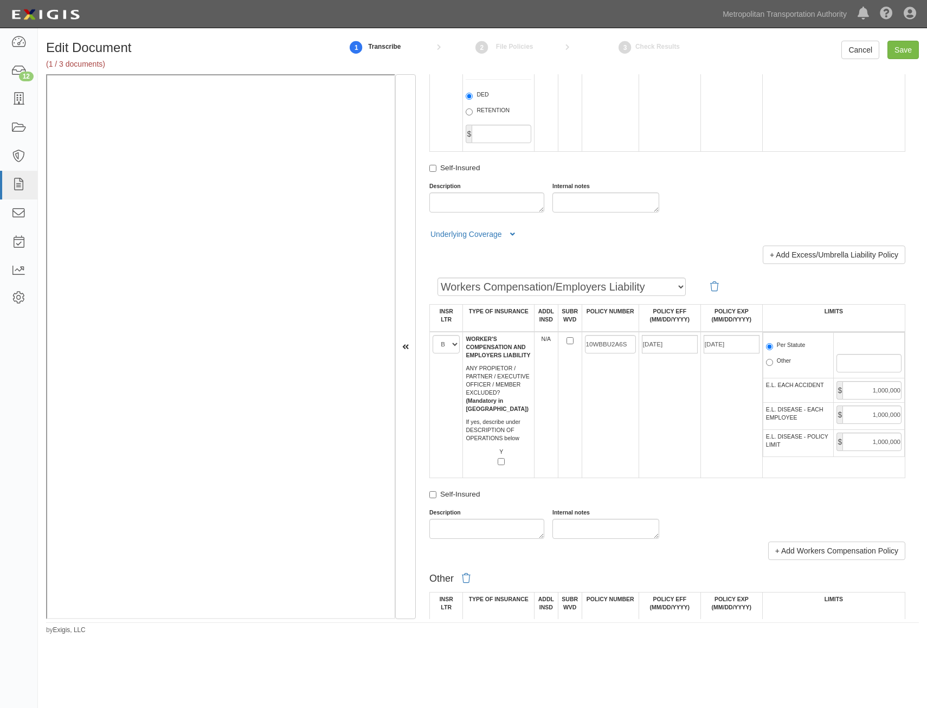
click at [629, 497] on div "Self-Insured" at bounding box center [667, 496] width 476 height 14
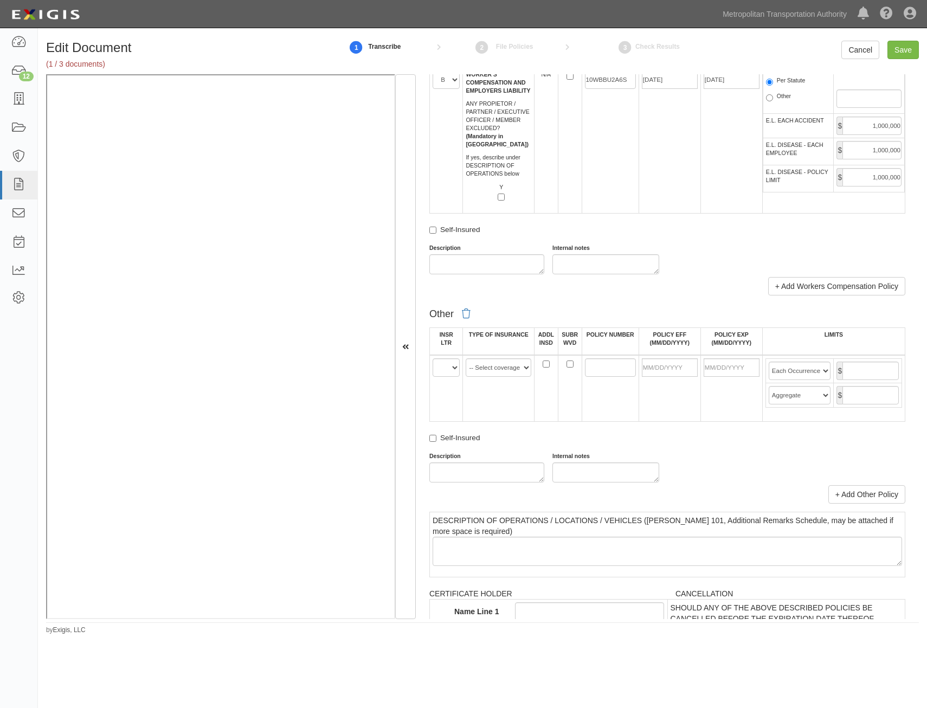
scroll to position [1735, 0]
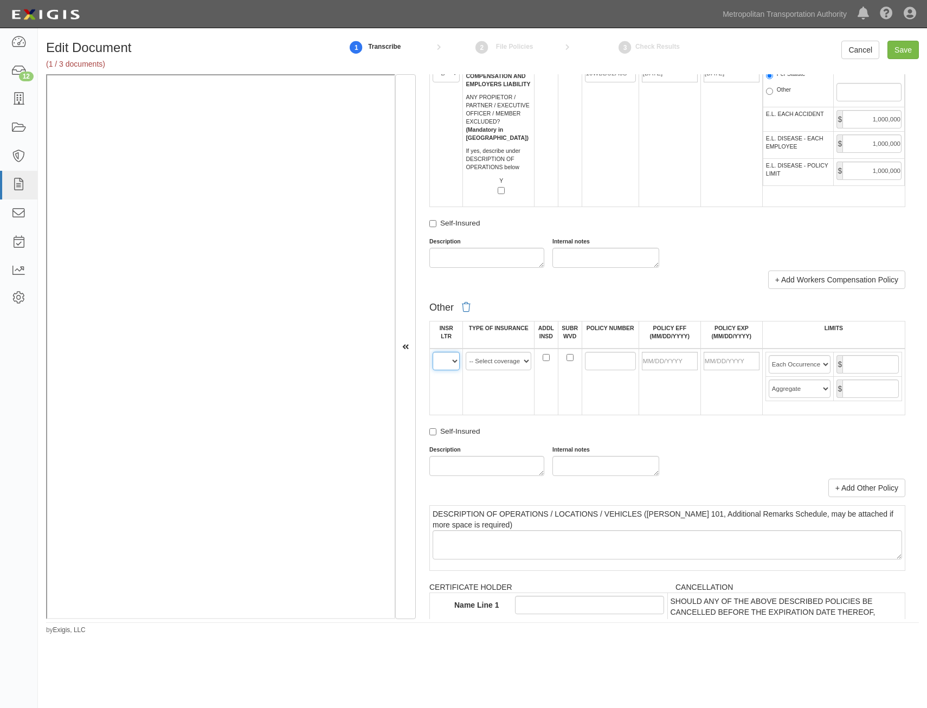
click at [448, 366] on select "A B C D E F" at bounding box center [446, 361] width 27 height 18
select select "D"
click at [433, 352] on select "A B C D E F" at bounding box center [446, 361] width 27 height 18
click at [848, 484] on link "+ Add Other Policy" at bounding box center [867, 488] width 77 height 18
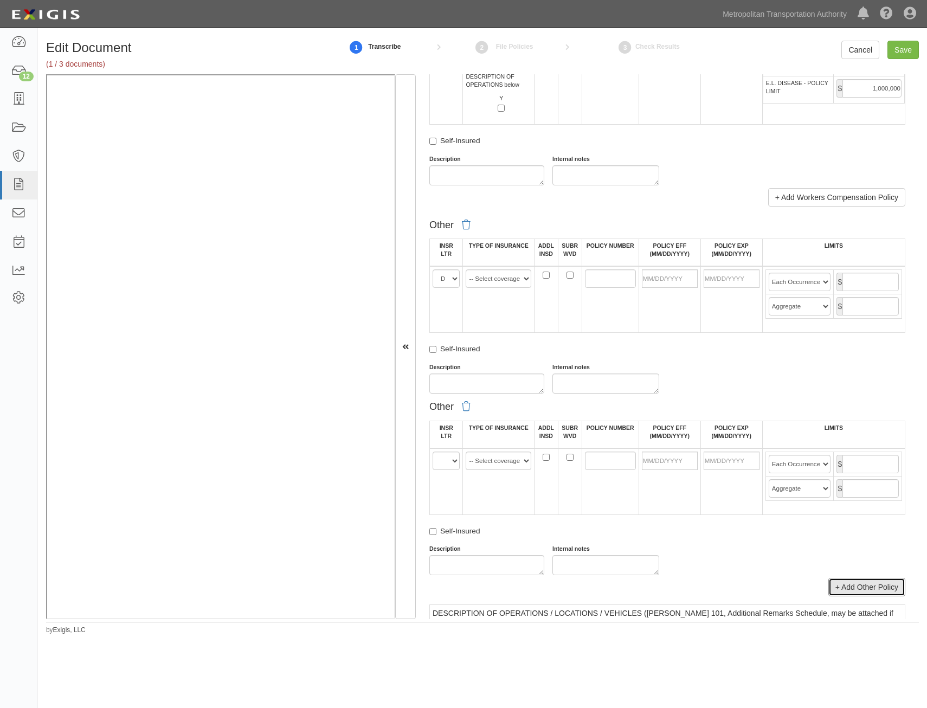
scroll to position [1844, 0]
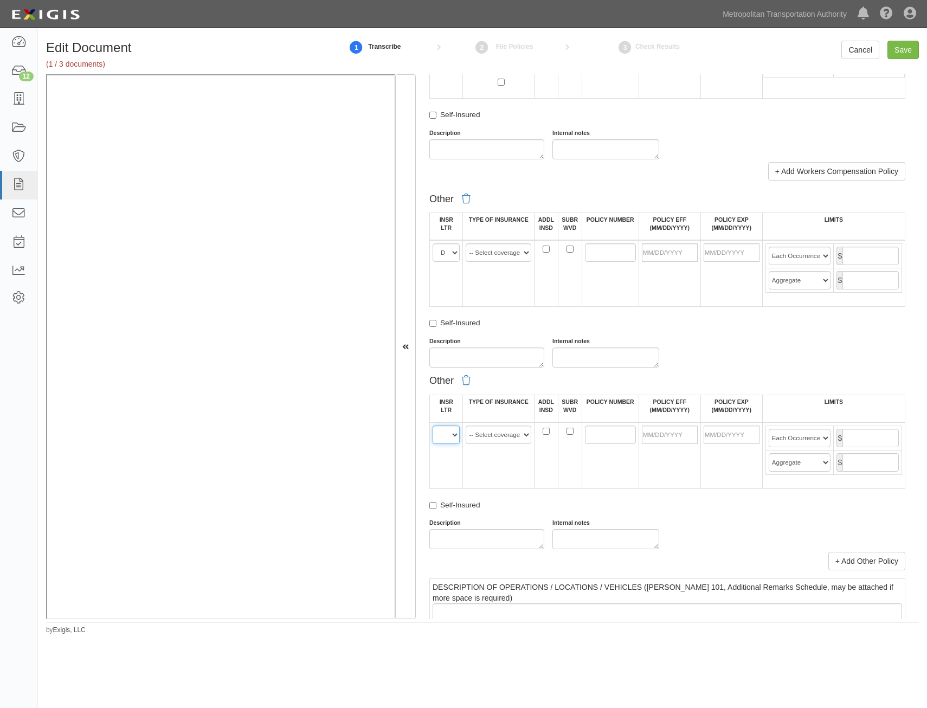
click at [443, 432] on select "A B C D E F" at bounding box center [446, 435] width 27 height 18
select select "D"
click at [433, 426] on select "A B C D E F" at bounding box center [446, 435] width 27 height 18
click at [493, 254] on select "-- Select coverage line -- Asbestos Abatement Auto Physical Damage Aviation Lia…" at bounding box center [499, 252] width 66 height 18
select select "152"
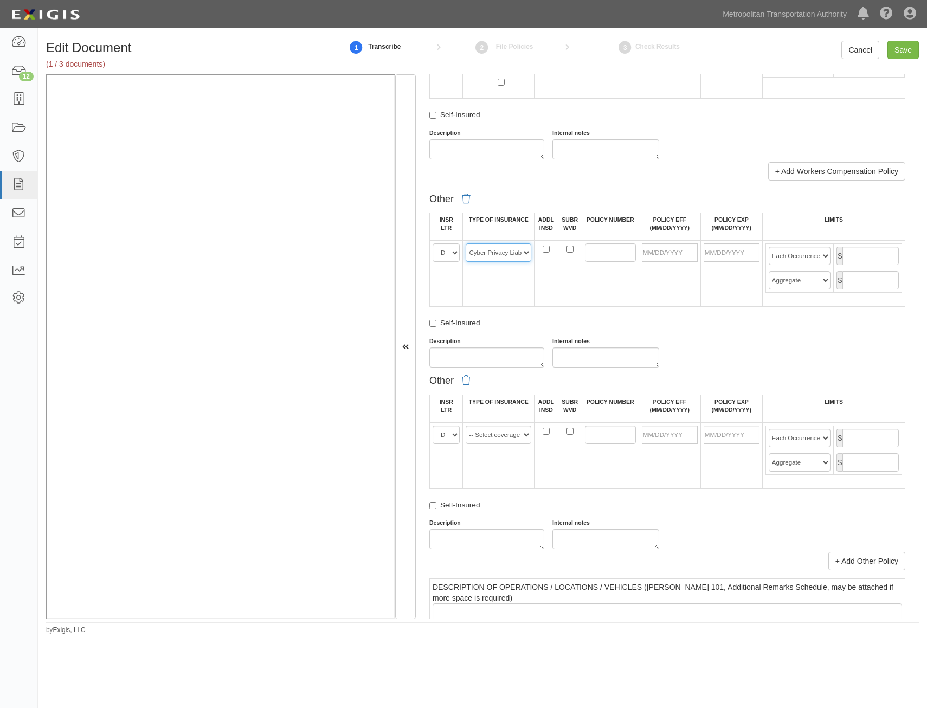
click at [466, 243] on select "-- Select coverage line -- Asbestos Abatement Auto Physical Damage Aviation Lia…" at bounding box center [499, 252] width 66 height 18
click at [517, 435] on select "-- Select coverage line -- Asbestos Abatement Auto Physical Damage Aviation Lia…" at bounding box center [499, 435] width 66 height 18
select select "91"
click at [466, 426] on select "-- Select coverage line -- Asbestos Abatement Auto Physical Damage Aviation Lia…" at bounding box center [499, 435] width 66 height 18
click at [561, 454] on td at bounding box center [570, 455] width 24 height 67
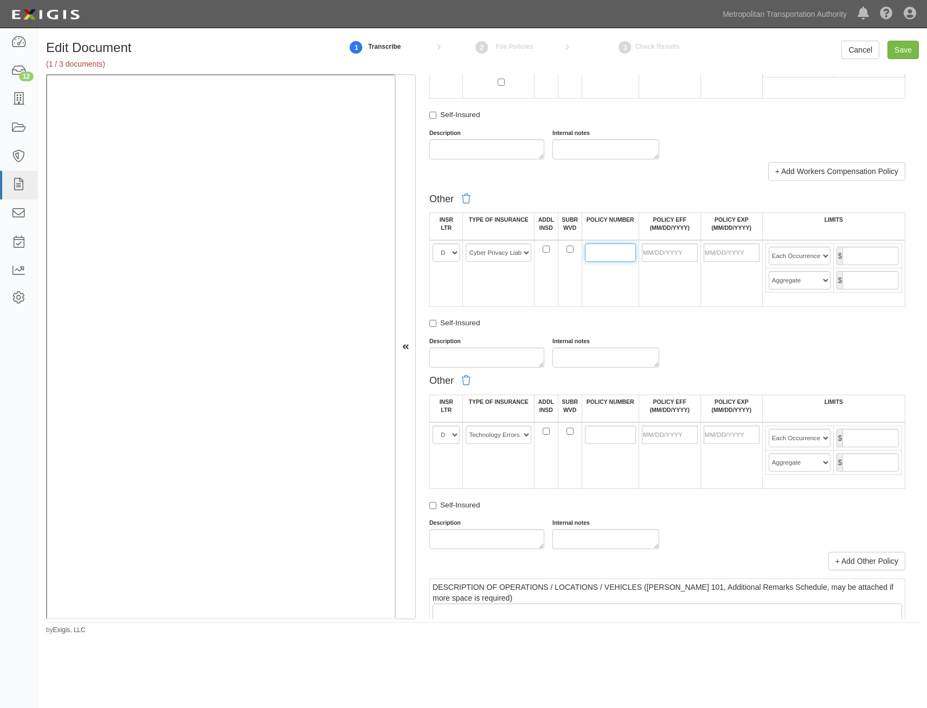
click at [592, 255] on input "POLICY NUMBER" at bounding box center [610, 252] width 51 height 18
paste input "CTO30093820200"
type input "CTO30093820200"
click at [588, 426] on input "POLICY NUMBER" at bounding box center [610, 435] width 51 height 18
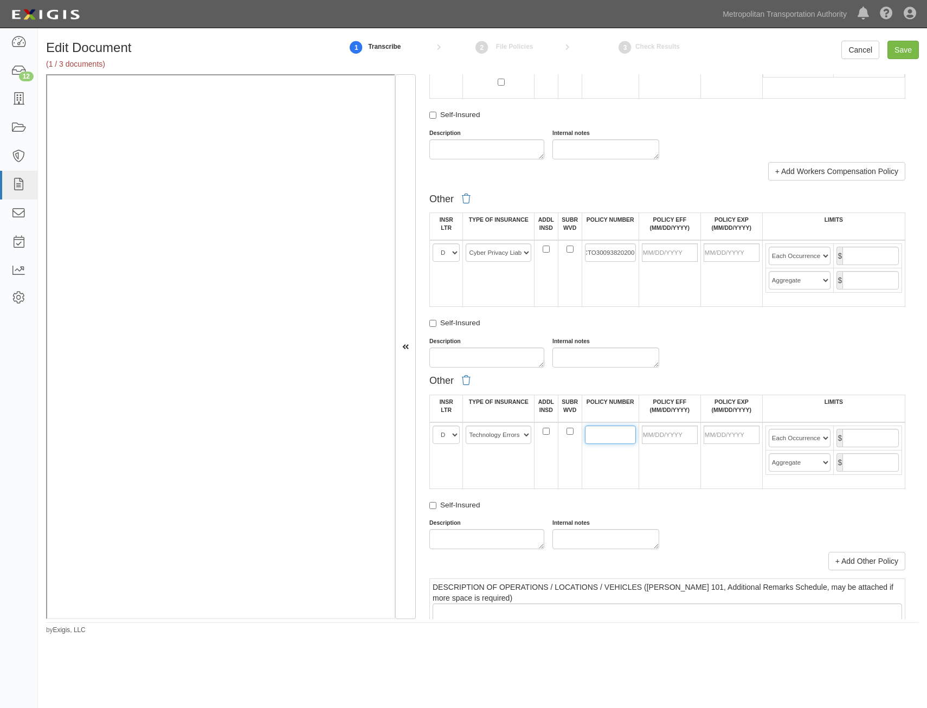
scroll to position [0, 0]
paste input "CTO30093820200"
type input "CTO30093820200"
click at [708, 334] on div "Other INSR LTR TYPE OF INSURANCE ADDL INSD SUBR WVD POLICY NUMBER POLICY EFF (M…" at bounding box center [667, 278] width 476 height 179
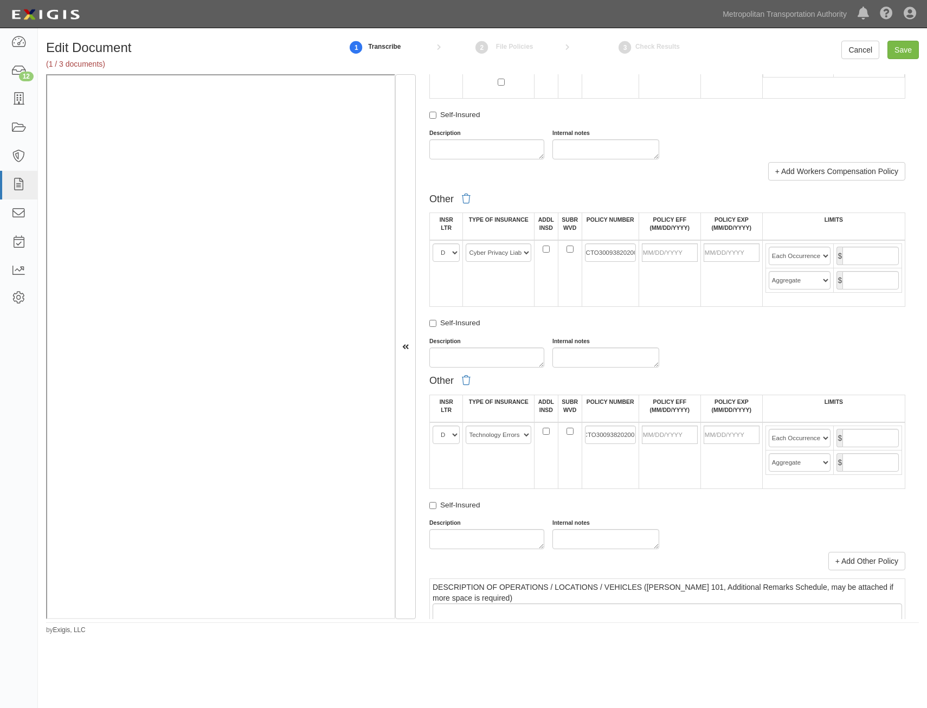
scroll to position [0, 0]
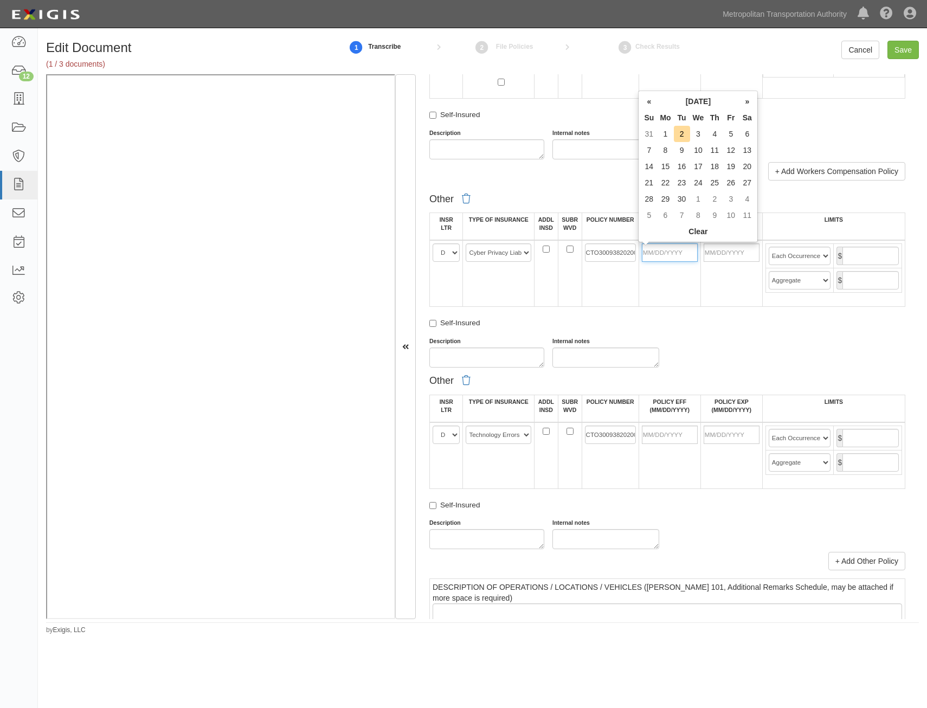
drag, startPoint x: 671, startPoint y: 255, endPoint x: 608, endPoint y: 289, distance: 70.6
click at [671, 255] on input "POLICY EFF (MM/DD/YYYY)" at bounding box center [670, 252] width 56 height 18
type input "07/30/2025"
type input "07/30/2026"
click at [681, 431] on input "POLICY EFF (MM/DD/YYYY)" at bounding box center [670, 435] width 56 height 18
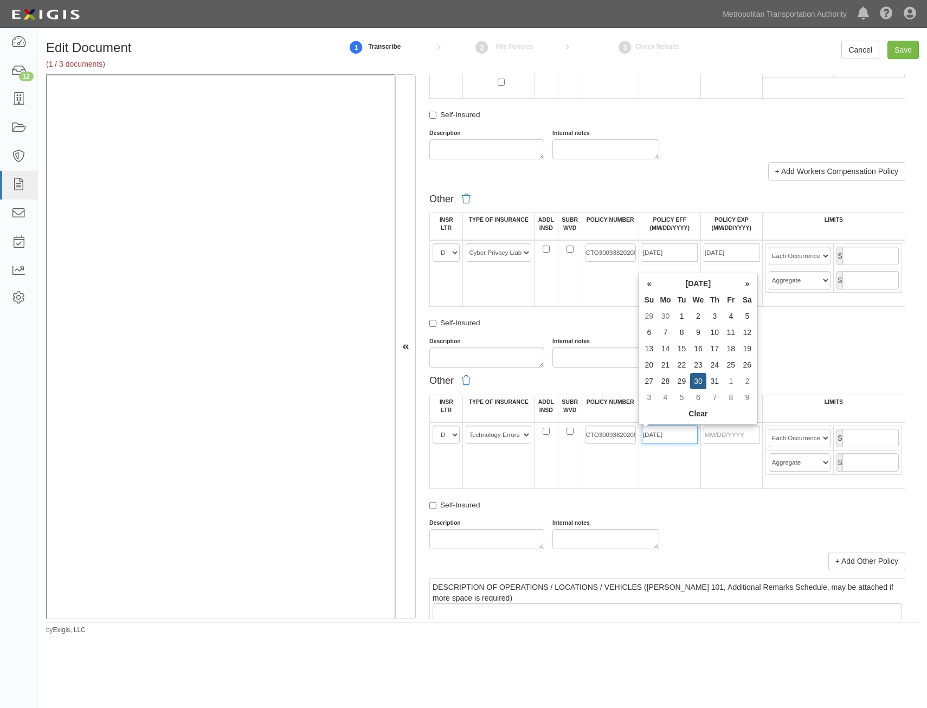
type input "07/30/2025"
type input "07/30/2026"
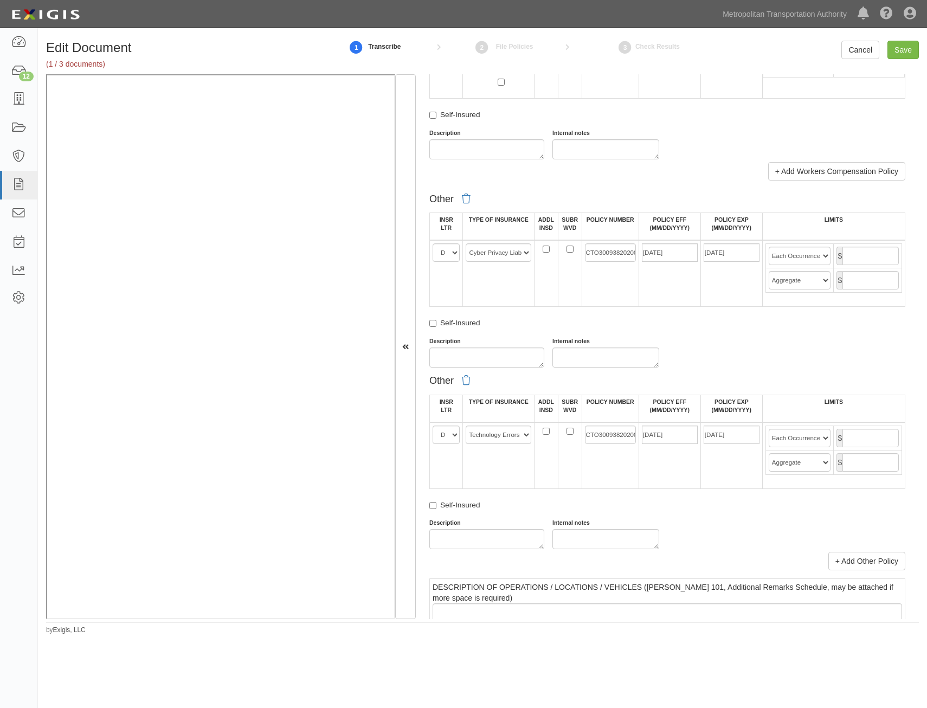
click at [870, 360] on div "Description Internal notes" at bounding box center [667, 352] width 492 height 30
click at [873, 260] on input "text" at bounding box center [871, 256] width 56 height 18
type input "10,000,000"
click at [862, 278] on input "text" at bounding box center [871, 280] width 56 height 18
type input "10,000,000"
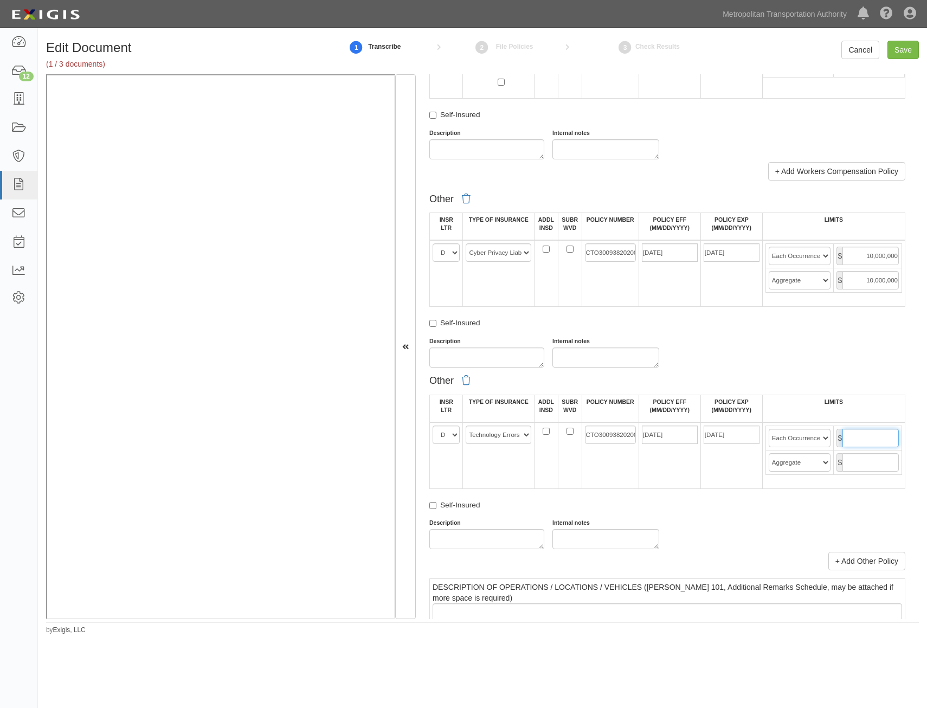
click at [855, 433] on input "text" at bounding box center [871, 438] width 56 height 18
type input "10,000,000"
click at [874, 462] on input "text" at bounding box center [871, 462] width 56 height 18
type input "10,000,000"
click at [877, 368] on div "Other INSR LTR TYPE OF INSURANCE ADDL INSD SUBR WVD POLICY NUMBER POLICY EFF (M…" at bounding box center [667, 380] width 476 height 382
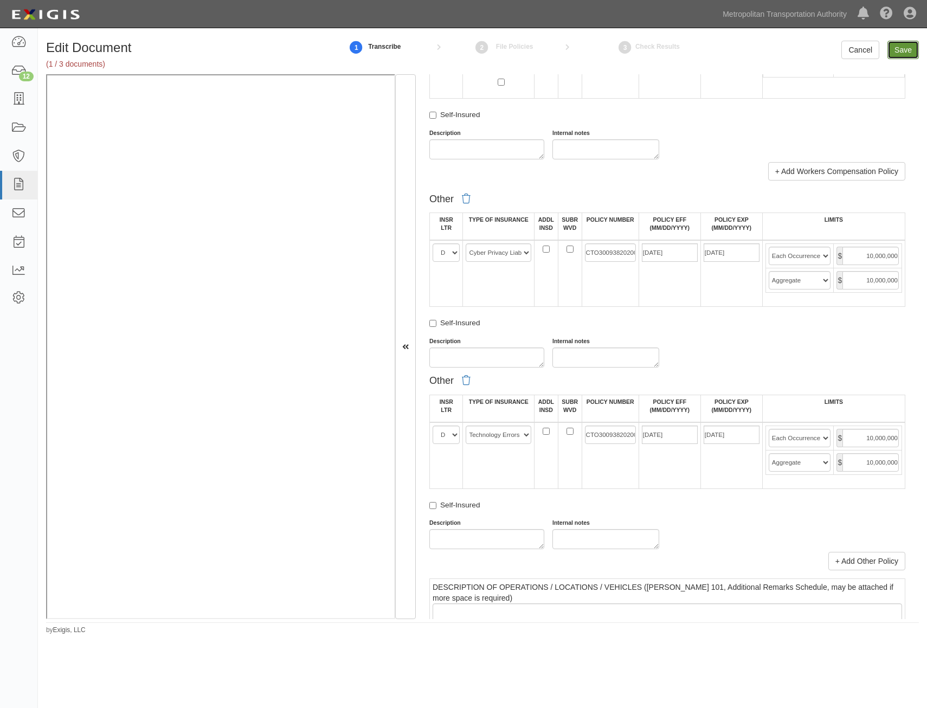
click at [902, 48] on input "Save" at bounding box center [903, 50] width 31 height 18
type input "1000000"
type input "2000000"
type input "1000000"
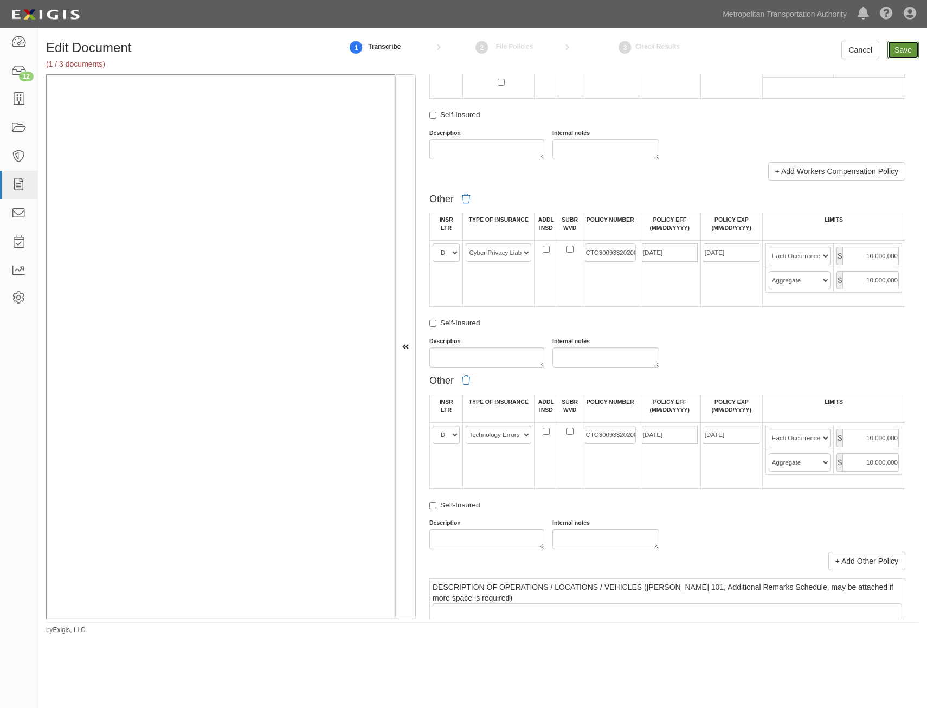
type input "1000000"
type input "10000000"
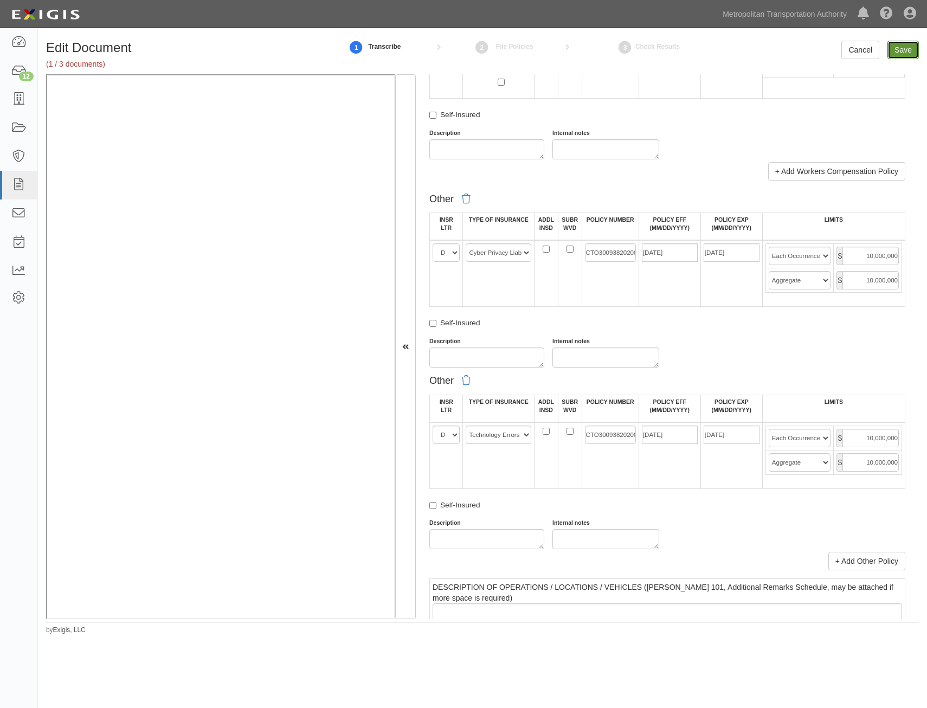
type input "10000000"
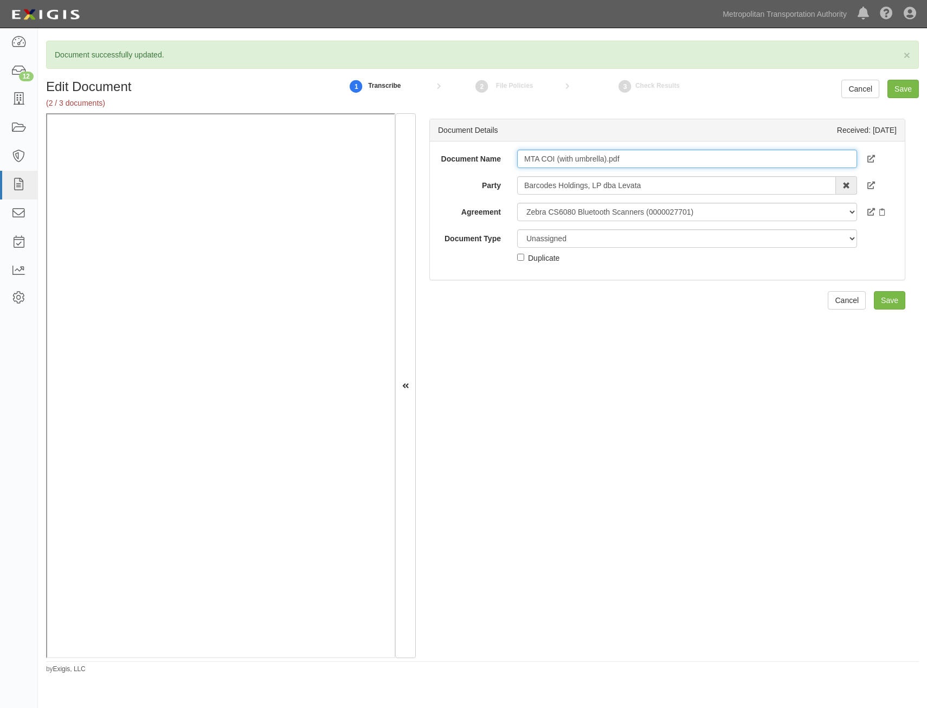
click at [742, 157] on input "MTA COI (with umbrella).pdf" at bounding box center [687, 159] width 340 height 18
type input "COI"
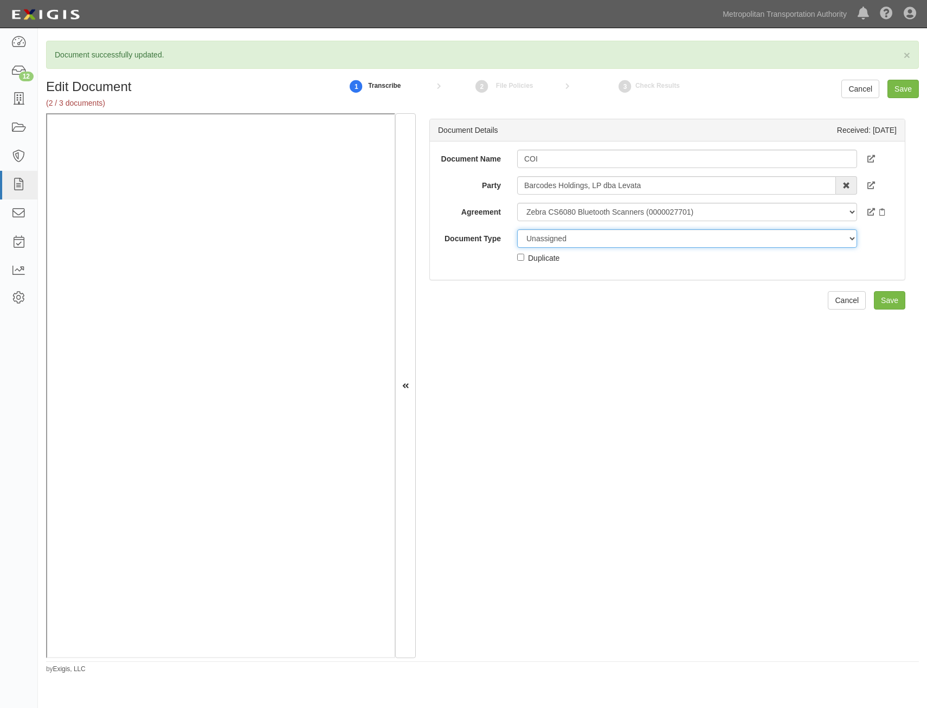
click at [690, 237] on select "Unassigned Binder Cancellation Notice Certificate Contract Endorsement Insuranc…" at bounding box center [687, 238] width 340 height 18
select select "CertificateDetail"
click at [517, 229] on select "Unassigned Binder Cancellation Notice Certificate Contract Endorsement Insuranc…" at bounding box center [687, 238] width 340 height 18
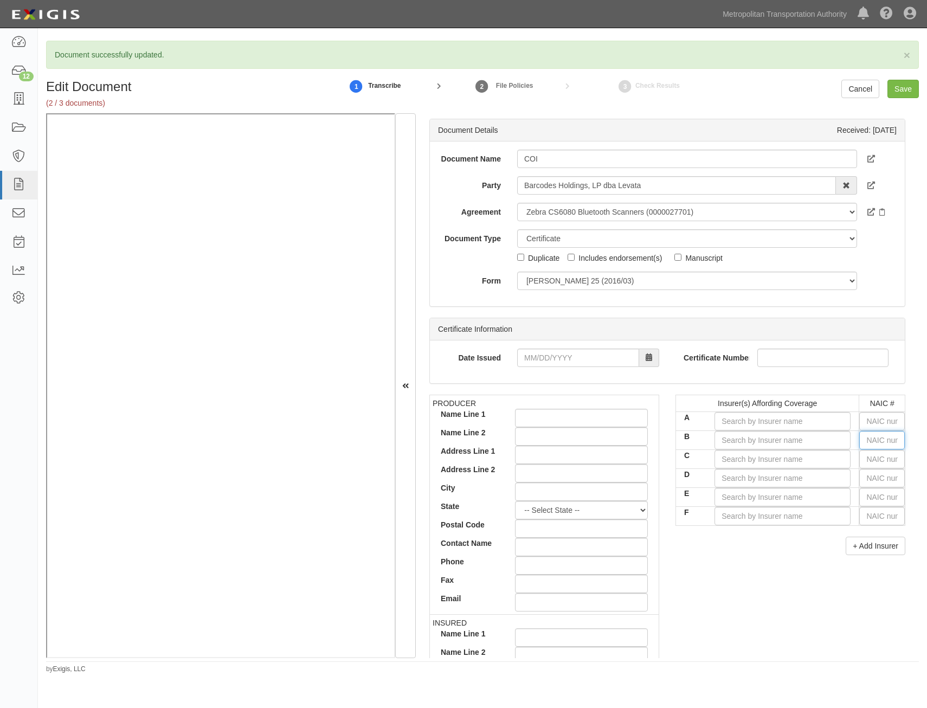
click at [872, 439] on input "text" at bounding box center [883, 440] width 46 height 18
type input "25232"
type input "2"
type input "29335"
type input "29"
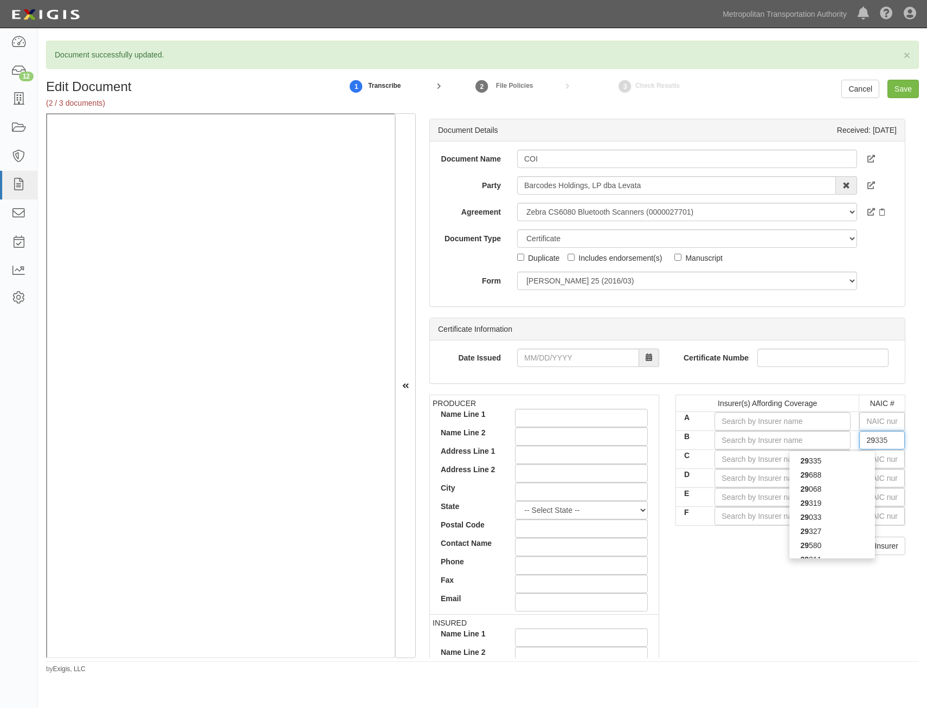
type input "29408"
type input "294"
type input "29424"
type input "2942"
type input "29424"
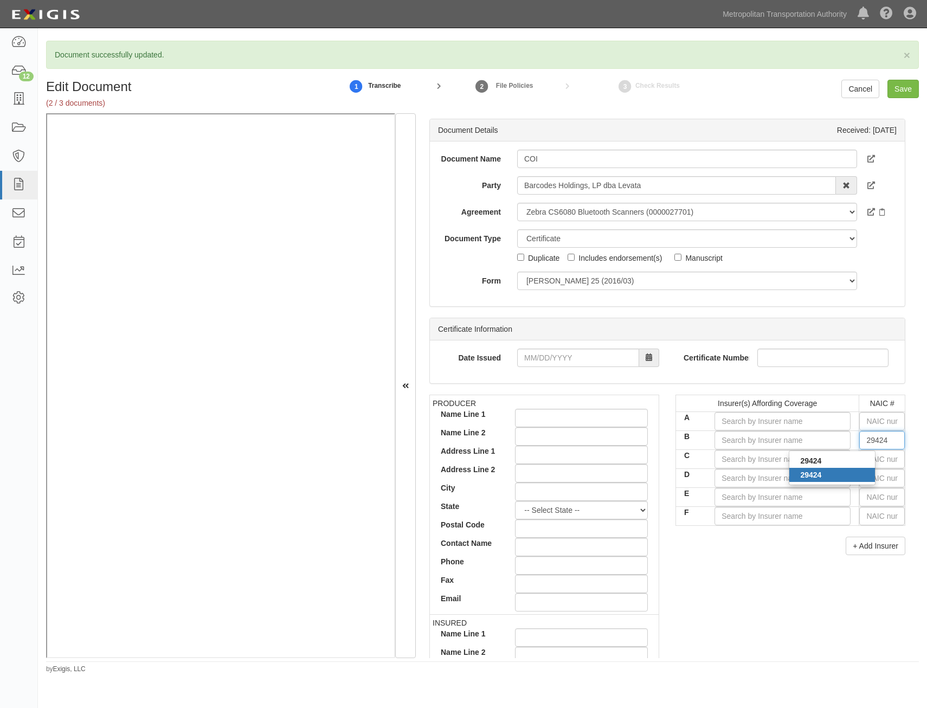
click at [856, 470] on div "29424" at bounding box center [833, 475] width 86 height 14
type input "Hartford Casualty Insurance Company (A+ XV Rating)"
type input "29424"
click at [768, 577] on div "PRODUCER Name Line 1 Name Line 2 Address Line 1 Address Line 2 City State -- Se…" at bounding box center [667, 583] width 492 height 377
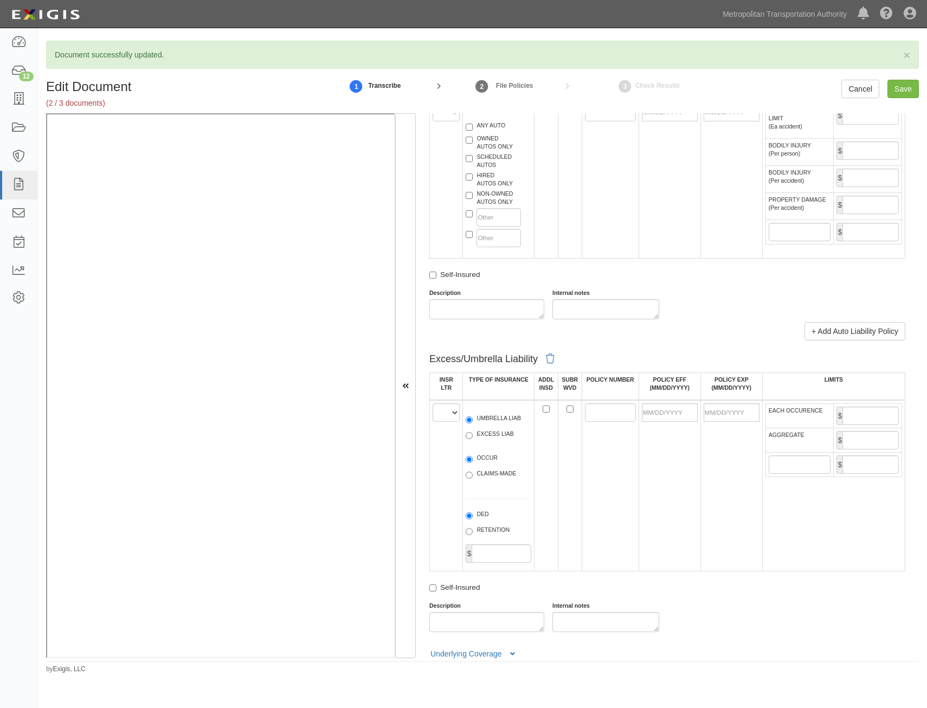
scroll to position [1085, 0]
click at [449, 417] on select "A B C D E F" at bounding box center [446, 411] width 27 height 18
select select "B"
click at [433, 402] on select "A B C D E F" at bounding box center [446, 411] width 27 height 18
click at [495, 418] on label "UMBRELLA LIAB" at bounding box center [493, 418] width 55 height 11
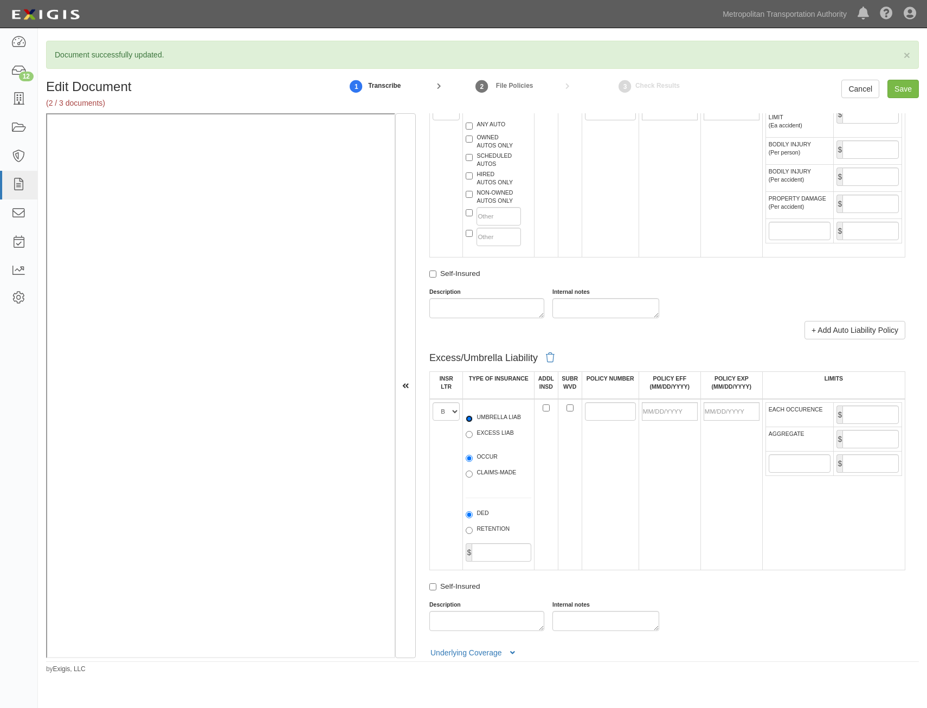
click at [473, 418] on input "UMBRELLA LIAB" at bounding box center [469, 418] width 7 height 7
radio input "true"
click at [495, 458] on label "OCCUR" at bounding box center [482, 458] width 32 height 11
click at [473, 458] on input "OCCUR" at bounding box center [469, 458] width 7 height 7
radio input "true"
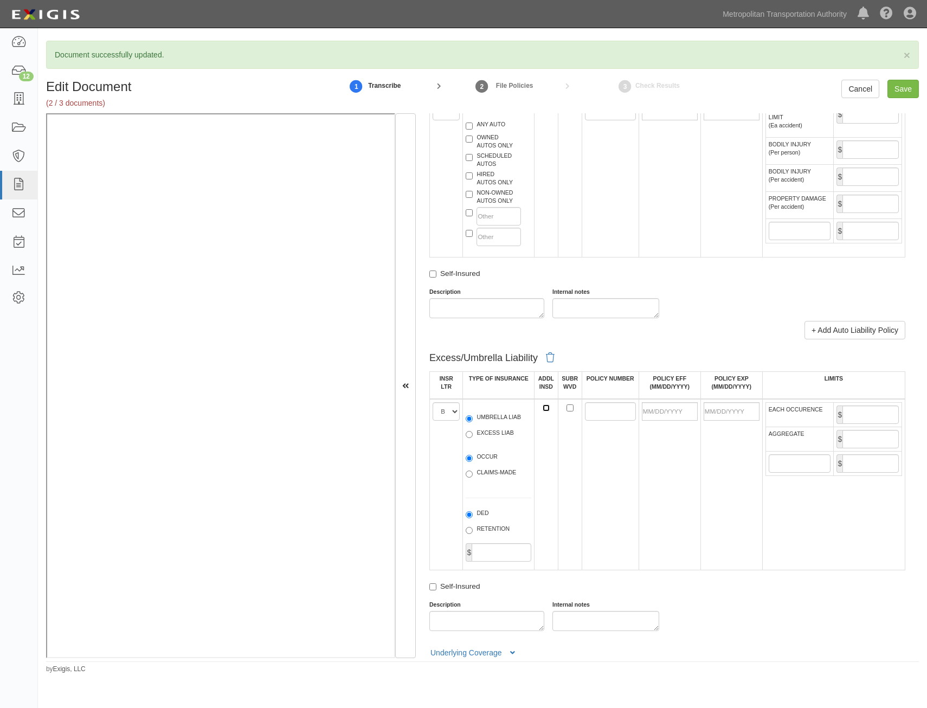
click at [545, 408] on input "ADDL INSD" at bounding box center [546, 408] width 7 height 7
checkbox input "true"
click at [567, 410] on input "SUBR WVD" at bounding box center [570, 408] width 7 height 7
checkbox input "true"
click at [585, 410] on input "POLICY NUMBER" at bounding box center [610, 411] width 51 height 18
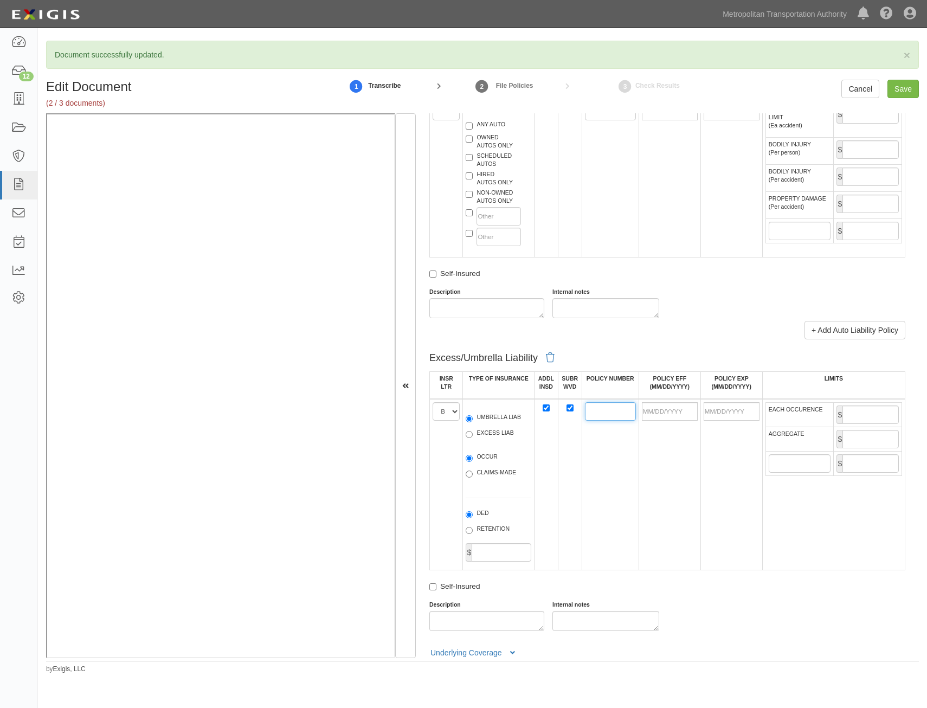
paste input "10XHUBU2A6B"
type input "10XHUBU2A6B"
click at [672, 473] on td at bounding box center [670, 484] width 62 height 171
drag, startPoint x: 672, startPoint y: 411, endPoint x: 663, endPoint y: 417, distance: 10.5
click at [672, 411] on input "POLICY EFF (MM/DD/YYYY)" at bounding box center [670, 411] width 56 height 18
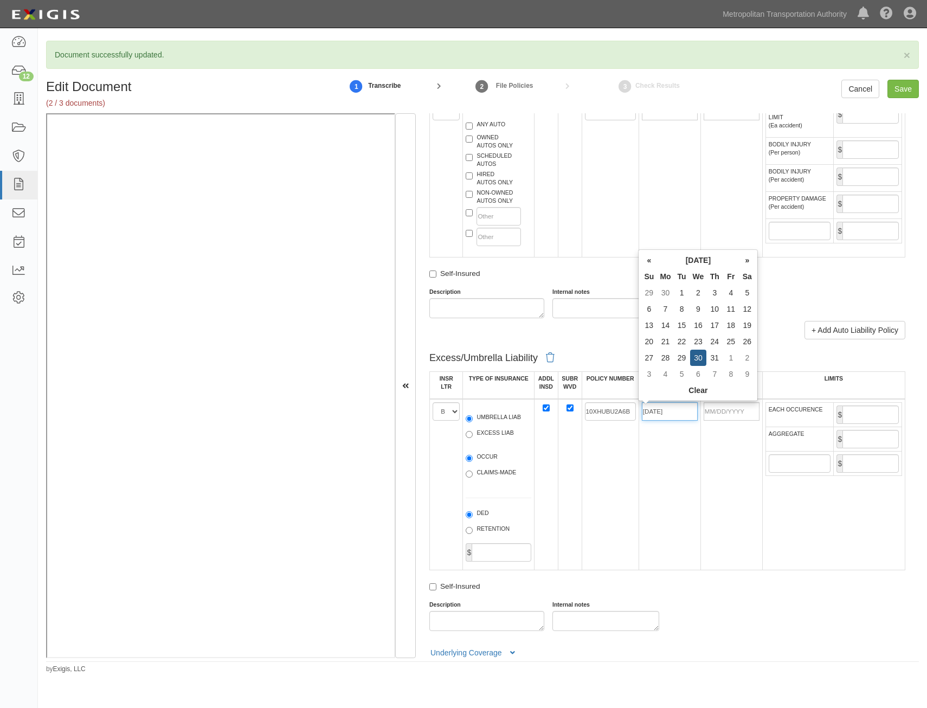
type input "07/30/2025"
type input "[DATE]"
click at [616, 458] on td "10XHUBU2A6B" at bounding box center [610, 484] width 57 height 171
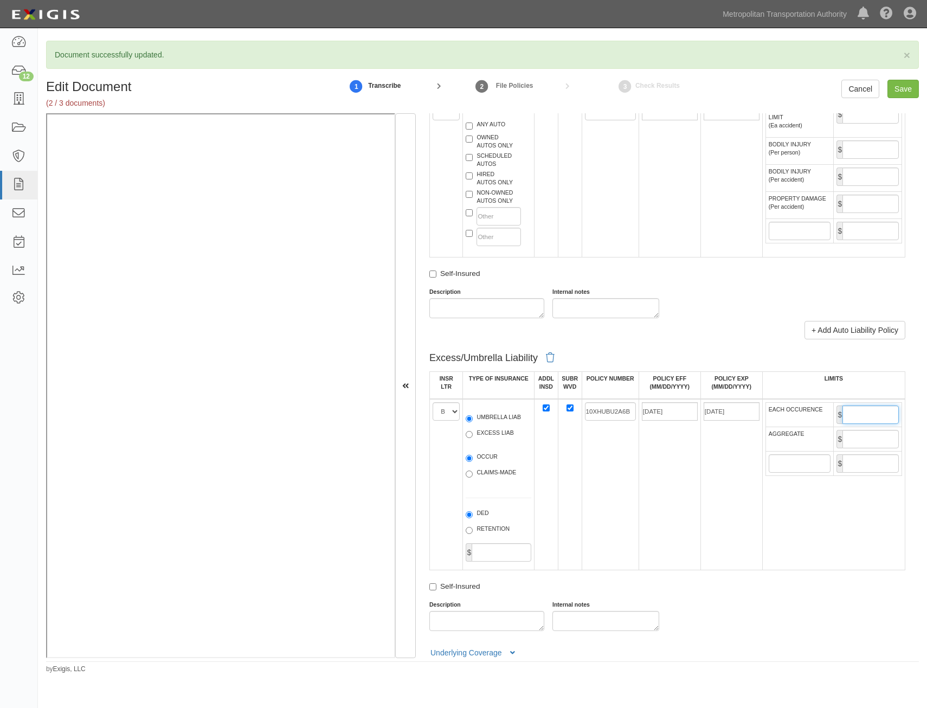
click at [862, 418] on input "EACH OCCURENCE" at bounding box center [871, 415] width 56 height 18
type input "5"
type input "25,000,000"
click at [874, 434] on input "AGGREGATE" at bounding box center [871, 439] width 56 height 18
type input "25,000,000"
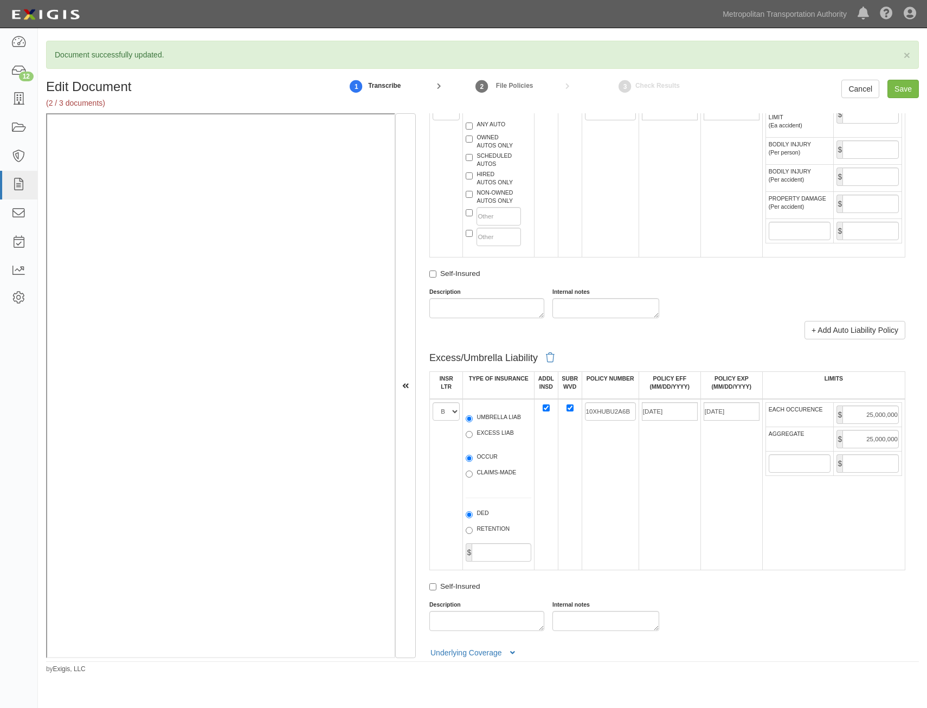
click at [704, 491] on td "[DATE]" at bounding box center [732, 484] width 62 height 171
click at [903, 93] on input "Save" at bounding box center [903, 89] width 31 height 18
type input "25000000"
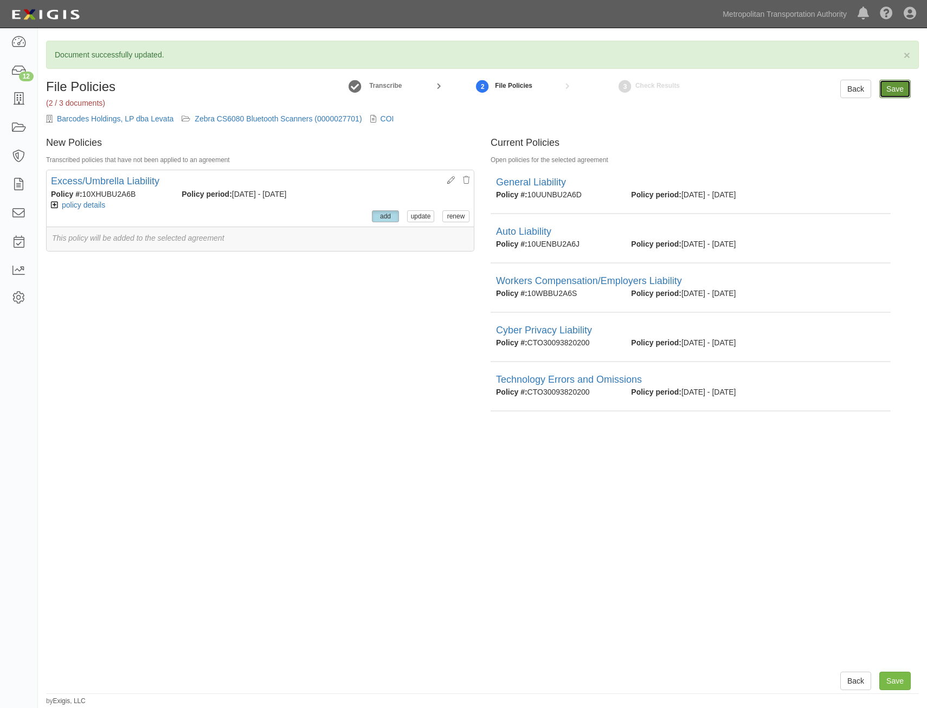
click at [889, 84] on input "Save" at bounding box center [895, 89] width 31 height 18
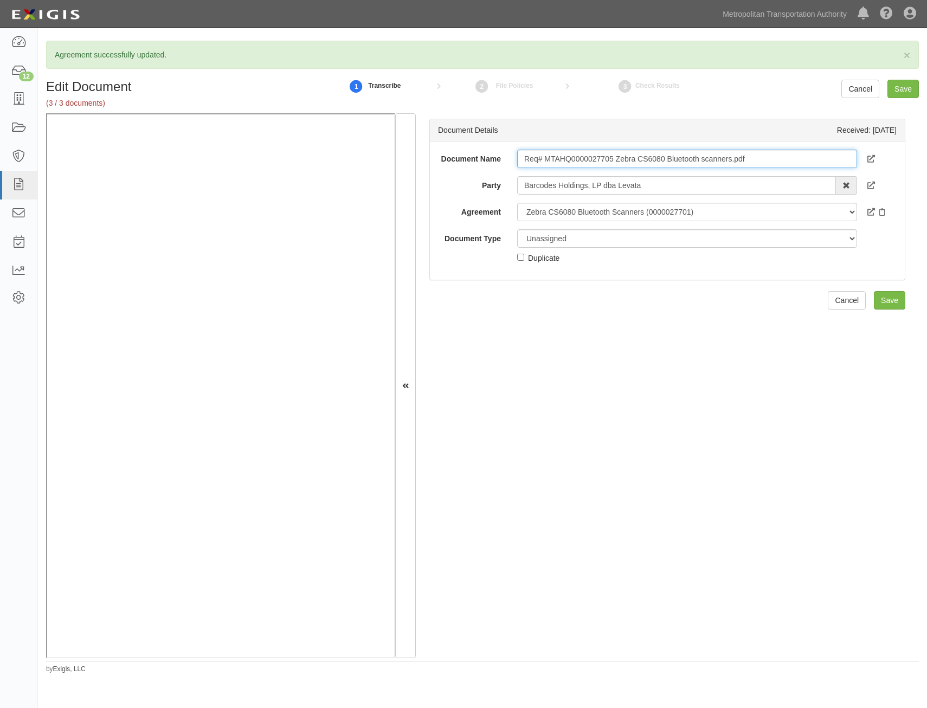
click at [732, 161] on input "Req# MTAHQ0000027705 Zebra CS6080 Bluetooth scanners.pdf" at bounding box center [687, 159] width 340 height 18
type input "Insurance Requirements"
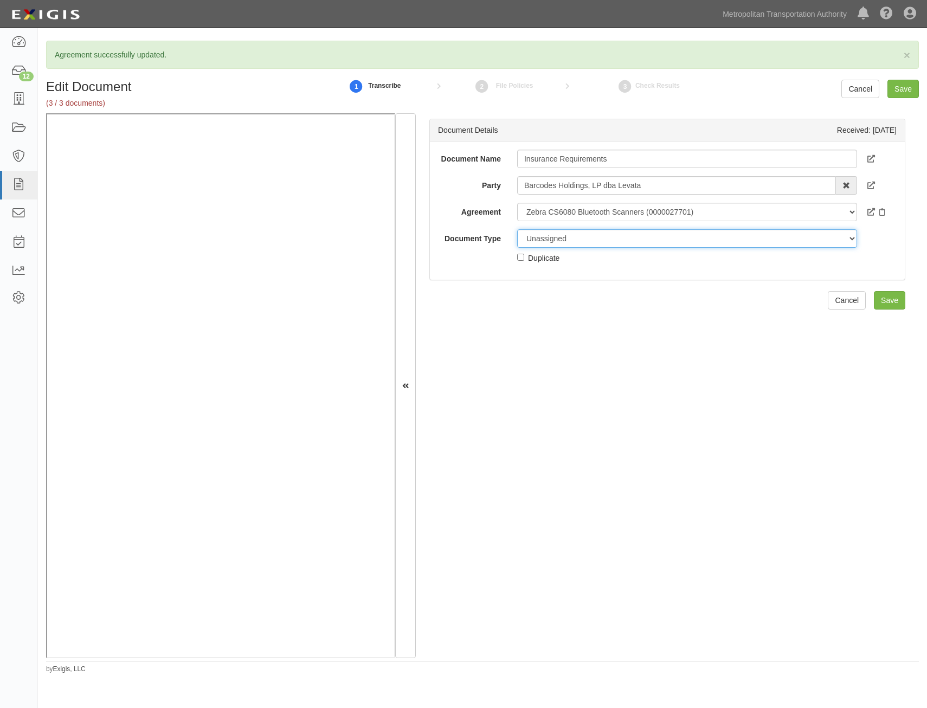
drag, startPoint x: 672, startPoint y: 231, endPoint x: 661, endPoint y: 242, distance: 15.7
click at [672, 231] on select "Unassigned Binder Cancellation Notice Certificate Contract Endorsement Insuranc…" at bounding box center [687, 238] width 340 height 18
select select "RequirementDetail"
click at [517, 229] on select "Unassigned Binder Cancellation Notice Certificate Contract Endorsement Insuranc…" at bounding box center [687, 238] width 340 height 18
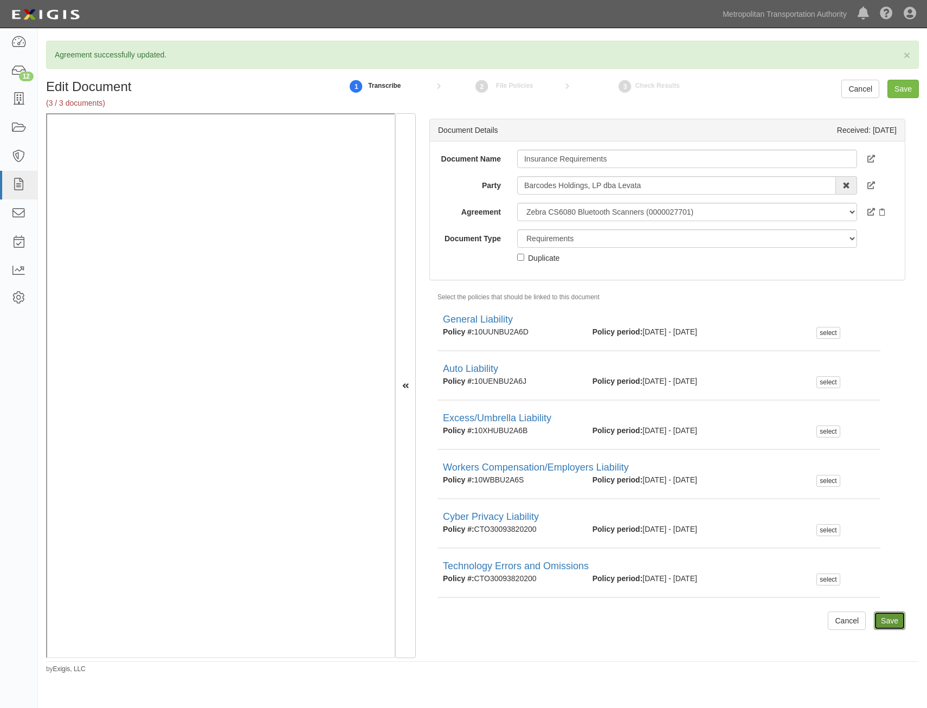
click at [888, 624] on input "Save" at bounding box center [889, 621] width 31 height 18
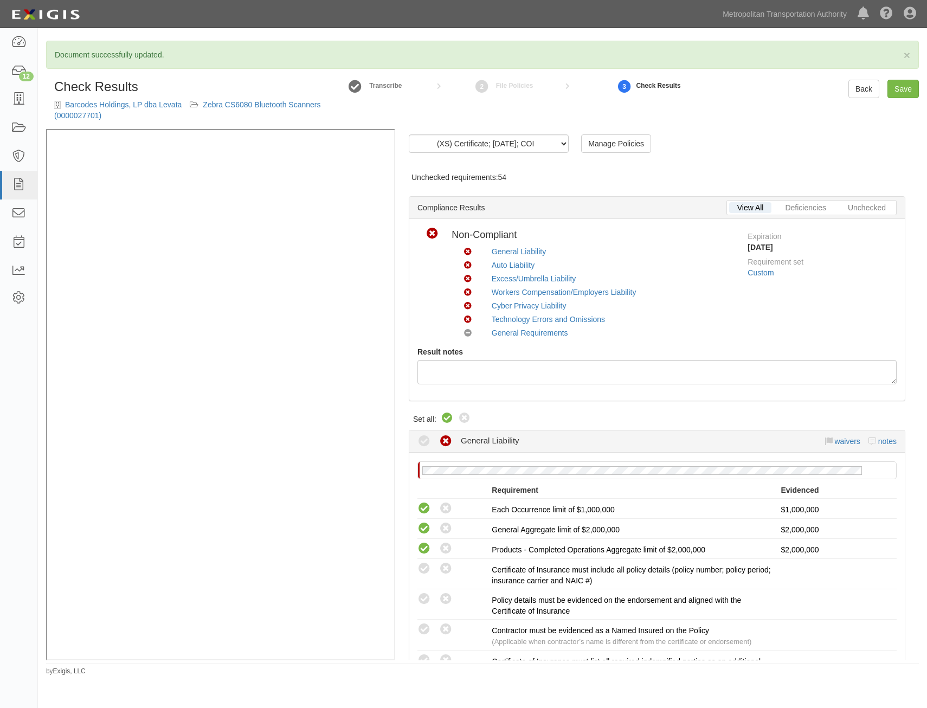
click at [443, 419] on icon at bounding box center [447, 418] width 13 height 13
radio input "true"
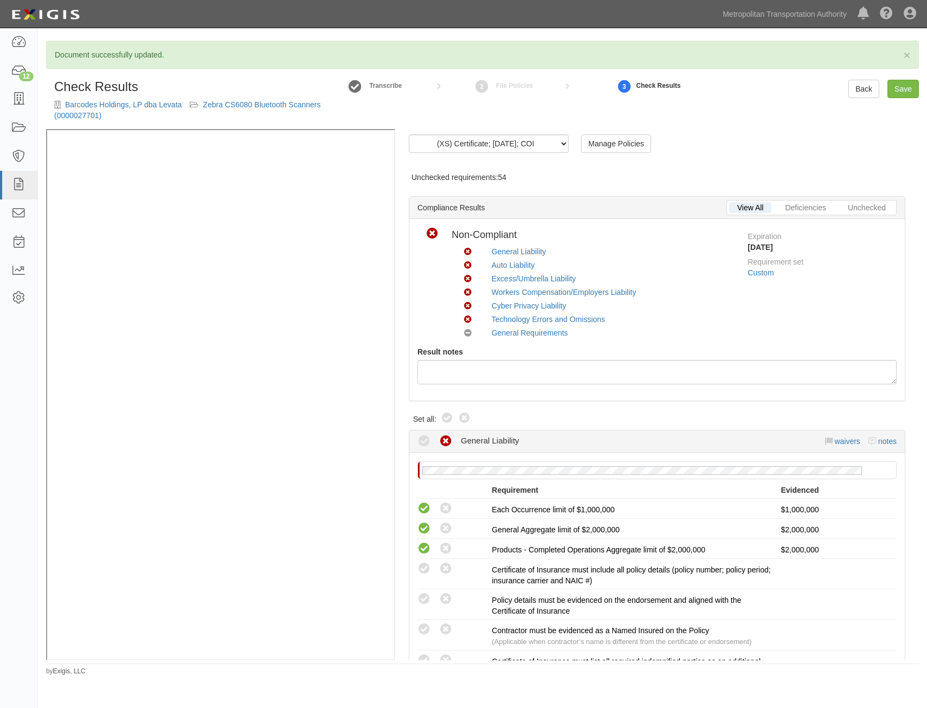
radio input "true"
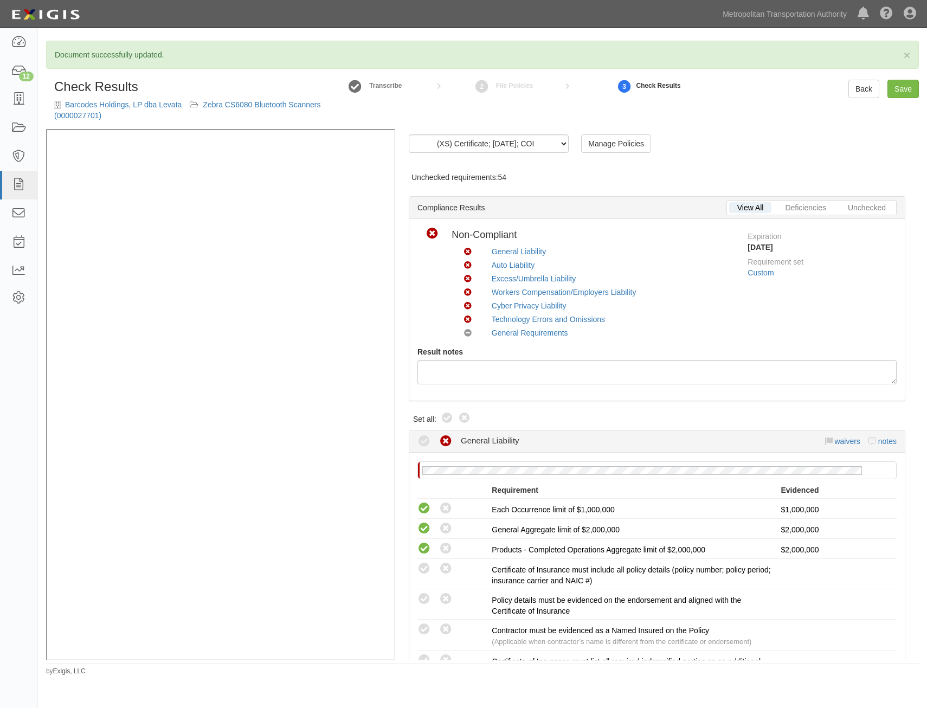
radio input "true"
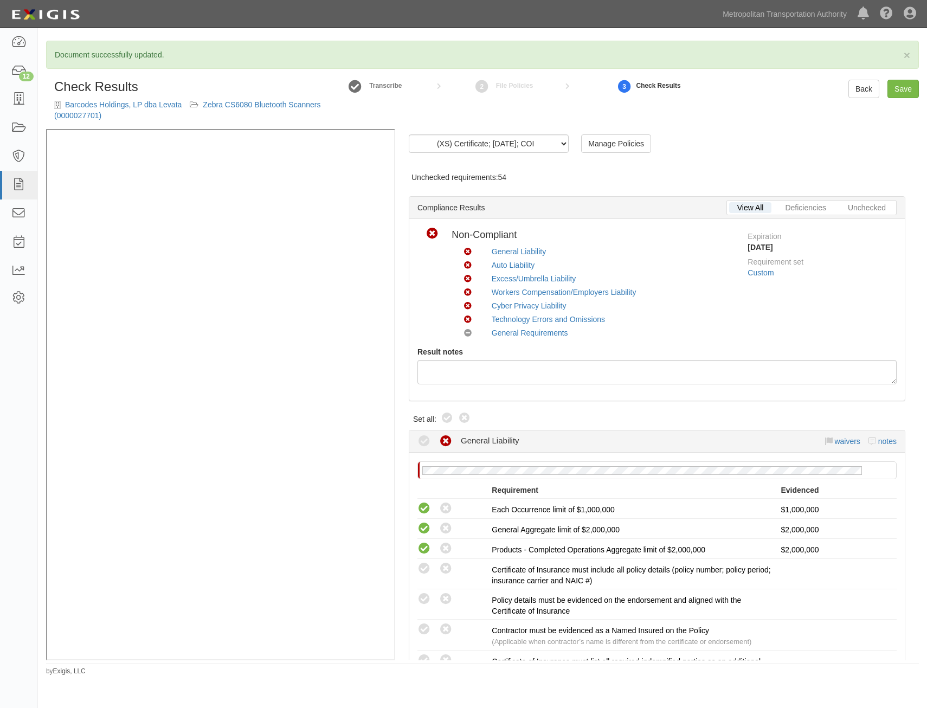
radio input "true"
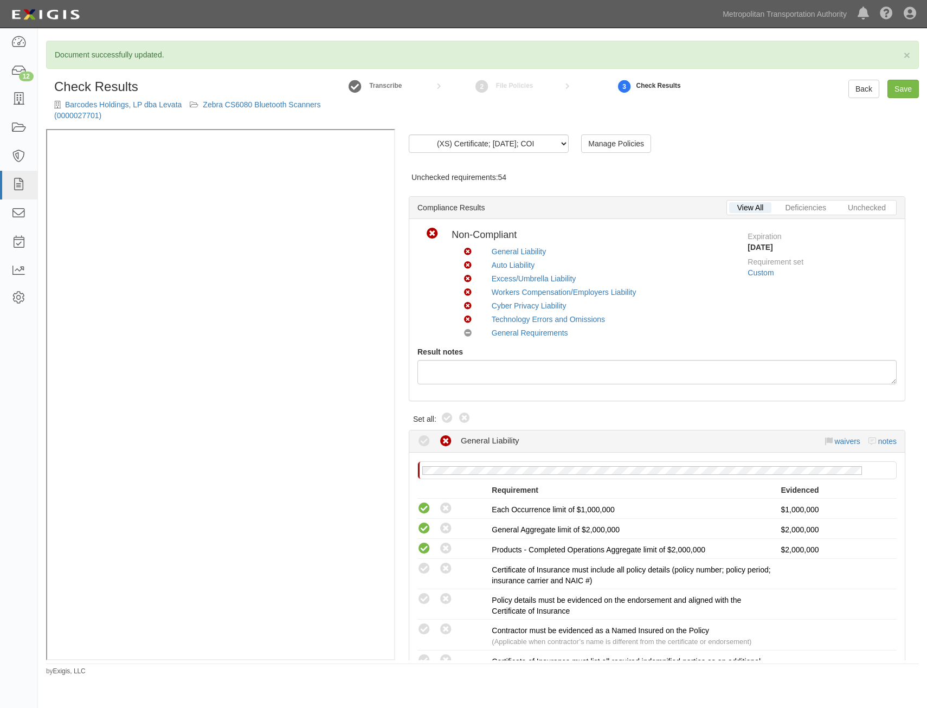
radio input "true"
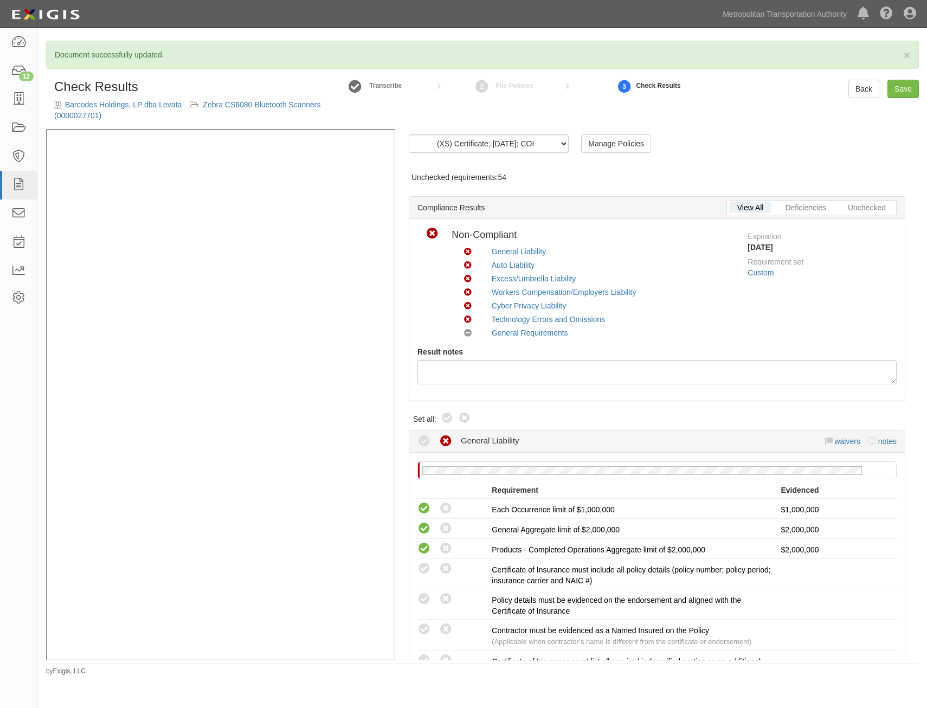
radio input "true"
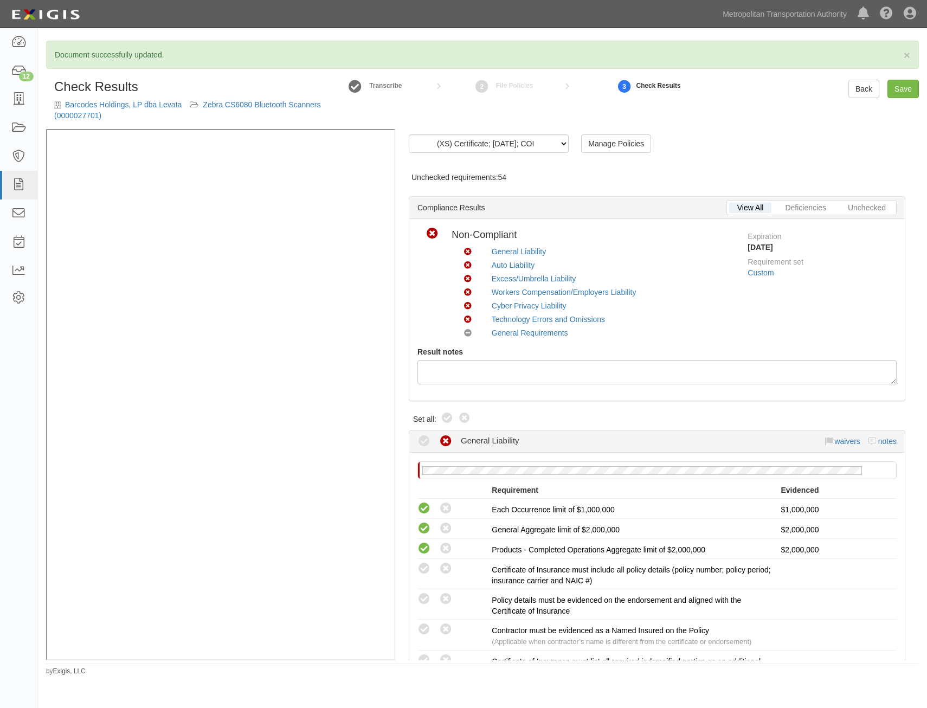
radio input "true"
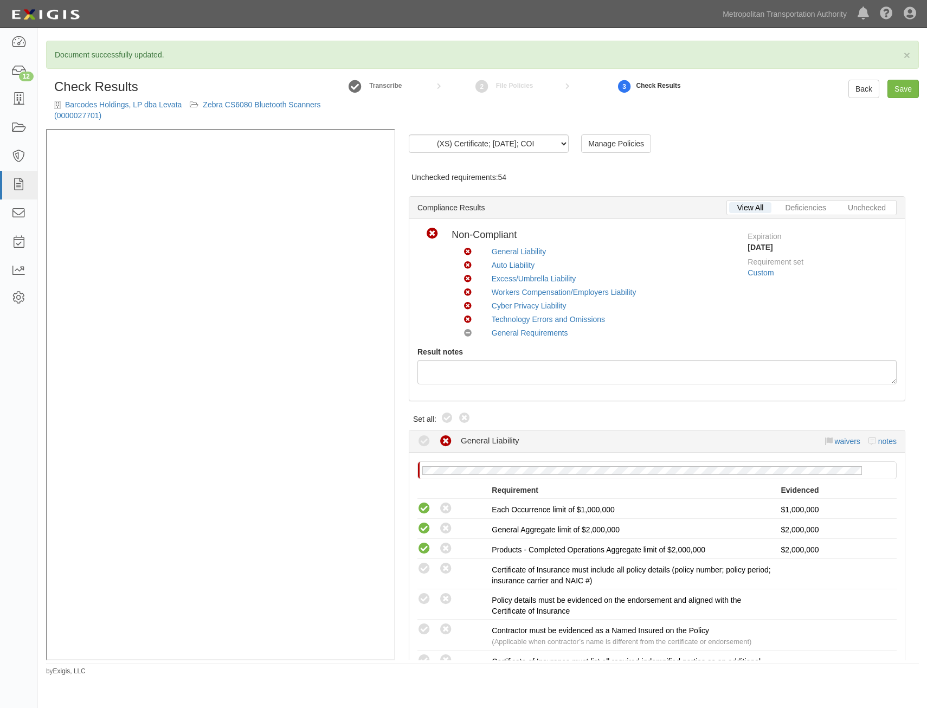
radio input "true"
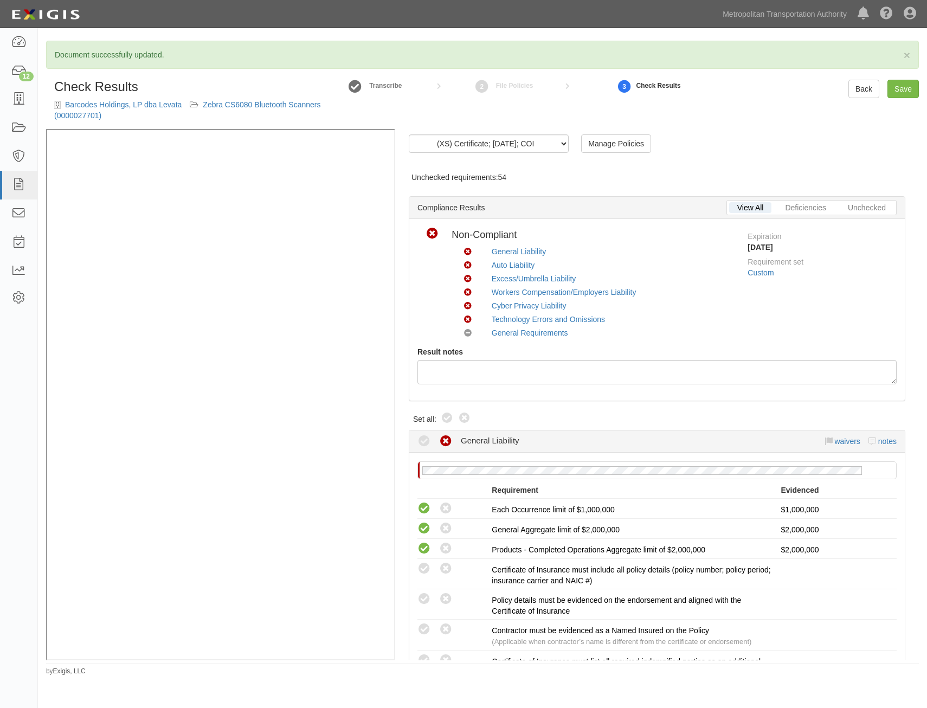
radio input "true"
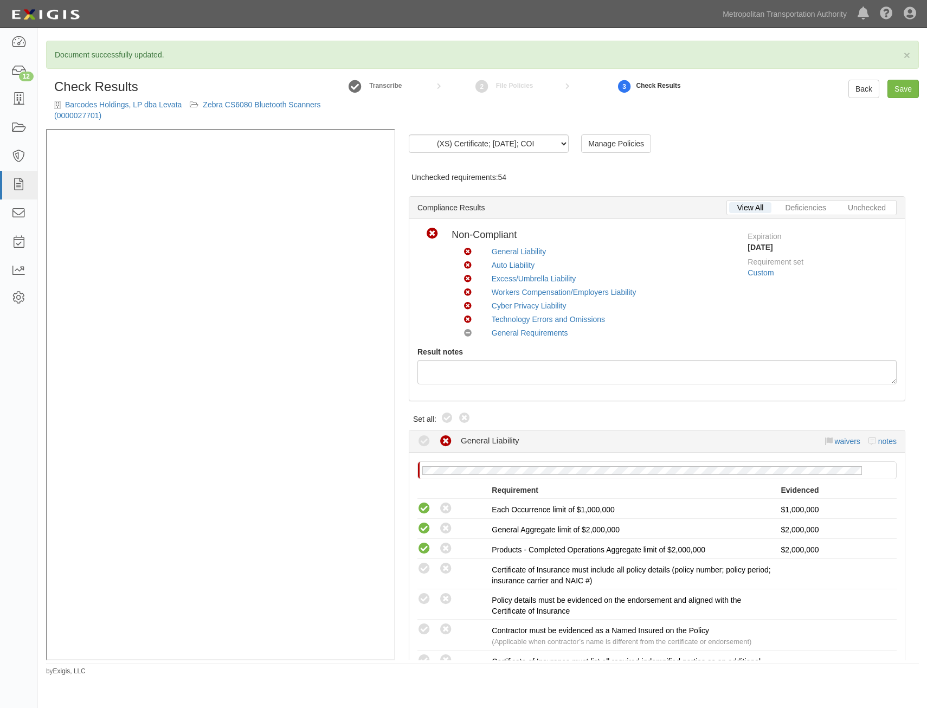
radio input "true"
radio input "false"
radio input "true"
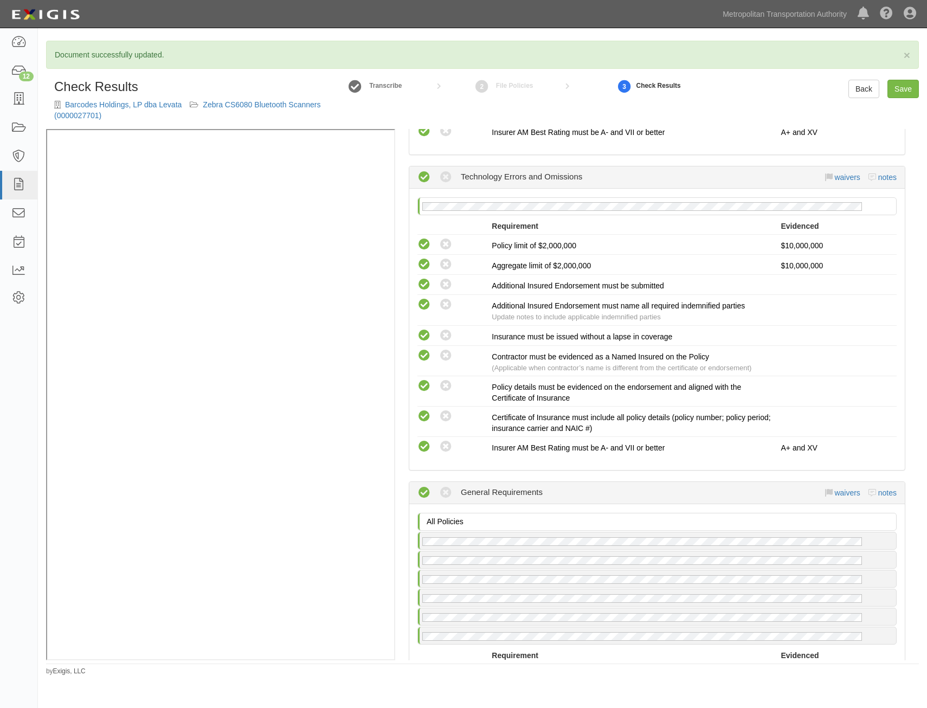
scroll to position [2202, 0]
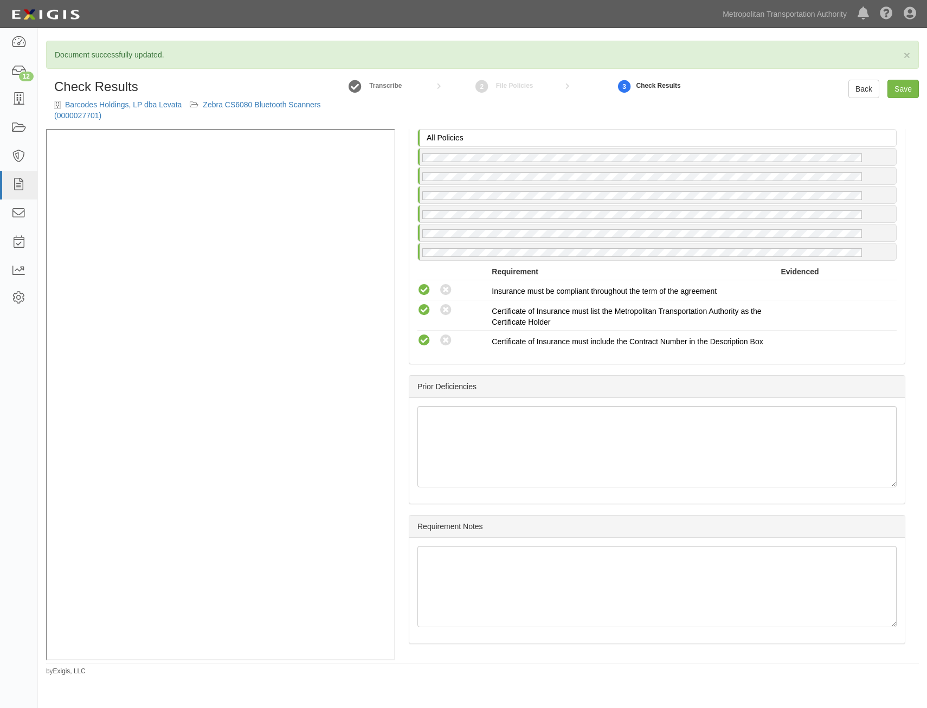
drag, startPoint x: 746, startPoint y: 285, endPoint x: 762, endPoint y: 477, distance: 192.7
click at [902, 93] on link "Save" at bounding box center [903, 89] width 31 height 18
radio input "true"
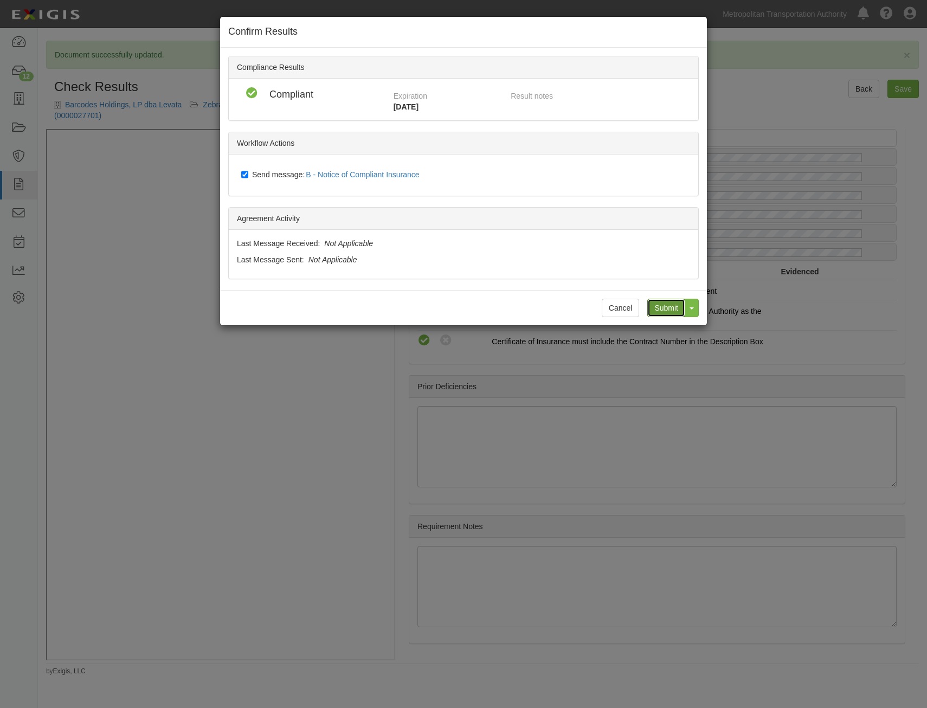
click at [662, 309] on input "Submit" at bounding box center [667, 308] width 38 height 18
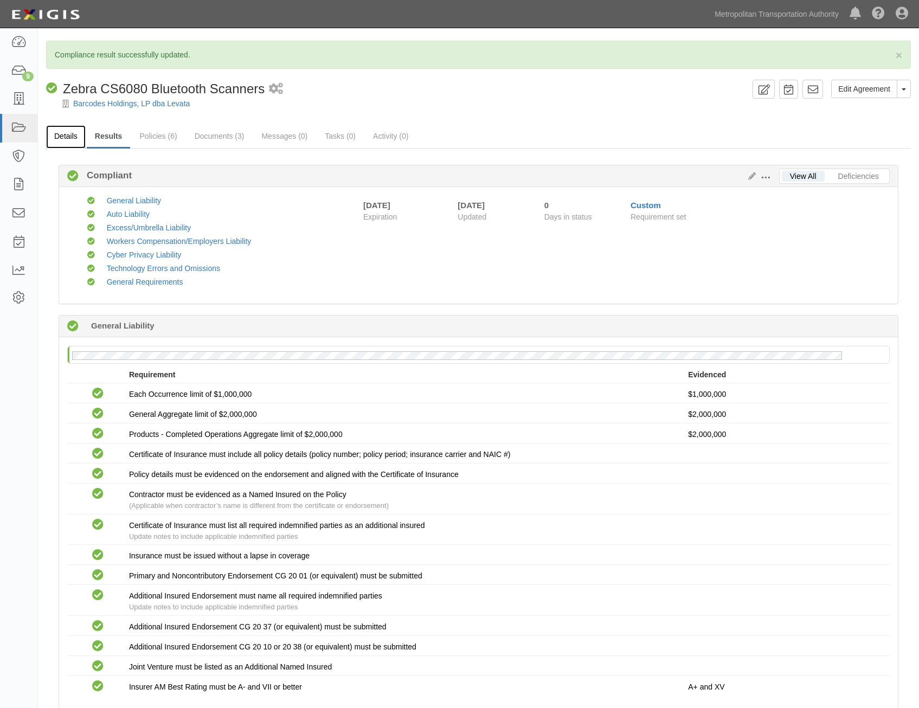
click at [65, 139] on link "Details" at bounding box center [66, 136] width 40 height 23
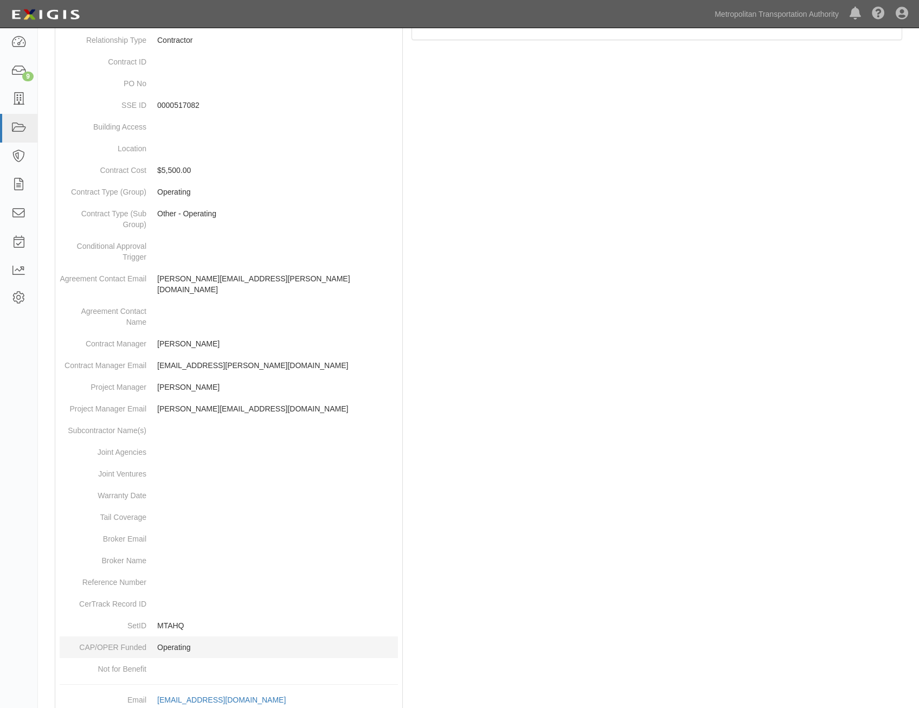
scroll to position [342, 0]
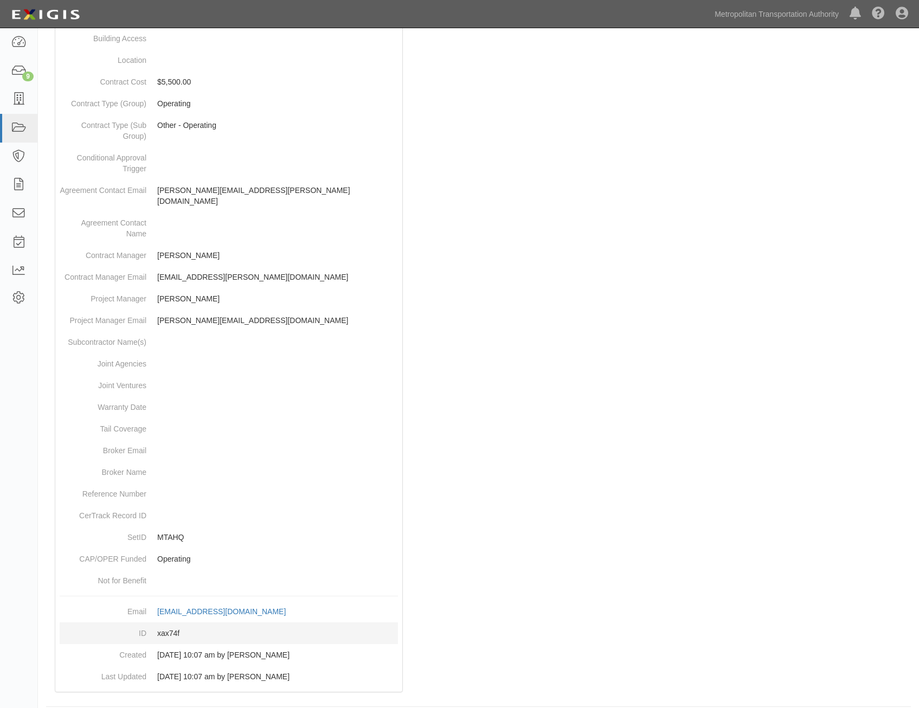
click at [171, 623] on dd "xax74f" at bounding box center [229, 634] width 338 height 22
copy dd "xax74f"
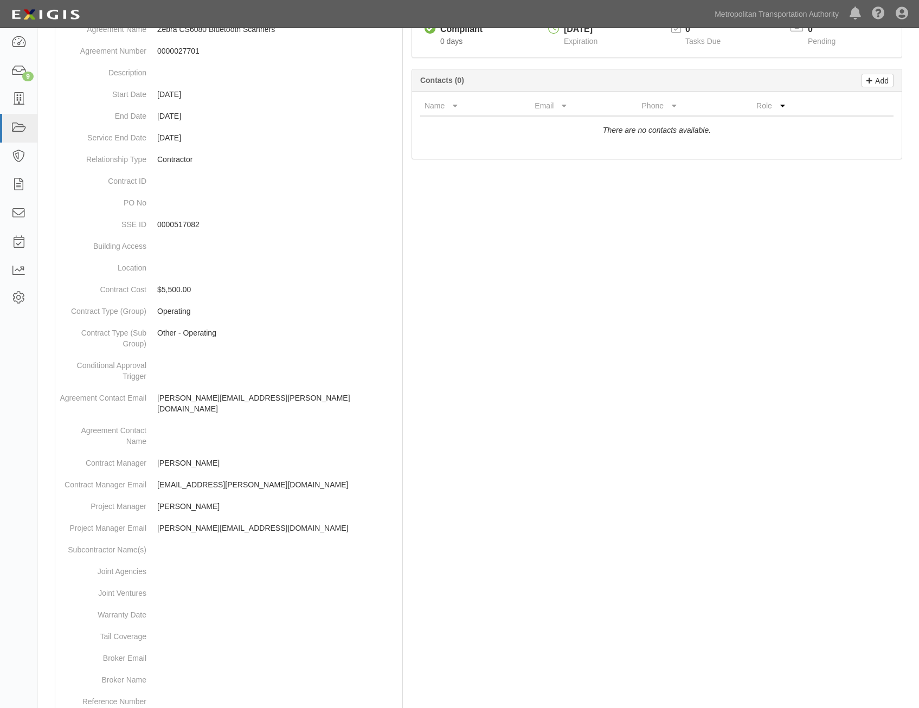
scroll to position [0, 0]
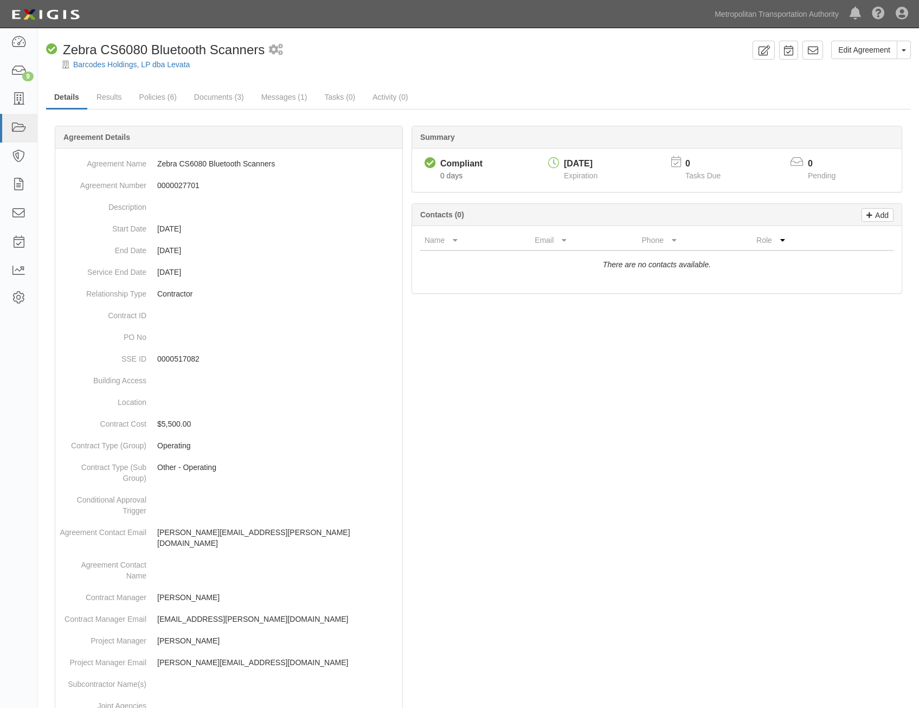
drag, startPoint x: 522, startPoint y: 548, endPoint x: 599, endPoint y: 53, distance: 500.6
click at [814, 49] on icon at bounding box center [812, 50] width 11 height 11
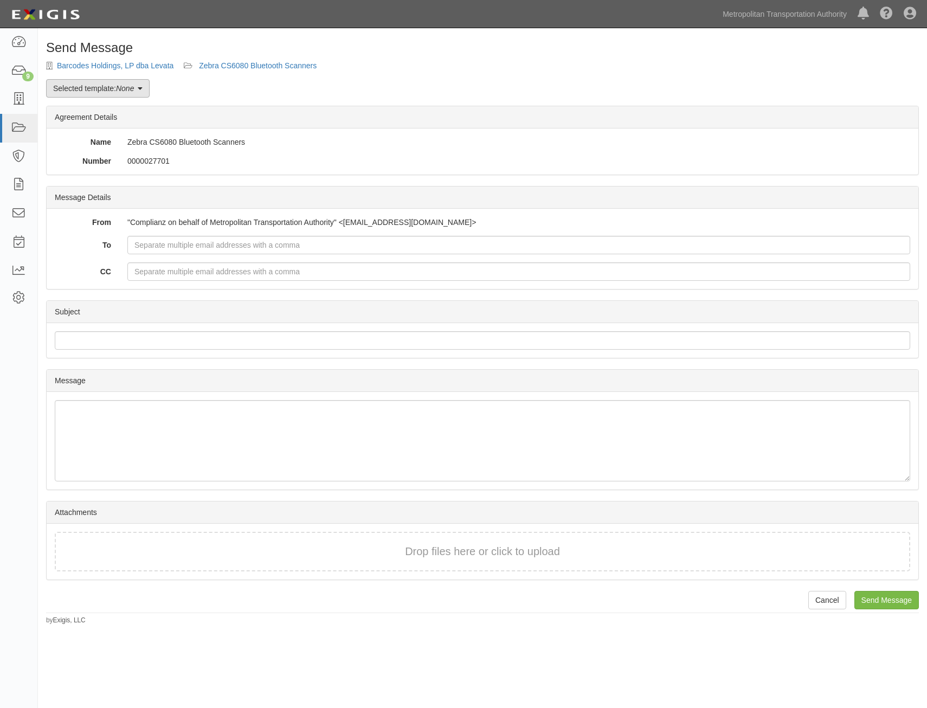
click at [100, 94] on link "Selected template: None" at bounding box center [98, 88] width 104 height 18
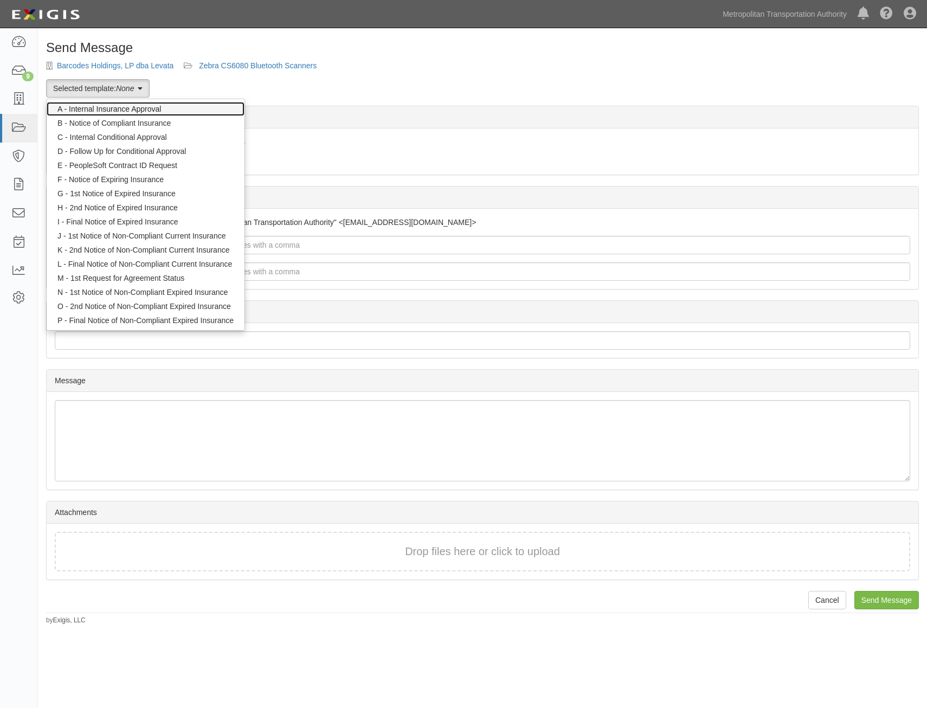
click at [121, 110] on link "A - Internal Insurance Approval" at bounding box center [146, 109] width 198 height 14
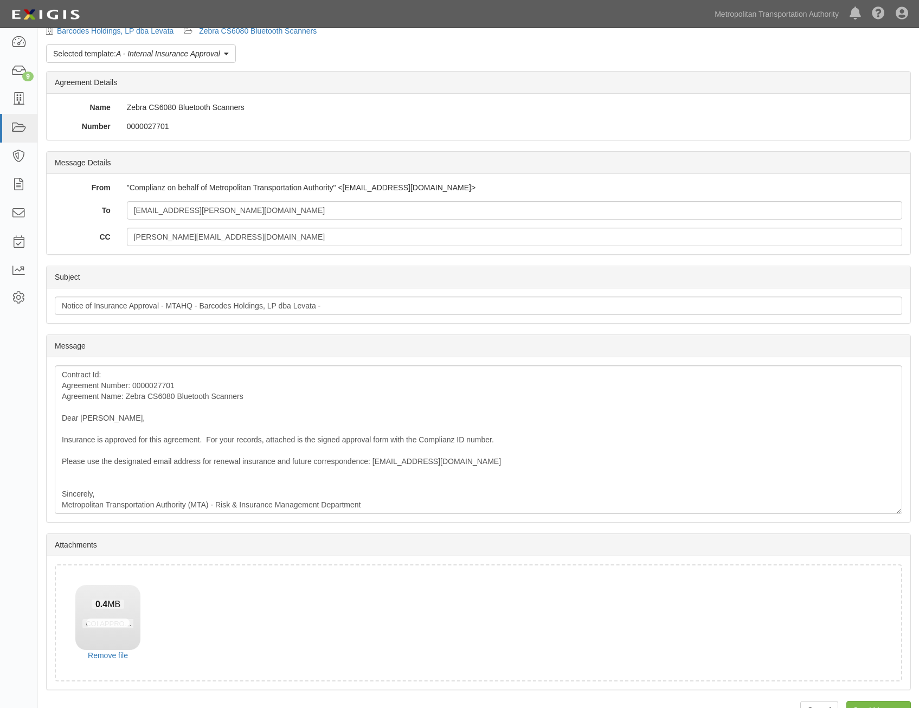
scroll to position [62, 0]
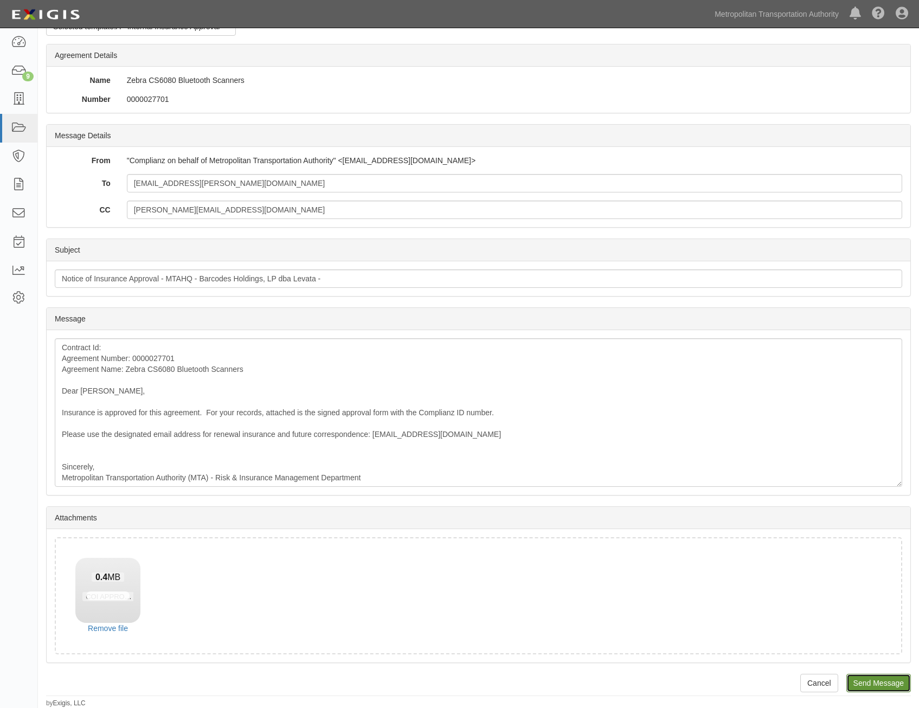
click at [884, 688] on input "Send Message" at bounding box center [879, 683] width 65 height 18
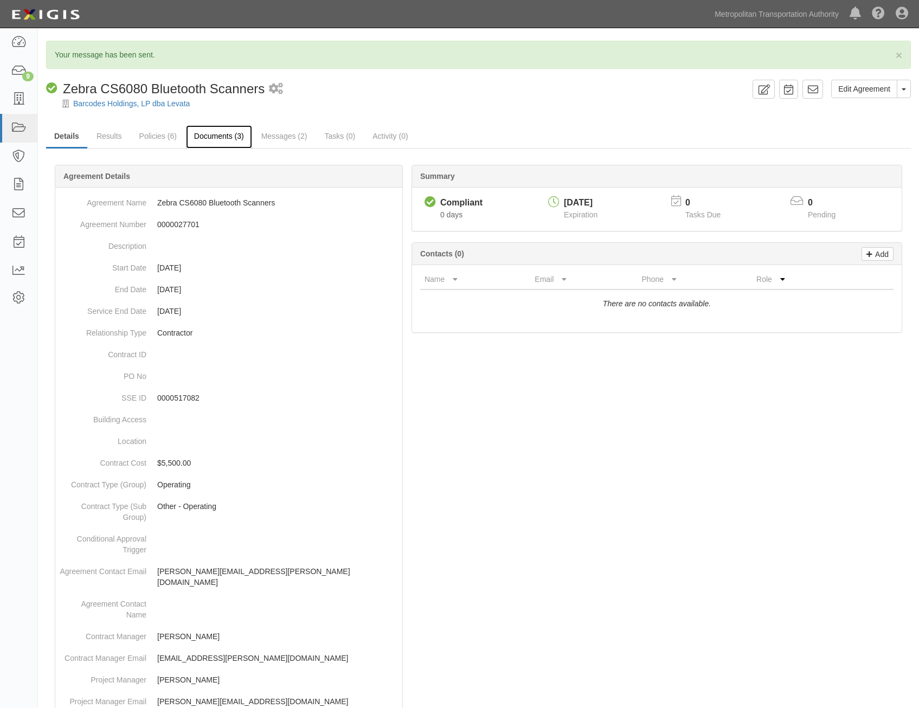
click at [227, 142] on link "Documents (3)" at bounding box center [219, 136] width 66 height 23
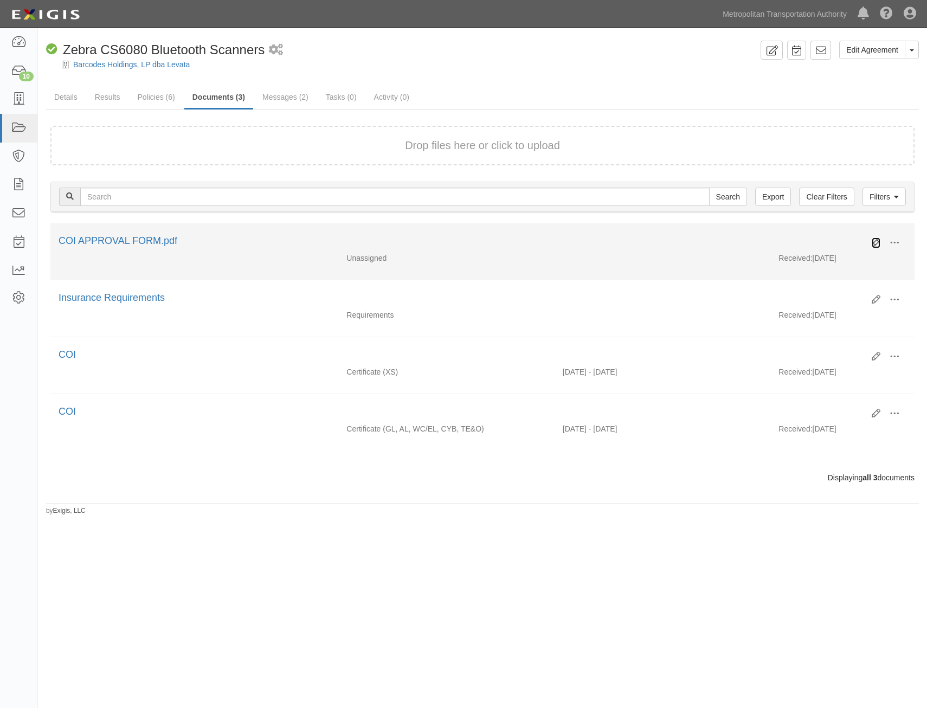
click at [877, 245] on icon at bounding box center [876, 243] width 9 height 9
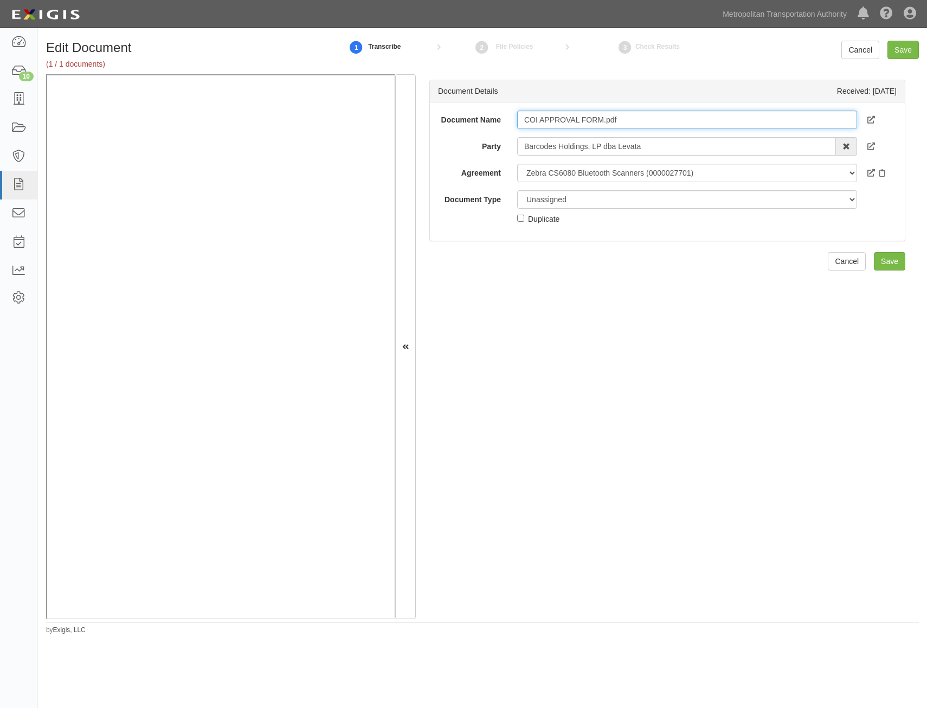
click at [730, 117] on input "COI APPROVAL FORM.pdf" at bounding box center [687, 120] width 340 height 18
type input "Approval Form"
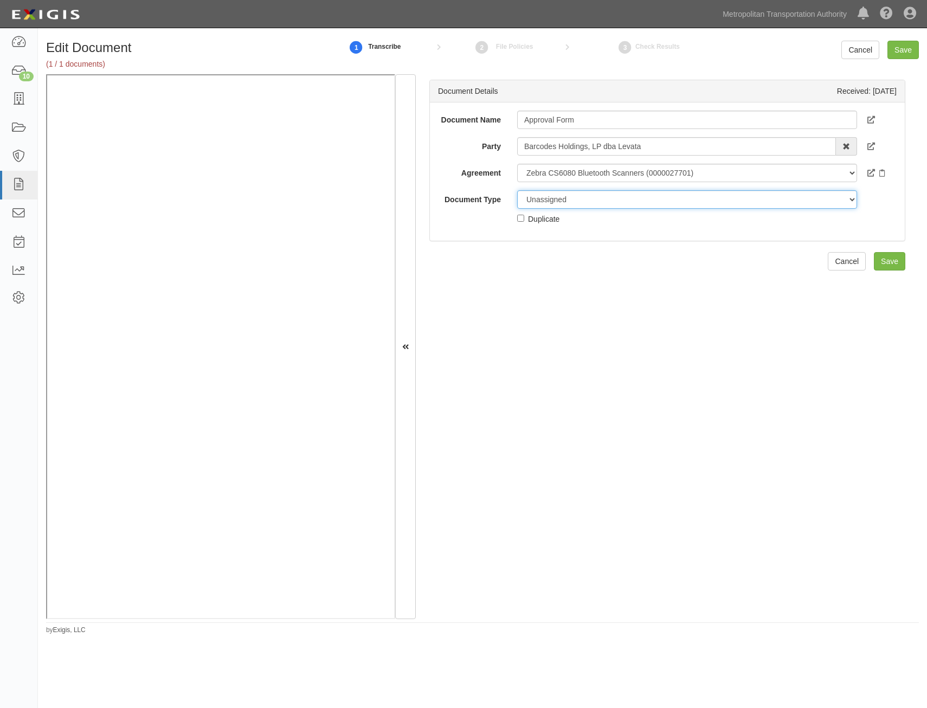
drag, startPoint x: 675, startPoint y: 196, endPoint x: 675, endPoint y: 203, distance: 7.6
click at [675, 196] on select "Unassigned Binder Cancellation Notice Certificate Contract Endorsement Insuranc…" at bounding box center [687, 199] width 340 height 18
select select "OtherDetail"
click at [517, 190] on select "Unassigned Binder Cancellation Notice Certificate Contract Endorsement Insuranc…" at bounding box center [687, 199] width 340 height 18
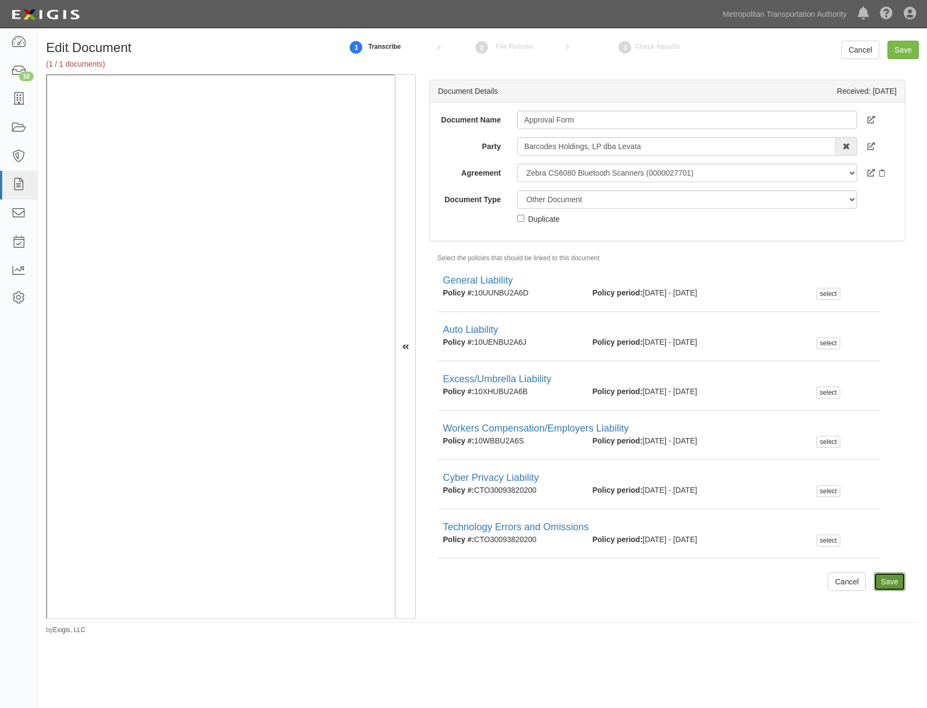
click at [879, 585] on input "Save" at bounding box center [889, 582] width 31 height 18
